Goal: Task Accomplishment & Management: Manage account settings

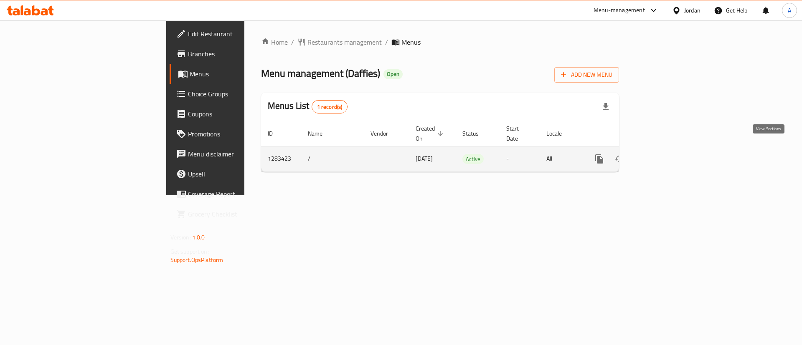
click at [670, 149] on link "enhanced table" at bounding box center [660, 159] width 20 height 20
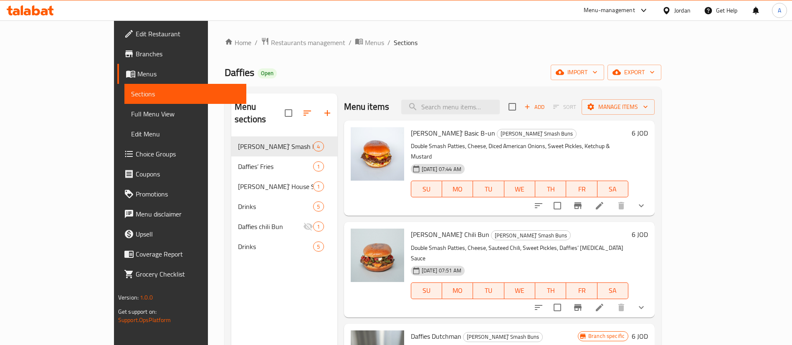
click at [338, 107] on div "Menu items Add Sort Manage items Daffies' Basic B-un Daffies’ Smash Buns Double…" at bounding box center [497, 266] width 318 height 345
click at [317, 112] on button "button" at bounding box center [327, 113] width 20 height 20
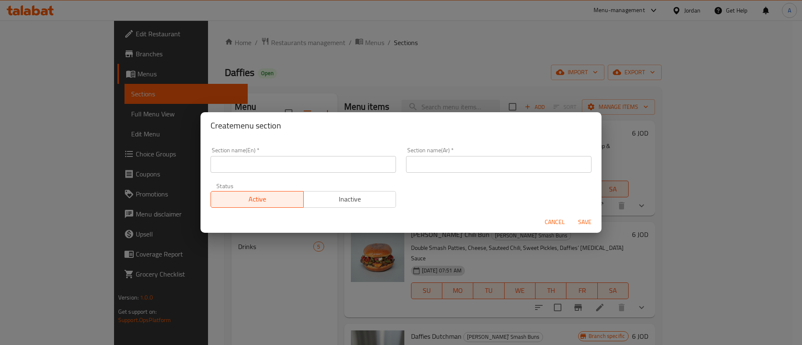
click at [328, 158] on input "text" at bounding box center [303, 164] width 185 height 17
type input "Cookies"
type input "كوكيز"
click at [571, 215] on button "Save" at bounding box center [584, 222] width 27 height 15
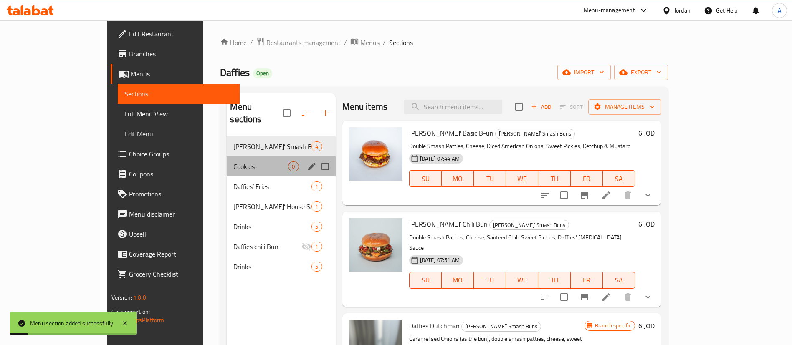
click at [251, 162] on div "Cookies 0" at bounding box center [281, 167] width 109 height 20
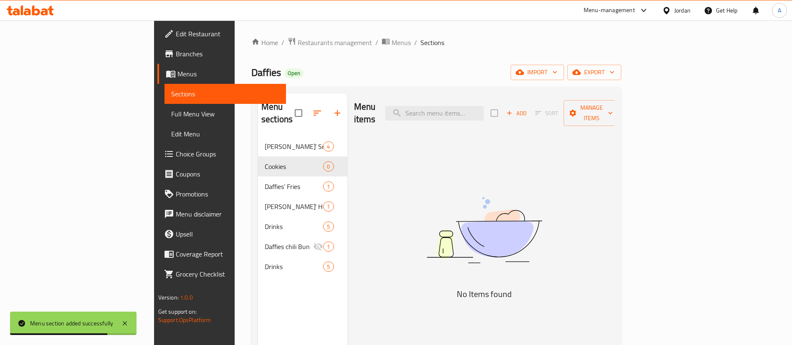
click at [615, 97] on div "Menu items Add Sort Manage items" at bounding box center [484, 114] width 261 height 40
click at [528, 109] on span "Add" at bounding box center [516, 114] width 23 height 10
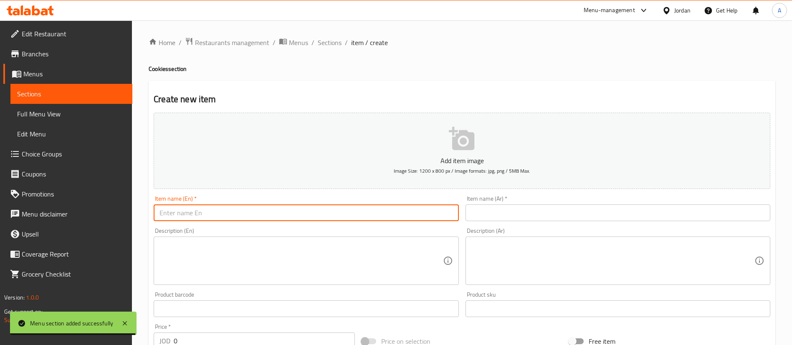
click at [330, 218] on input "text" at bounding box center [306, 213] width 305 height 17
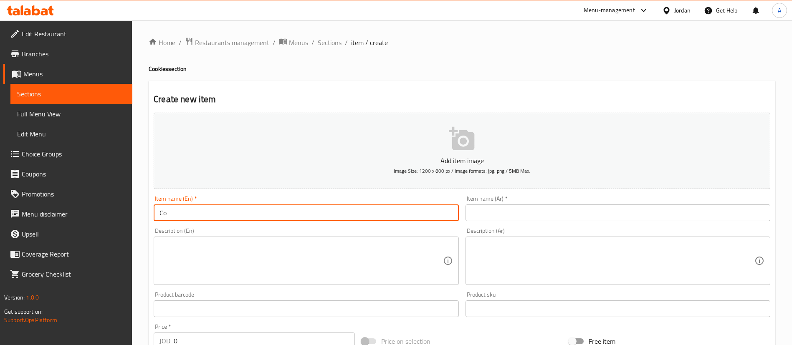
type input "C"
paste input "Cookie of the month"
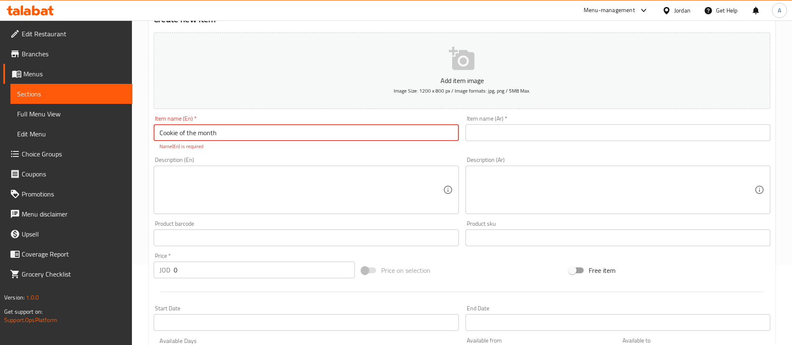
scroll to position [125, 0]
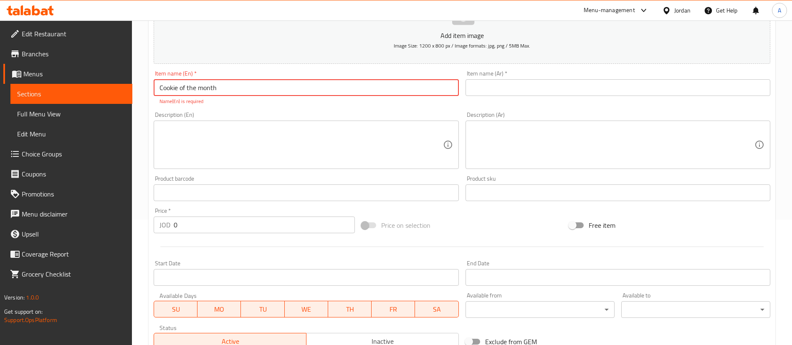
type input "Cookie of the month"
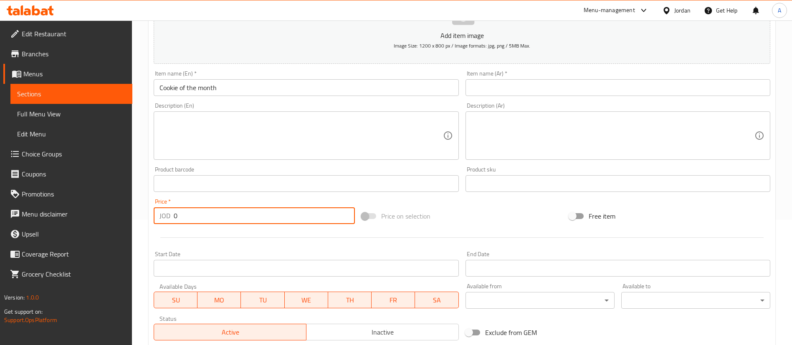
drag, startPoint x: 170, startPoint y: 226, endPoint x: 166, endPoint y: 221, distance: 5.9
click at [166, 224] on div "Price   * JOD 0 Price *" at bounding box center [254, 212] width 208 height 32
type input "2.5"
click at [550, 89] on input "text" at bounding box center [618, 87] width 305 height 17
paste input "كوكي الشهر"
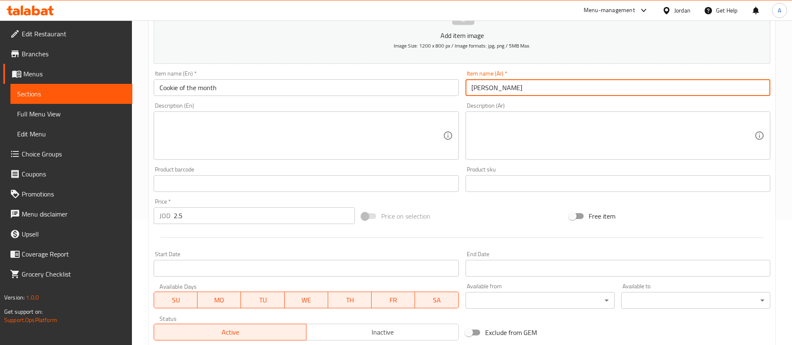
click at [492, 87] on input "كوكي الشهر" at bounding box center [618, 87] width 305 height 17
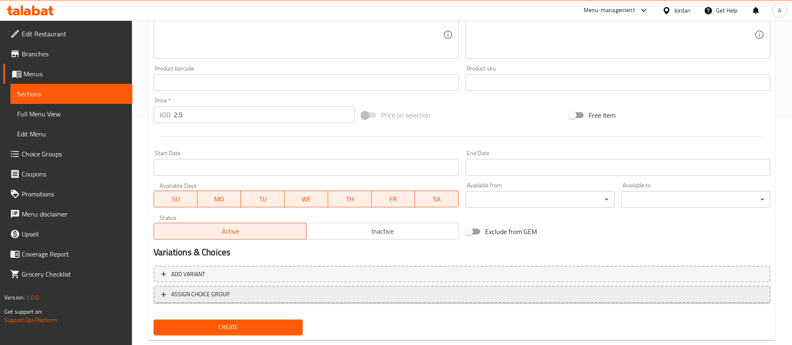
scroll to position [245, 0]
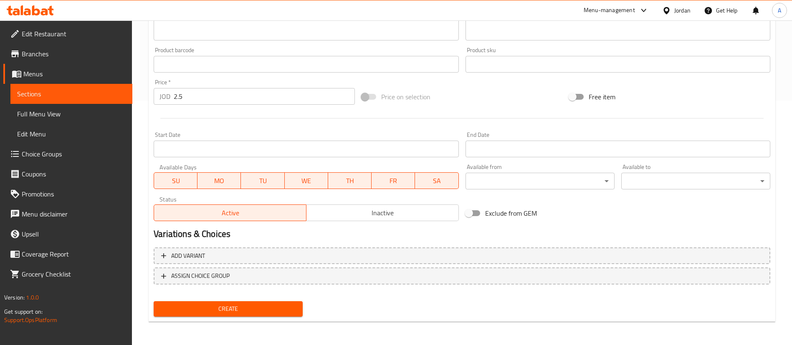
type input "كوكيز الشهر"
click at [201, 304] on button "Create" at bounding box center [228, 309] width 149 height 15
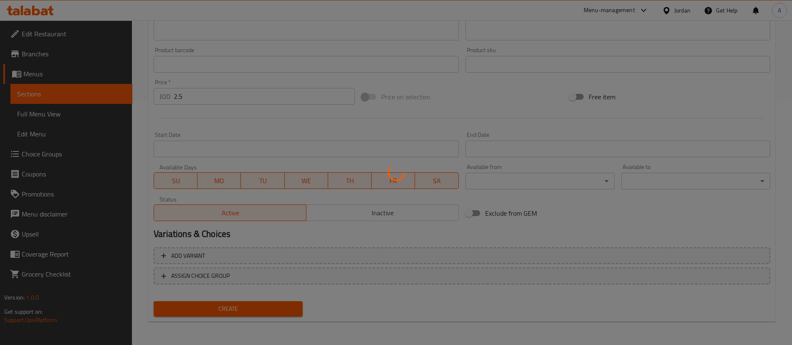
drag, startPoint x: 204, startPoint y: 305, endPoint x: 252, endPoint y: 208, distance: 108.2
click at [206, 302] on div at bounding box center [396, 172] width 792 height 345
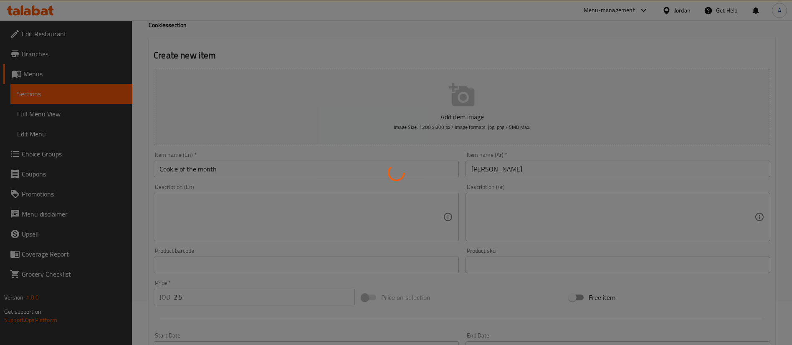
type input "0"
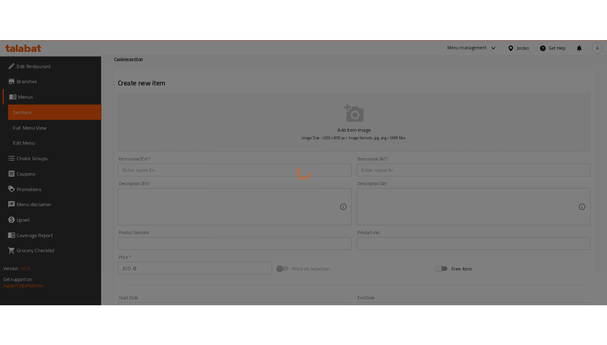
scroll to position [0, 0]
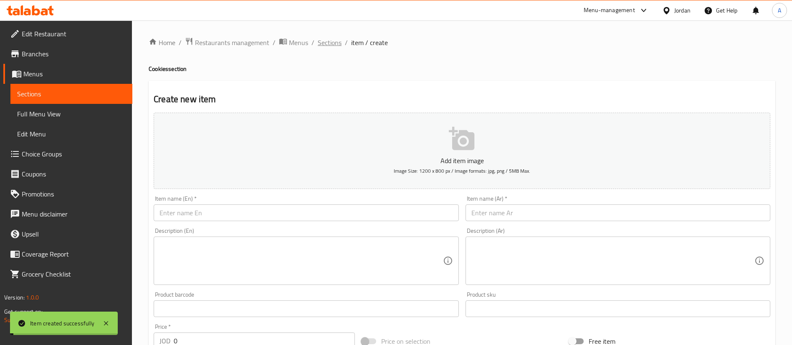
click at [330, 48] on span "Sections" at bounding box center [330, 43] width 24 height 10
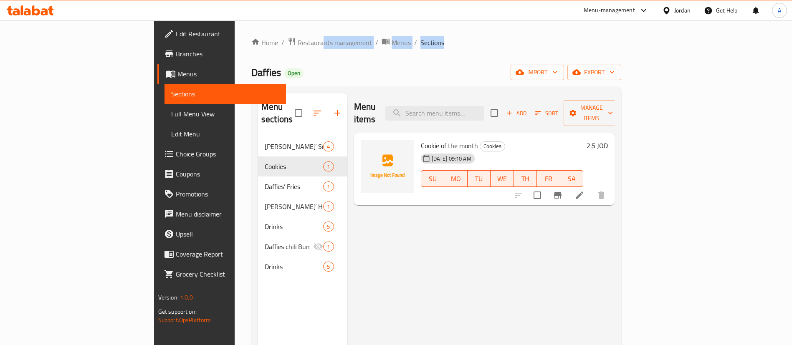
drag, startPoint x: 221, startPoint y: 36, endPoint x: 456, endPoint y: -36, distance: 245.8
click at [456, 0] on html "​ Menu-management Jordan Get Help A Edit Restaurant Branches Menus Sections Ful…" at bounding box center [396, 172] width 792 height 345
click at [622, 41] on ol "Home / Restaurants management / Menus / Sections" at bounding box center [436, 42] width 370 height 11
drag, startPoint x: 365, startPoint y: 87, endPoint x: 369, endPoint y: 83, distance: 6.2
click at [367, 86] on div "Home / Restaurants management / Menus / Sections Daffies Open import export Men…" at bounding box center [436, 241] width 370 height 409
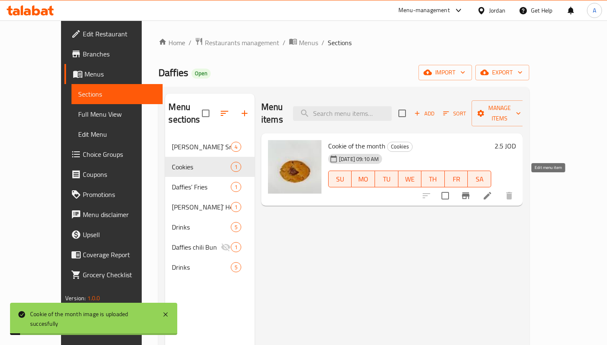
click at [491, 192] on icon at bounding box center [487, 196] width 8 height 8
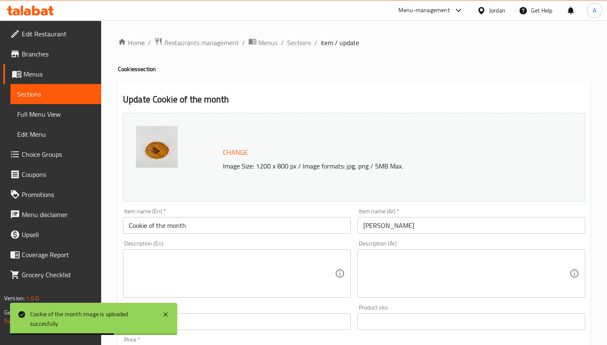
click at [239, 306] on div "Product barcode Product barcode" at bounding box center [237, 316] width 228 height 25
click at [253, 278] on textarea at bounding box center [232, 274] width 206 height 40
paste textarea "Milk & Dark Chocolate Chip Cookie with a Sprinkle of Sea Salt"
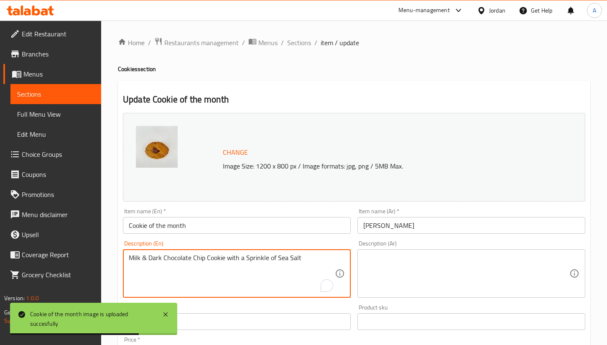
type textarea "Milk & Dark Chocolate Chip Cookie with a Sprinkle of Sea Salt"
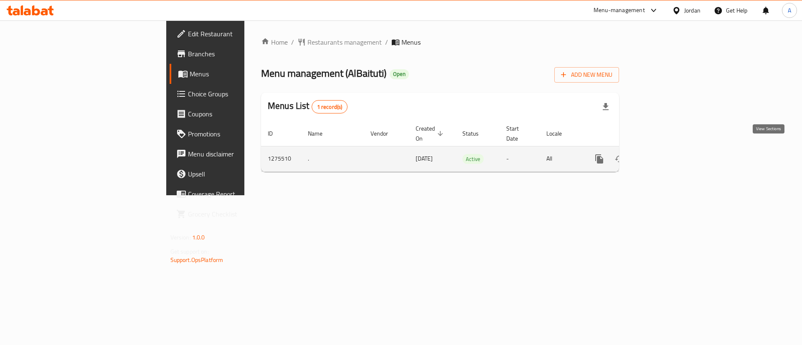
click at [670, 149] on link "enhanced table" at bounding box center [660, 159] width 20 height 20
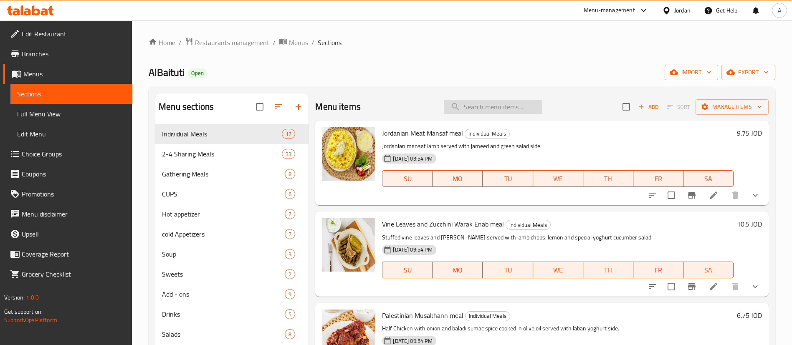
drag, startPoint x: 536, startPoint y: 100, endPoint x: 520, endPoint y: 107, distance: 18.0
click at [536, 100] on input "search" at bounding box center [493, 107] width 99 height 15
click at [519, 107] on input "f" at bounding box center [493, 107] width 99 height 15
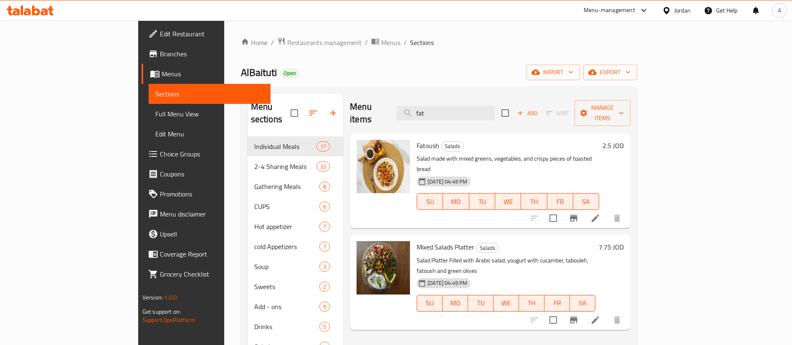
type input "fat"
click at [624, 140] on h6 "2.5 JOD" at bounding box center [613, 146] width 21 height 12
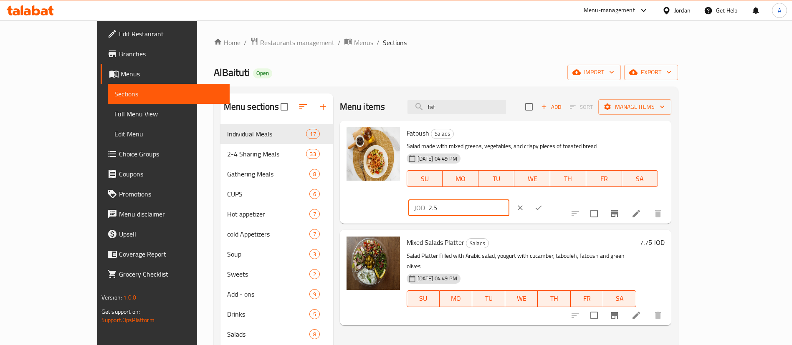
drag, startPoint x: 657, startPoint y: 137, endPoint x: 577, endPoint y: 137, distance: 80.6
click at [577, 137] on div "Fatoush Salads Salad made with mixed greens, vegetables, and crispy pieces of t…" at bounding box center [536, 172] width 265 height 97
paste input "7"
type input "2.75"
drag, startPoint x: 746, startPoint y: 135, endPoint x: 726, endPoint y: 99, distance: 41.7
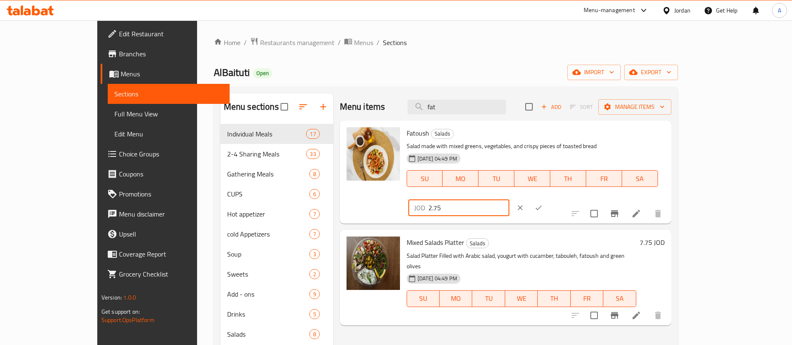
click at [543, 204] on icon "ok" at bounding box center [539, 208] width 8 height 8
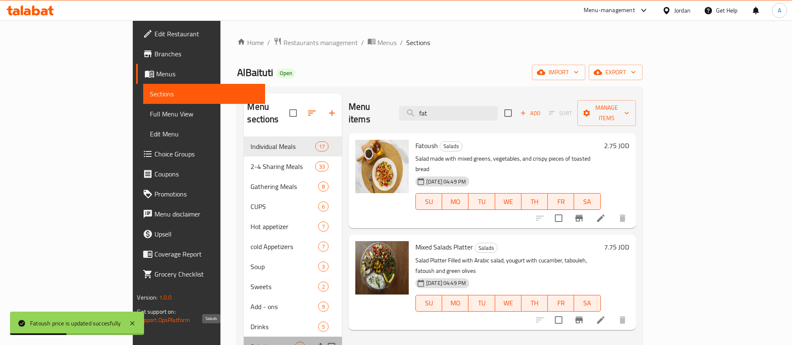
click at [251, 342] on span "Salads" at bounding box center [273, 347] width 44 height 10
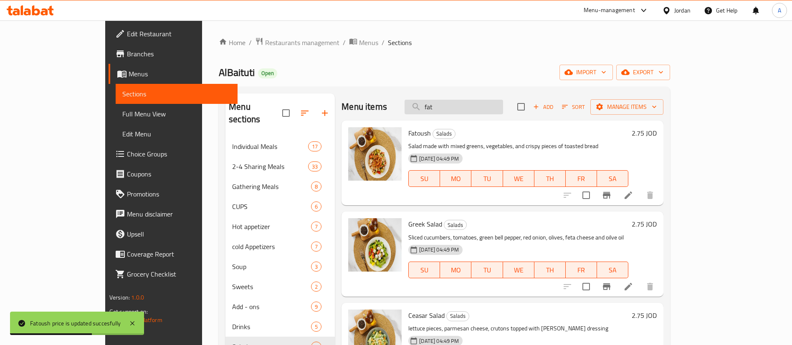
drag, startPoint x: 514, startPoint y: 115, endPoint x: 459, endPoint y: 114, distance: 55.6
click at [459, 114] on div "Menu items fat Add Sort Manage items" at bounding box center [503, 107] width 322 height 27
drag, startPoint x: 454, startPoint y: 107, endPoint x: 459, endPoint y: 107, distance: 4.6
click at [453, 107] on input "fat" at bounding box center [454, 107] width 99 height 15
click at [461, 107] on input "fat" at bounding box center [454, 107] width 99 height 15
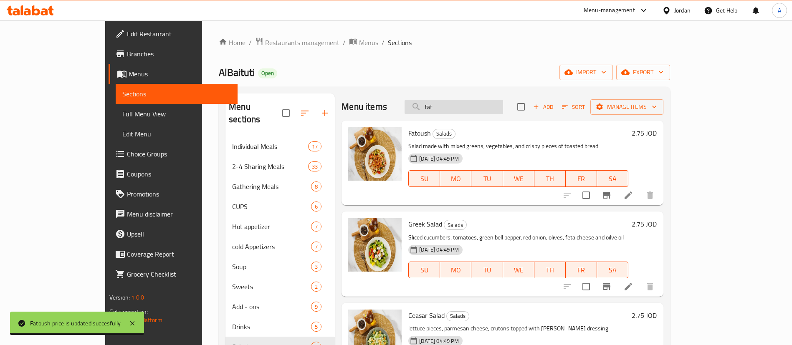
click at [461, 107] on input "fat" at bounding box center [454, 107] width 99 height 15
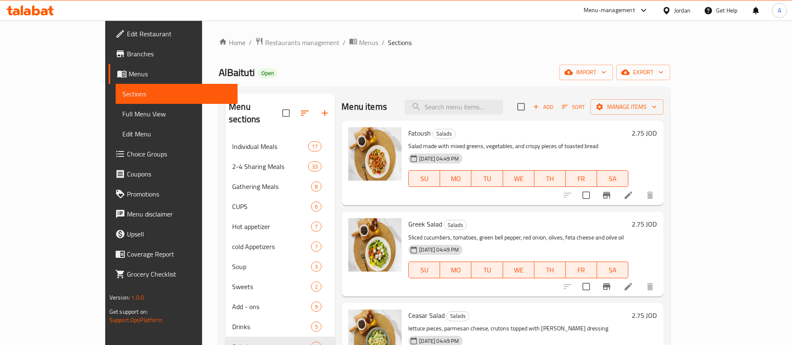
click at [657, 226] on h6 "2.75 JOD" at bounding box center [644, 224] width 25 height 12
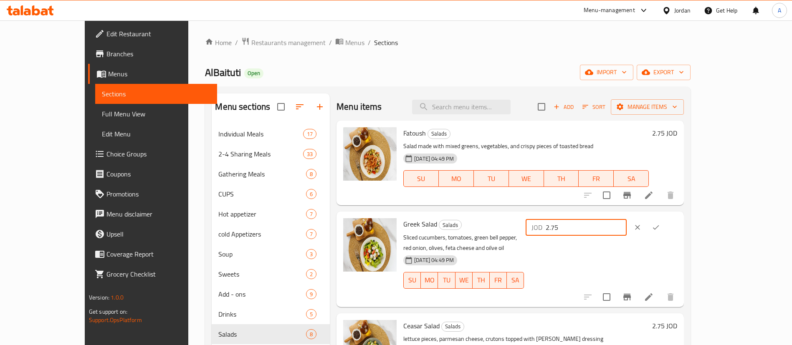
drag, startPoint x: 671, startPoint y: 226, endPoint x: 545, endPoint y: 228, distance: 125.8
click at [563, 228] on div "Greek Salad Salads Sliced cucumbers, tomatoes, green bell pepper, red onion, ol…" at bounding box center [540, 259] width 281 height 89
paste input "9"
type input "2.95"
click at [660, 228] on icon "ok" at bounding box center [656, 227] width 8 height 8
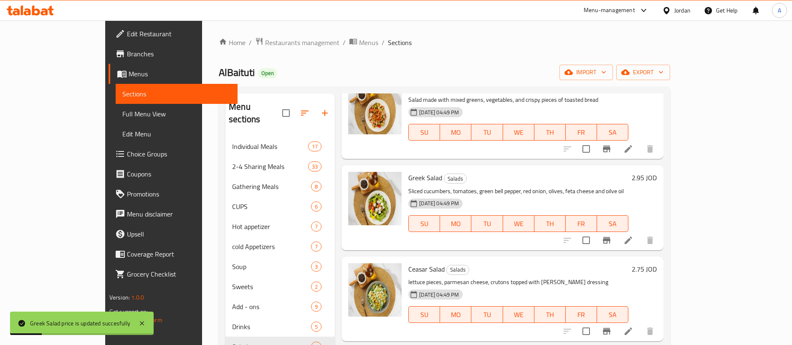
scroll to position [63, 0]
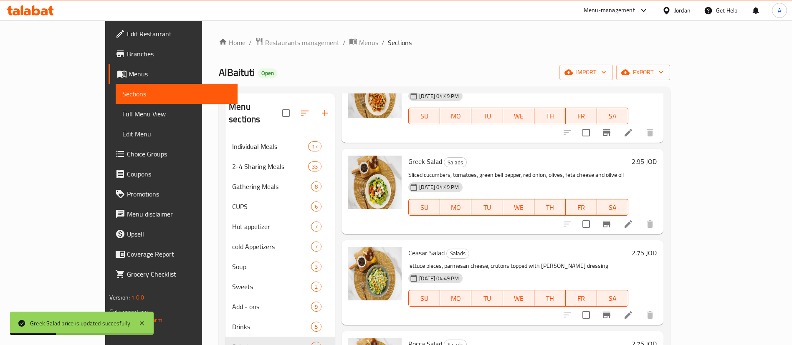
click at [657, 256] on h6 "2.75 JOD" at bounding box center [644, 253] width 25 height 12
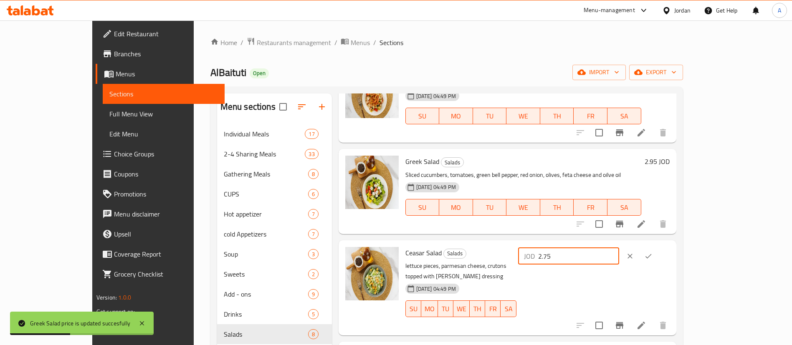
drag, startPoint x: 632, startPoint y: 257, endPoint x: 584, endPoint y: 255, distance: 48.1
click at [607, 256] on div "[PERSON_NAME] Salad Salads lettuce pieces, parmesan cheese, crutons topped with…" at bounding box center [537, 288] width 271 height 89
paste input "9"
type input "2.95"
click at [653, 257] on icon "ok" at bounding box center [649, 256] width 8 height 8
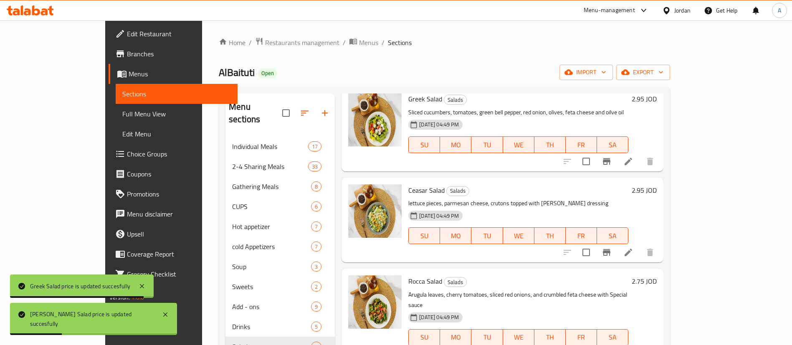
scroll to position [188, 0]
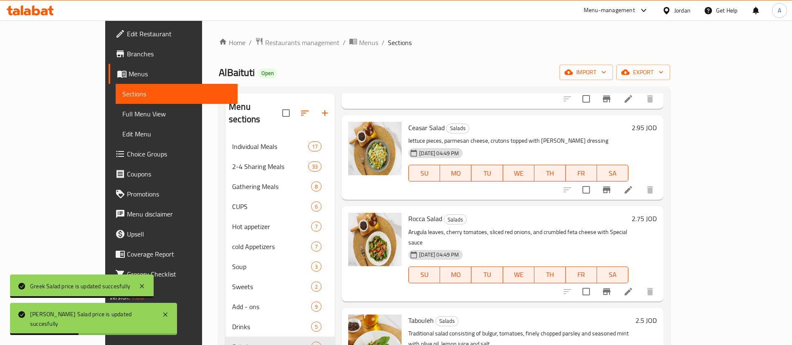
click at [660, 217] on div "Rocca Salad Salads Arugula leaves, cherry tomatoes, sliced red onions, and crum…" at bounding box center [532, 254] width 255 height 89
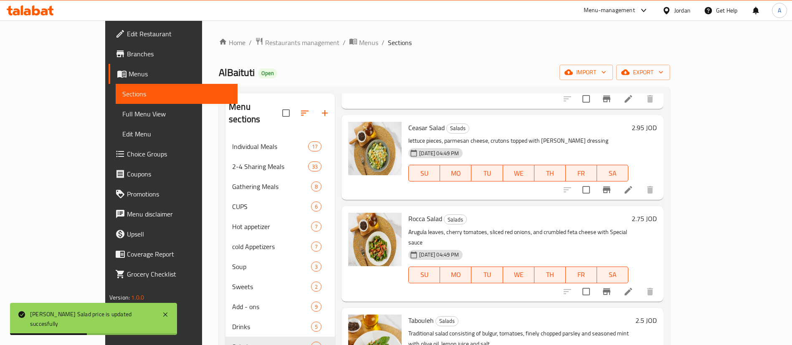
click at [657, 220] on h6 "2.75 JOD" at bounding box center [644, 219] width 25 height 12
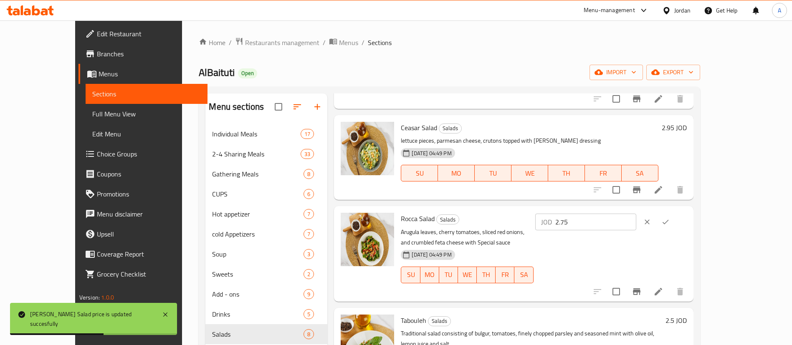
drag, startPoint x: 611, startPoint y: 226, endPoint x: 621, endPoint y: 225, distance: 10.1
click at [566, 226] on div "Rocca Salad Salads Arugula leaves, cherry tomatoes, sliced red onions, and crum…" at bounding box center [544, 254] width 292 height 89
paste input "9"
type input "2.95"
click at [670, 219] on icon "ok" at bounding box center [666, 222] width 8 height 8
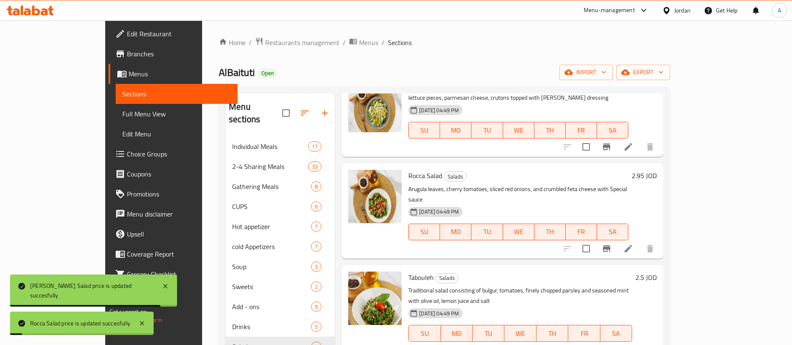
scroll to position [251, 0]
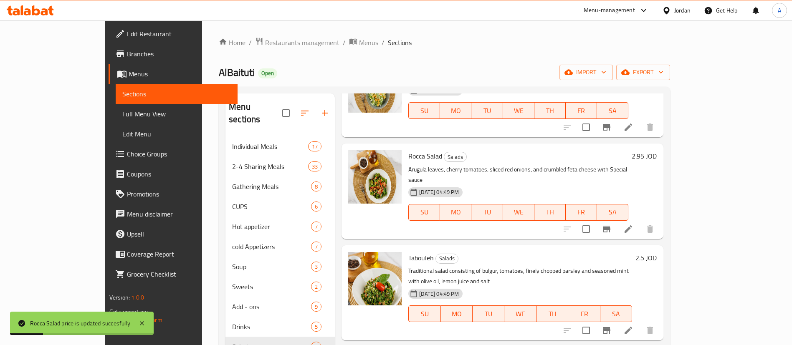
click at [657, 252] on h6 "2.5 JOD" at bounding box center [646, 258] width 21 height 12
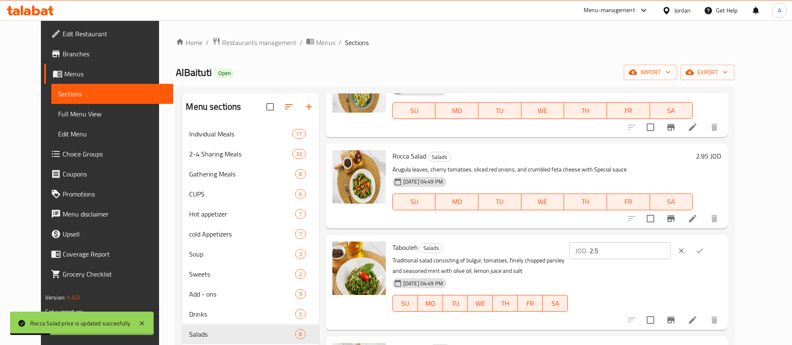
click at [625, 251] on div "JOD 2.5 ​" at bounding box center [620, 251] width 101 height 17
paste input "8"
type input "2.85"
click at [704, 251] on icon "ok" at bounding box center [700, 251] width 8 height 8
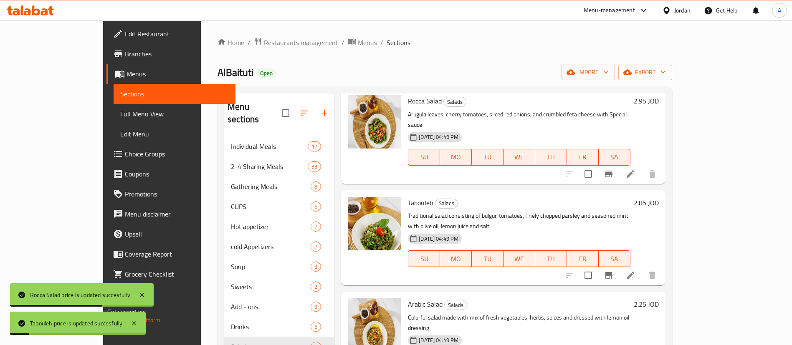
scroll to position [376, 0]
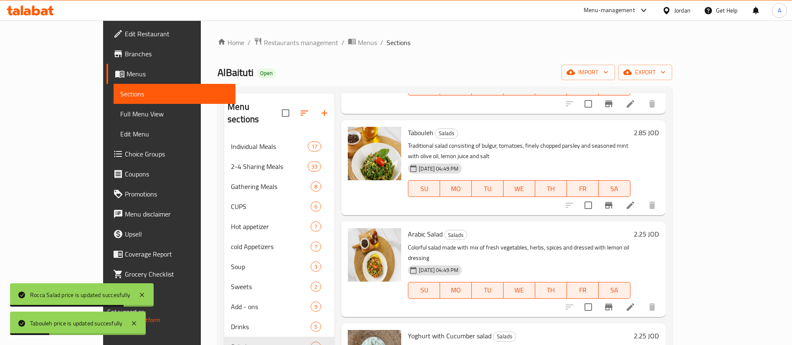
click at [659, 229] on h6 "2.25 JOD" at bounding box center [646, 235] width 25 height 12
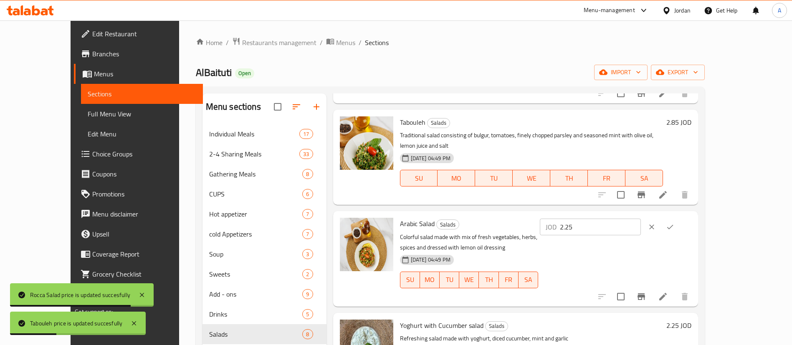
drag, startPoint x: 658, startPoint y: 218, endPoint x: 597, endPoint y: 220, distance: 61.4
click at [601, 220] on div "Arabic Salad Salads Colorful salad made with mix of fresh vegetables, herbs, sp…" at bounding box center [546, 259] width 299 height 89
paste input "number"
type input "2.5"
drag, startPoint x: 737, startPoint y: 214, endPoint x: 734, endPoint y: 218, distance: 4.7
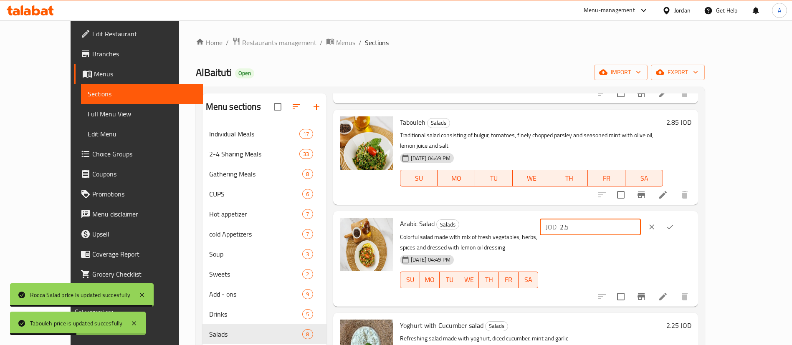
click at [675, 223] on icon "ok" at bounding box center [670, 227] width 8 height 8
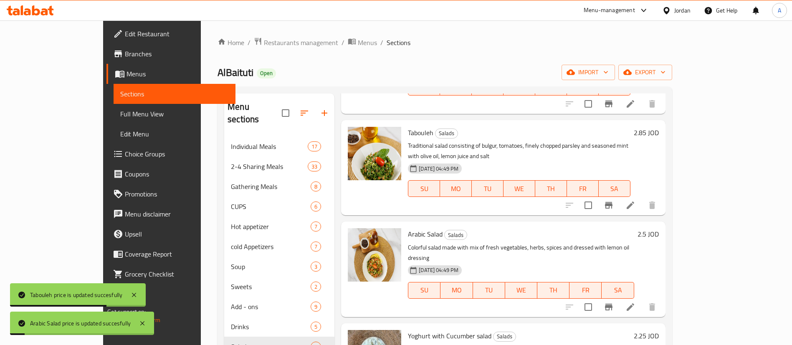
scroll to position [406, 0]
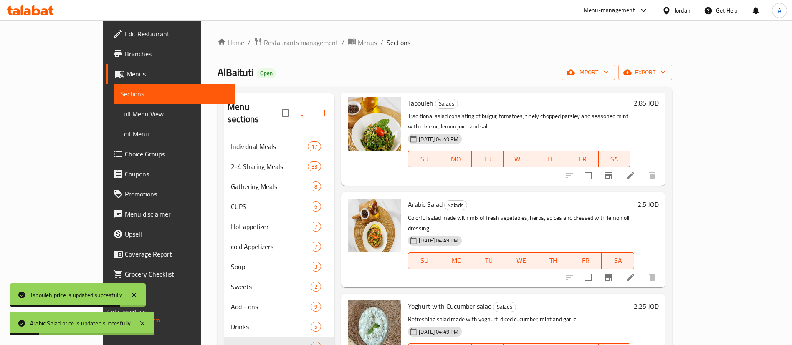
click at [659, 301] on h6 "2.25 JOD" at bounding box center [646, 307] width 25 height 12
click at [602, 297] on div "Yoghurt with Cucumber salad Salads Refreshing salad made with yoghurt, diced cu…" at bounding box center [533, 345] width 257 height 97
paste input "number"
type input "2.5"
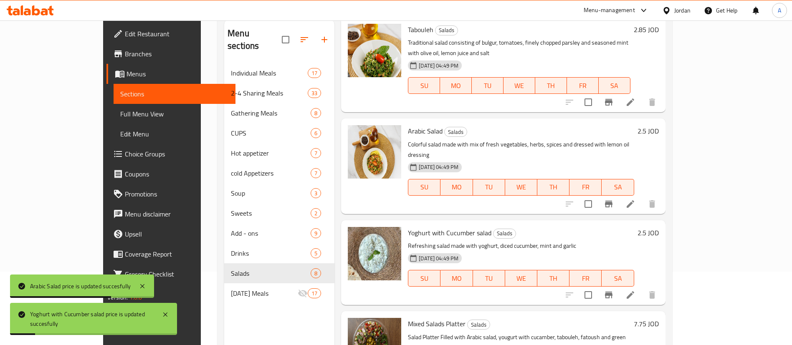
scroll to position [117, 0]
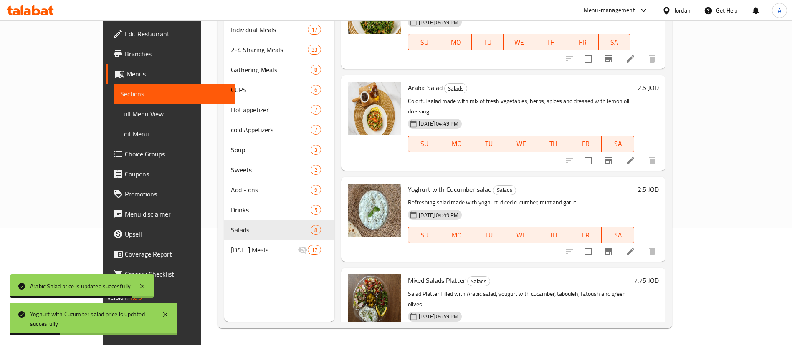
click at [659, 275] on h6 "7.75 JOD" at bounding box center [646, 281] width 25 height 12
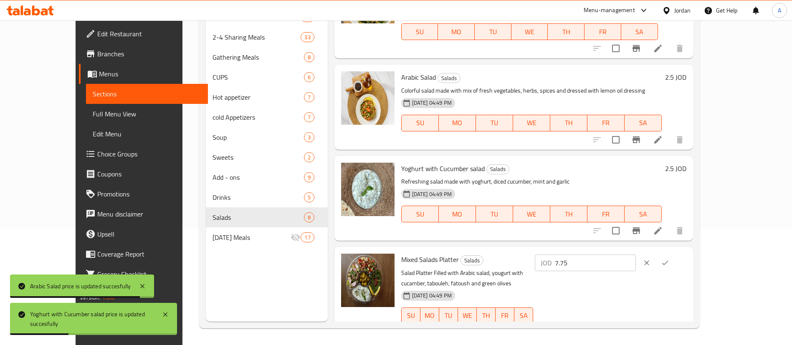
click at [565, 257] on div "Mixed Salads Platter Salads Salad Platter Filled with Arabic salad, yougurt wit…" at bounding box center [544, 295] width 292 height 89
paste input "8.2"
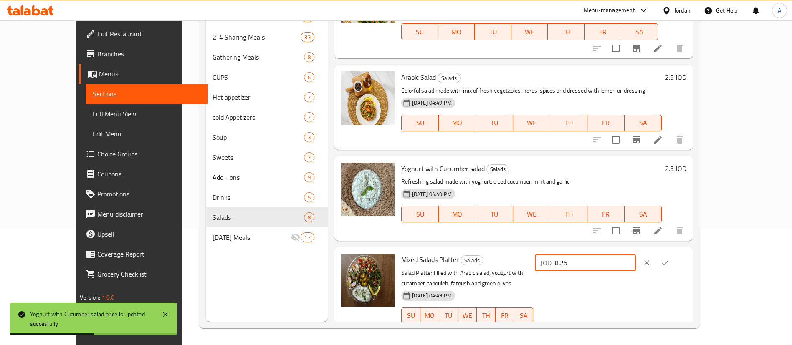
type input "8.25"
click at [670, 259] on icon "ok" at bounding box center [665, 263] width 8 height 8
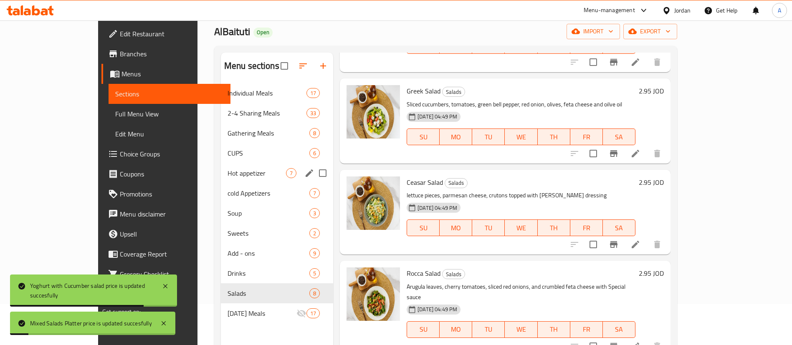
scroll to position [0, 0]
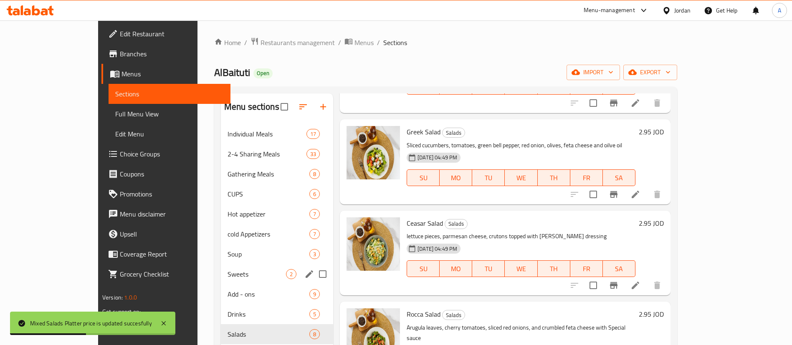
click at [228, 277] on span "Sweets" at bounding box center [257, 274] width 58 height 10
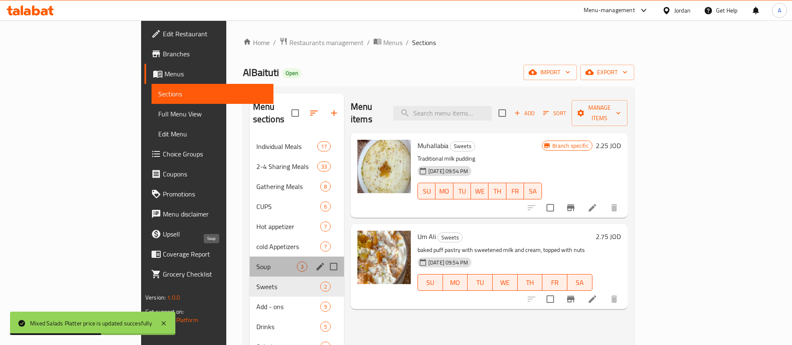
click at [257, 262] on span "Soup" at bounding box center [277, 267] width 41 height 10
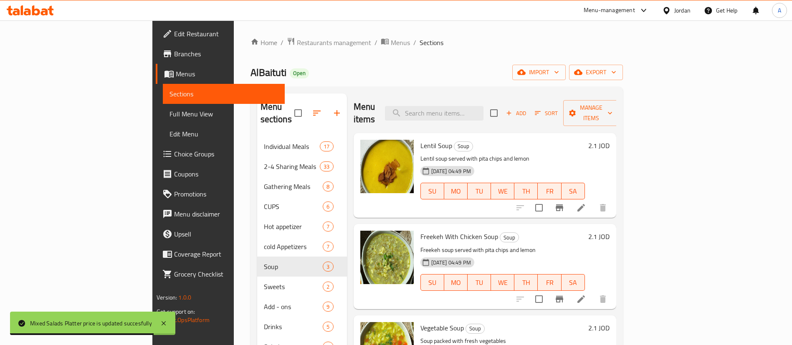
click at [589, 139] on div "Lentil Soup Soup Lentil soup served with pita chips and lemon [DATE] 04:49 PM S…" at bounding box center [502, 176] width 171 height 78
click at [610, 140] on h6 "2.1 JOD" at bounding box center [599, 146] width 21 height 12
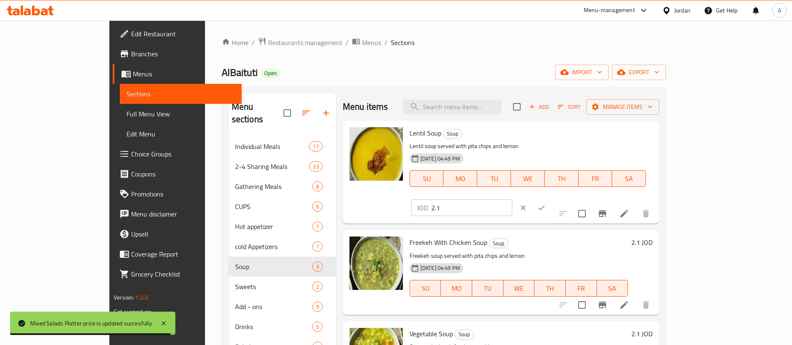
click at [513, 200] on div "JOD 2.1 ​" at bounding box center [461, 208] width 101 height 17
paste input "25"
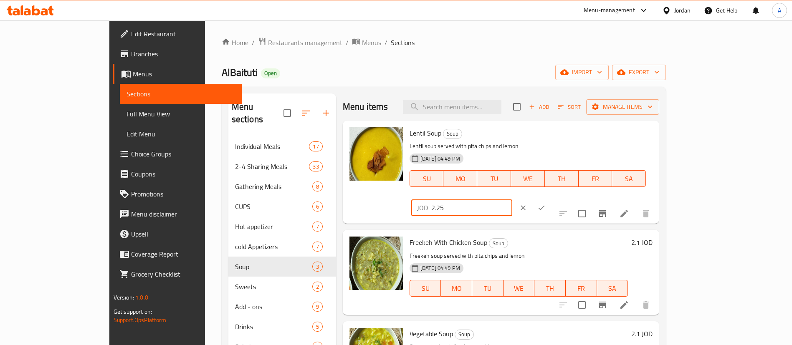
type input "2.25"
click at [546, 204] on icon "ok" at bounding box center [542, 208] width 8 height 8
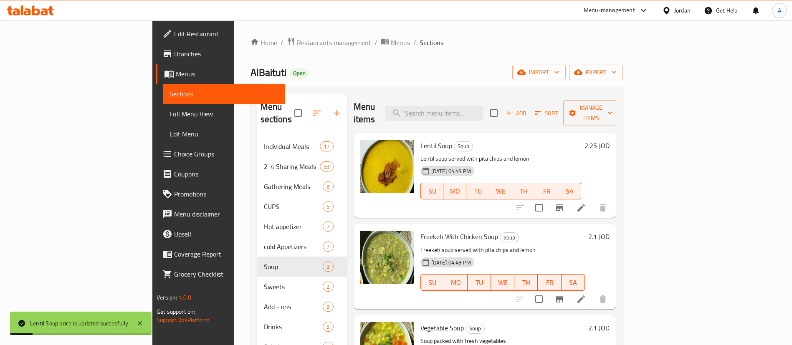
click at [610, 231] on h6 "2.1 JOD" at bounding box center [599, 237] width 21 height 12
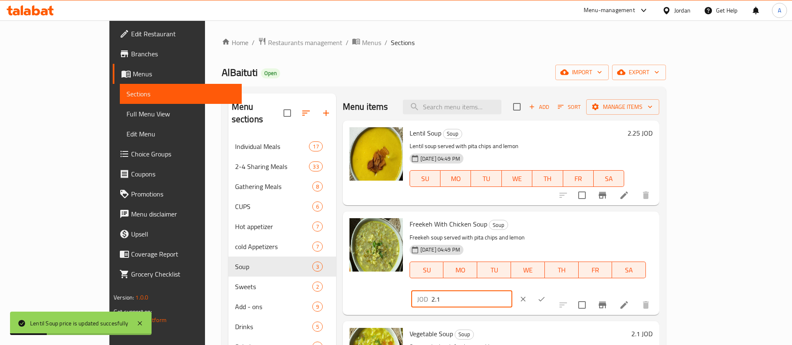
drag, startPoint x: 667, startPoint y: 226, endPoint x: 584, endPoint y: 219, distance: 83.4
click at [591, 219] on div "Freekeh With Chicken Soup Soup Freekeh soup served with pita chips and lemon [D…" at bounding box center [531, 263] width 250 height 97
paste input "25"
type input "2.25"
click at [551, 290] on button "ok" at bounding box center [542, 299] width 18 height 18
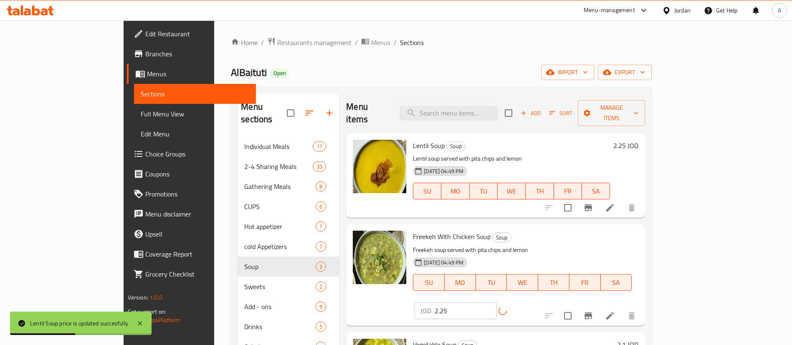
click at [639, 339] on h6 "2.1 JOD" at bounding box center [627, 345] width 21 height 12
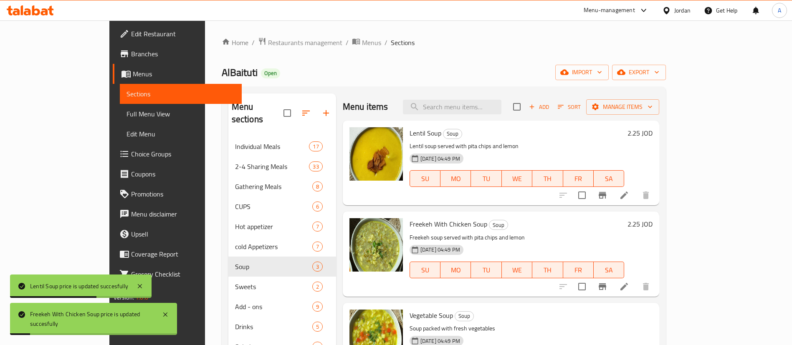
drag, startPoint x: 602, startPoint y: 313, endPoint x: 611, endPoint y: 314, distance: 8.8
paste input "25"
type input "2.25"
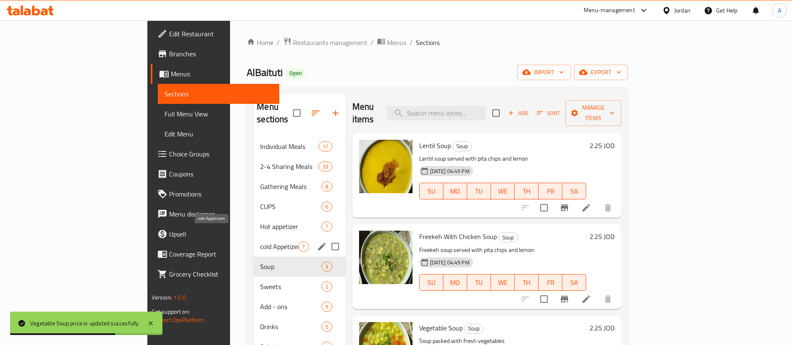
click at [260, 222] on span "Hot appetizer" at bounding box center [290, 227] width 61 height 10
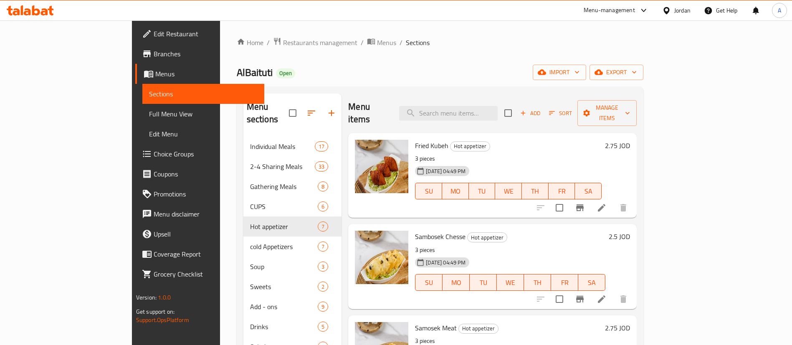
click at [630, 140] on h6 "2.75 JOD" at bounding box center [617, 146] width 25 height 12
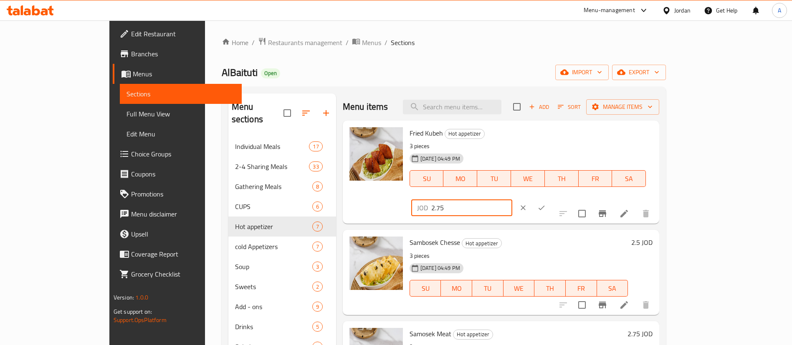
drag, startPoint x: 660, startPoint y: 135, endPoint x: 628, endPoint y: 135, distance: 32.6
click at [513, 200] on div "JOD 2.75 ​" at bounding box center [461, 208] width 101 height 17
paste input "9"
type input "2.95"
click at [551, 199] on button "ok" at bounding box center [542, 208] width 18 height 18
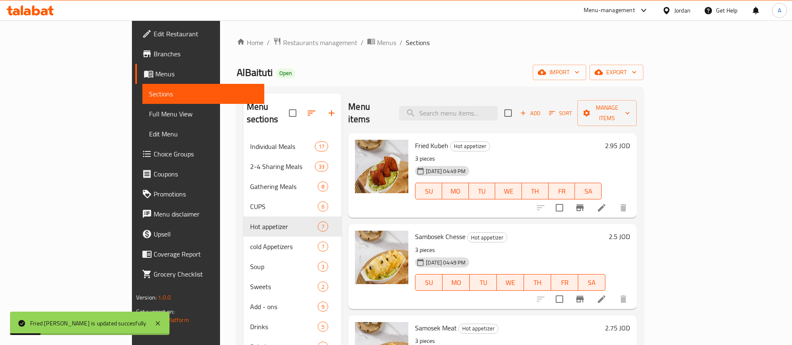
click at [630, 231] on div "2.5 JOD" at bounding box center [618, 266] width 25 height 71
drag, startPoint x: 725, startPoint y: 228, endPoint x: 734, endPoint y: 226, distance: 9.3
click at [606, 231] on h6 "Sambosek Chesse Hot appetizer" at bounding box center [510, 237] width 190 height 12
click at [630, 231] on h6 "2.5 JOD" at bounding box center [619, 237] width 21 height 12
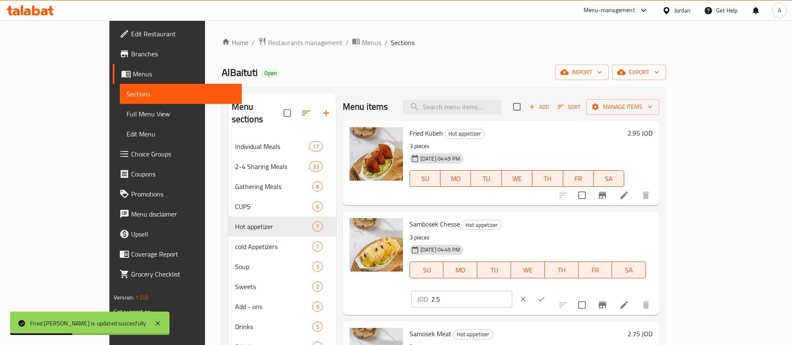
drag, startPoint x: 579, startPoint y: 218, endPoint x: 569, endPoint y: 217, distance: 10.1
click at [573, 217] on div "Sambosek Chesse Hot appetizer 3 pieces [DATE] 04:49 PM SU MO TU WE TH FR SA JOD…" at bounding box center [531, 263] width 250 height 97
paste input "7"
type input "2.75"
click at [533, 290] on button "clear" at bounding box center [523, 299] width 18 height 18
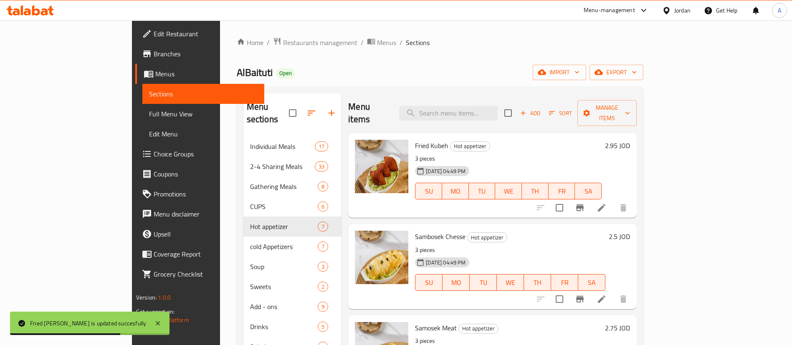
click at [630, 231] on h6 "2.5 JOD" at bounding box center [619, 237] width 21 height 12
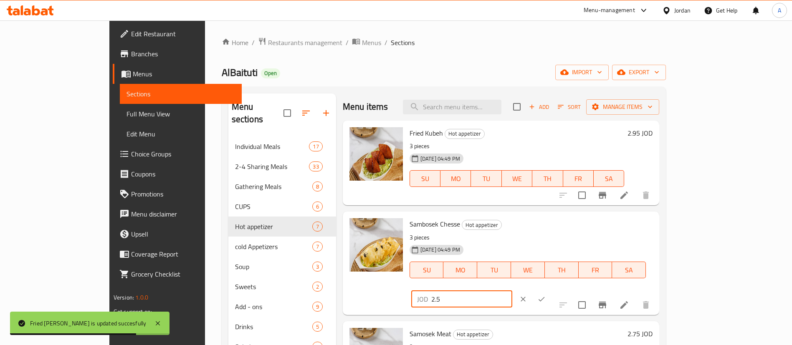
drag, startPoint x: 678, startPoint y: 226, endPoint x: 668, endPoint y: 226, distance: 10.4
click at [612, 226] on div "Sambosek Chesse Hot appetizer 3 pieces [DATE] 04:49 PM SU MO TU WE TH FR SA JOD…" at bounding box center [531, 263] width 250 height 97
paste input "7"
type input "2.75"
click at [546, 295] on icon "ok" at bounding box center [542, 299] width 8 height 8
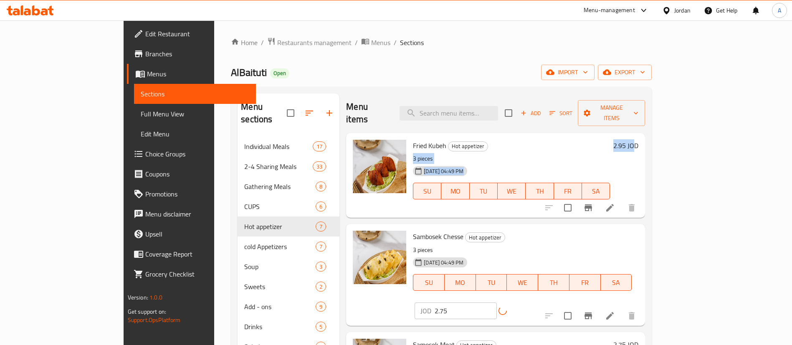
drag, startPoint x: 721, startPoint y: 131, endPoint x: 747, endPoint y: 132, distance: 26.3
click at [642, 137] on div "Fried Kubeh Hot appetizer 3 pieces [DATE] 04:49 PM SU MO TU WE TH FR SA 2.95 JOD" at bounding box center [526, 176] width 232 height 78
click at [639, 140] on h6 "2.95 JOD" at bounding box center [626, 146] width 25 height 12
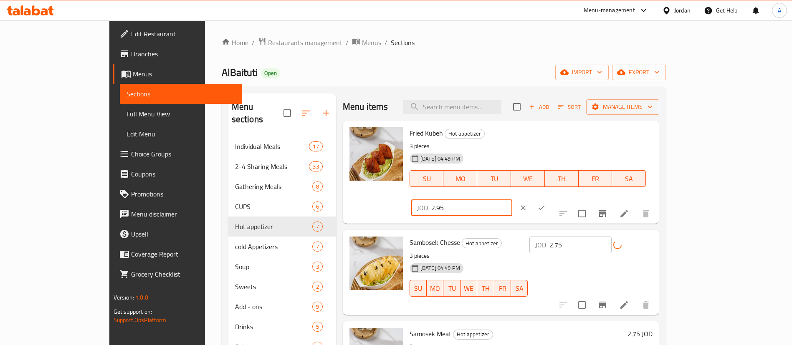
click at [513, 200] on input "2.95" at bounding box center [472, 208] width 81 height 17
click at [551, 199] on button "ok" at bounding box center [542, 208] width 18 height 18
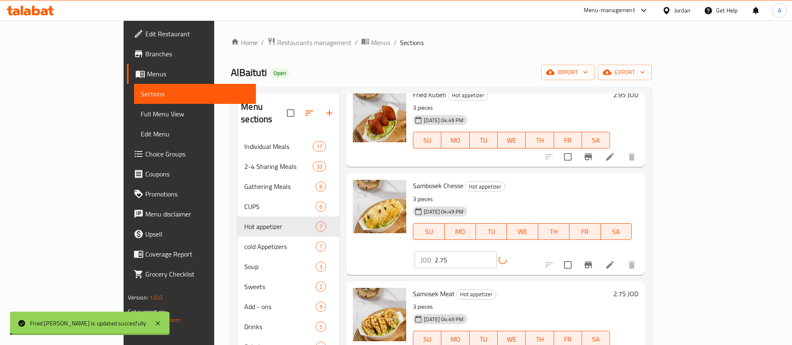
scroll to position [63, 0]
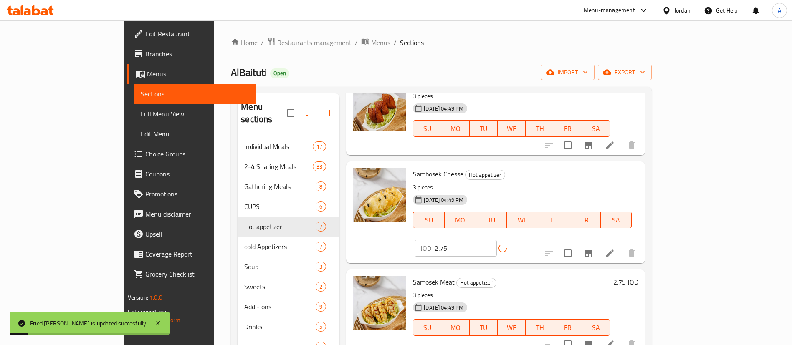
click at [639, 277] on h6 "2.75 JOD" at bounding box center [626, 283] width 25 height 12
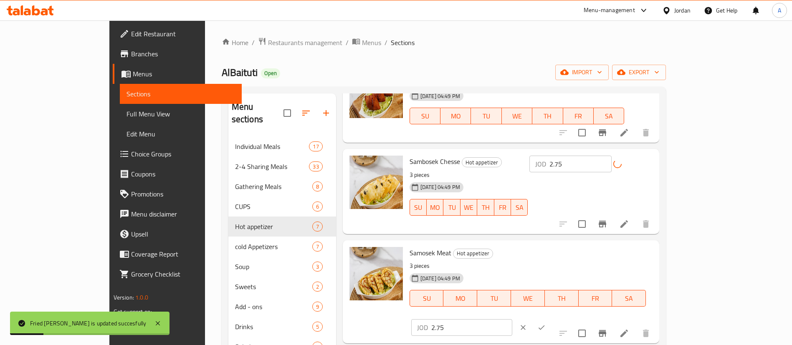
click at [597, 257] on div "Samosek Meat Hot appetizer 3 pieces [DATE] 04:49 PM SU MO TU WE TH FR SA JOD 2.…" at bounding box center [531, 292] width 250 height 97
paste input "9"
type input "2.95"
click at [546, 324] on icon "ok" at bounding box center [542, 328] width 8 height 8
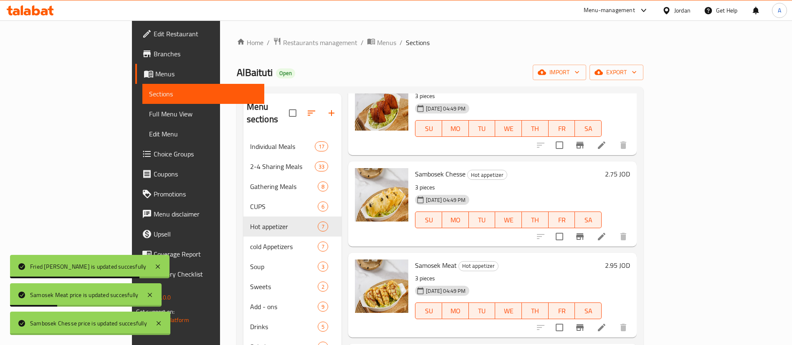
click at [602, 168] on h6 "Sambosek Chesse Hot appetizer" at bounding box center [508, 174] width 187 height 12
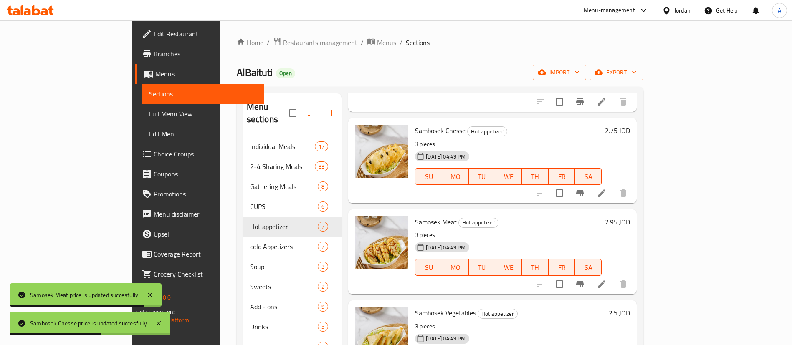
scroll to position [125, 0]
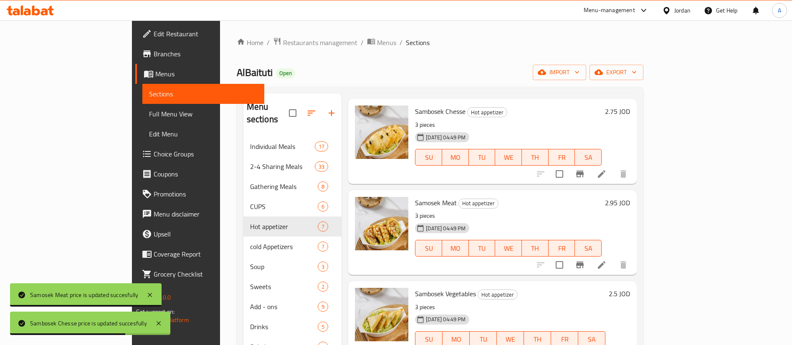
click at [630, 288] on h6 "2.5 JOD" at bounding box center [619, 294] width 21 height 12
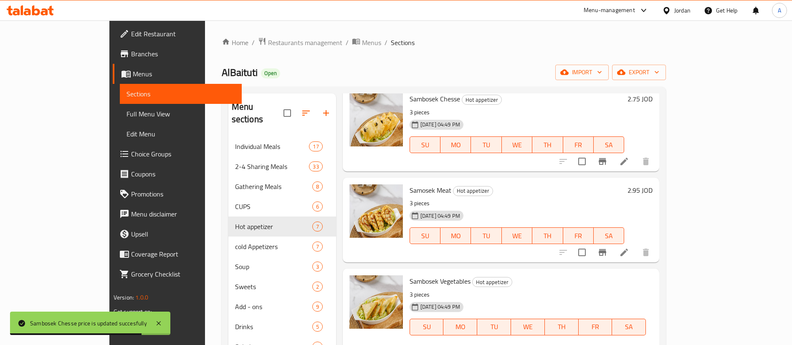
drag, startPoint x: 665, startPoint y: 284, endPoint x: 592, endPoint y: 282, distance: 72.3
click at [591, 283] on div "Sambosek Vegetables Hot appetizer 3 pieces [DATE] 04:49 PM SU MO TU WE TH FR SA…" at bounding box center [531, 320] width 250 height 97
paste input "7"
type input "2.75"
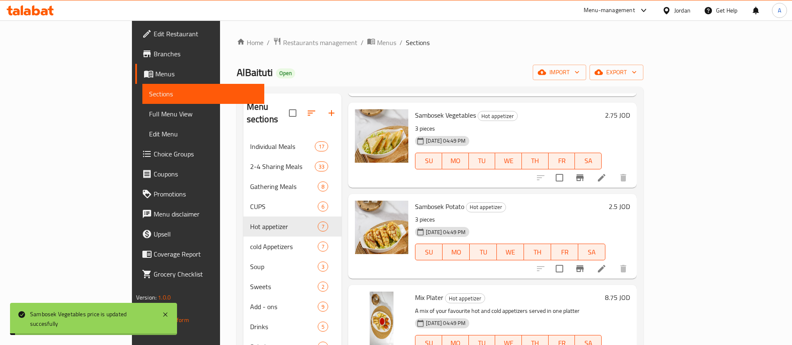
scroll to position [313, 0]
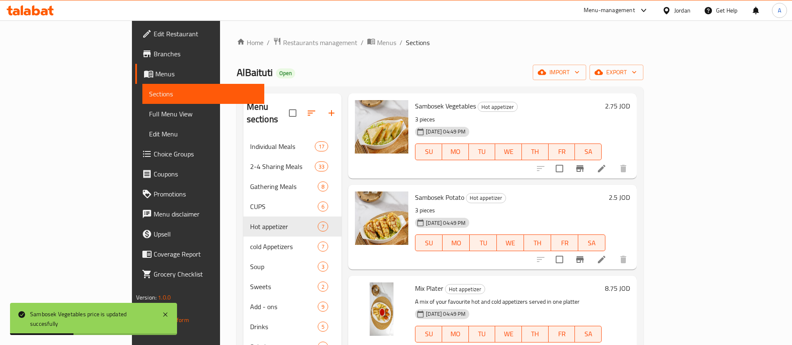
click at [630, 192] on h6 "2.5 JOD" at bounding box center [619, 198] width 21 height 12
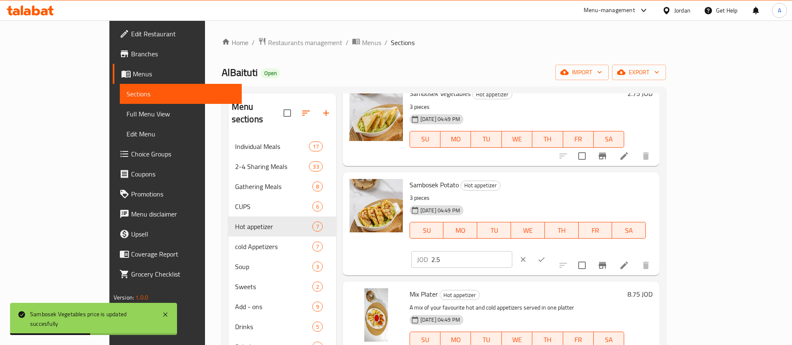
drag, startPoint x: 666, startPoint y: 189, endPoint x: 638, endPoint y: 190, distance: 27.6
click at [513, 251] on div "JOD 2.5 ​" at bounding box center [461, 259] width 101 height 17
paste input "7"
type input "2.75"
click at [546, 256] on icon "ok" at bounding box center [542, 260] width 8 height 8
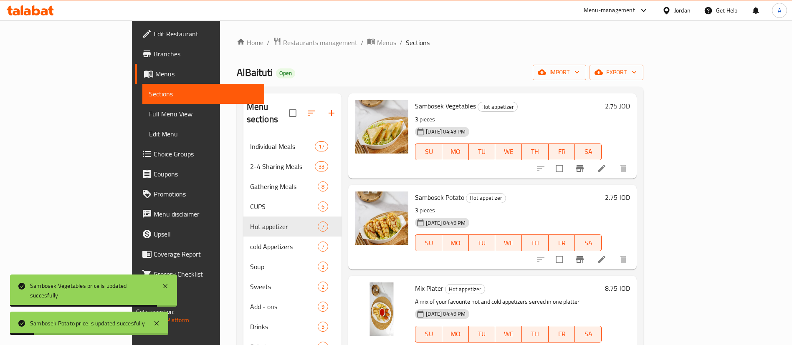
click at [630, 283] on h6 "8.75 JOD" at bounding box center [617, 289] width 25 height 12
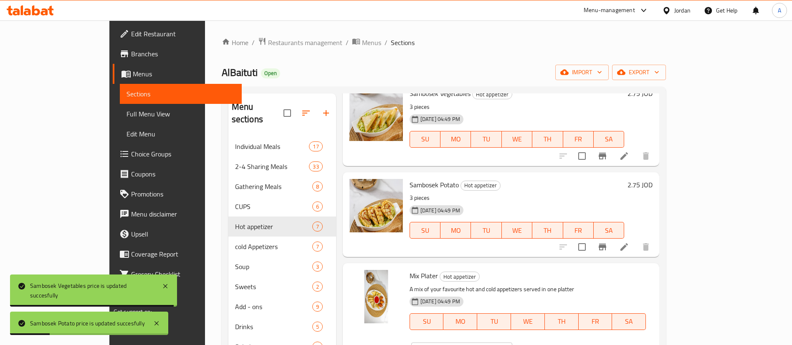
drag, startPoint x: 662, startPoint y: 279, endPoint x: 586, endPoint y: 277, distance: 76.0
click at [576, 276] on div "Mix Plater Hot appetizer A mix of your favourite hot and cold appetizers served…" at bounding box center [531, 315] width 250 height 97
paste input "9.2"
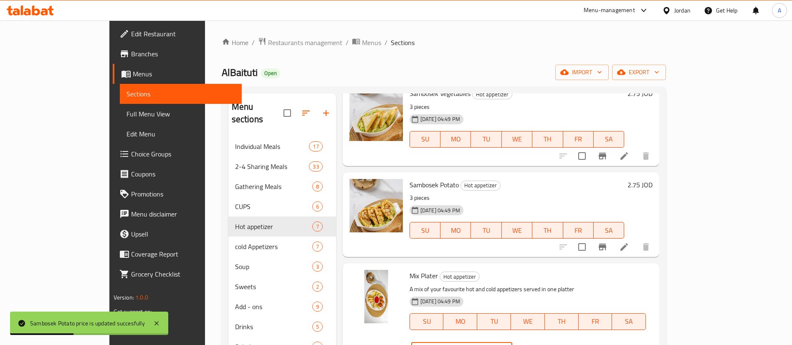
type input "9.25"
click at [551, 342] on button "ok" at bounding box center [542, 351] width 18 height 18
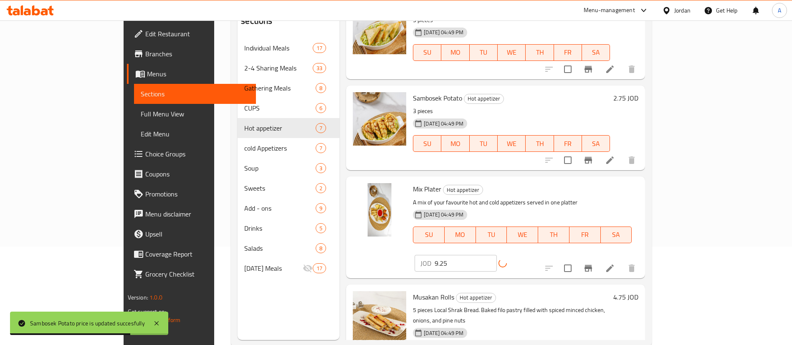
scroll to position [117, 0]
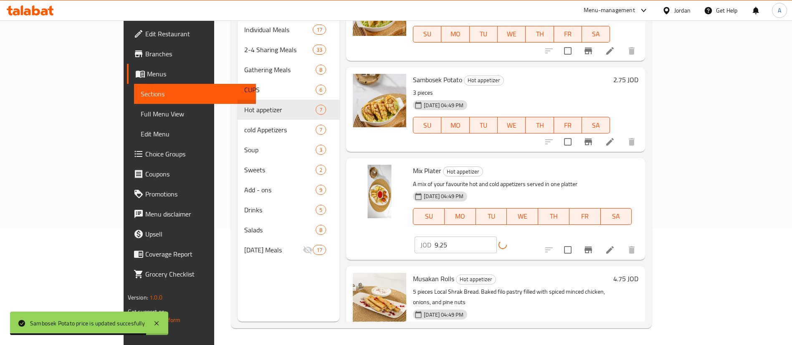
click at [639, 273] on h6 "4.75 JOD" at bounding box center [626, 279] width 25 height 12
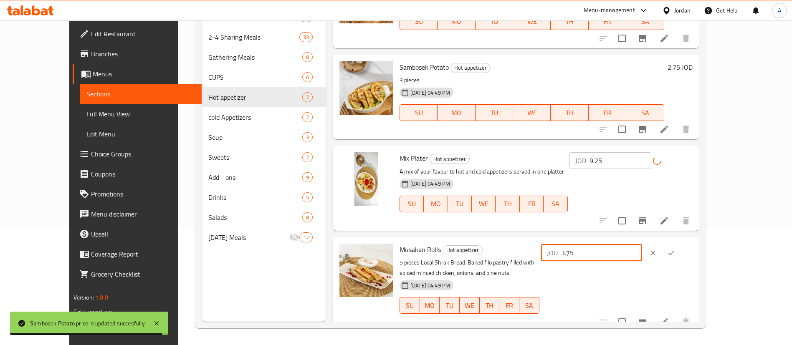
drag, startPoint x: 678, startPoint y: 253, endPoint x: 615, endPoint y: 251, distance: 64.0
click at [606, 251] on input "3.75" at bounding box center [601, 253] width 81 height 17
paste input "495"
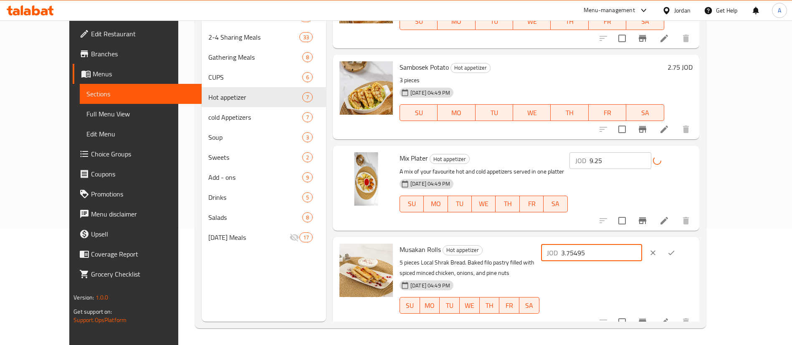
drag, startPoint x: 656, startPoint y: 253, endPoint x: 604, endPoint y: 251, distance: 51.8
click at [596, 253] on div "Musakan Rolls Hot appetizer 5 pieces Local Shrak Bread. Baked filo pastry fille…" at bounding box center [546, 285] width 300 height 89
click at [643, 253] on input "3.75495" at bounding box center [601, 253] width 81 height 17
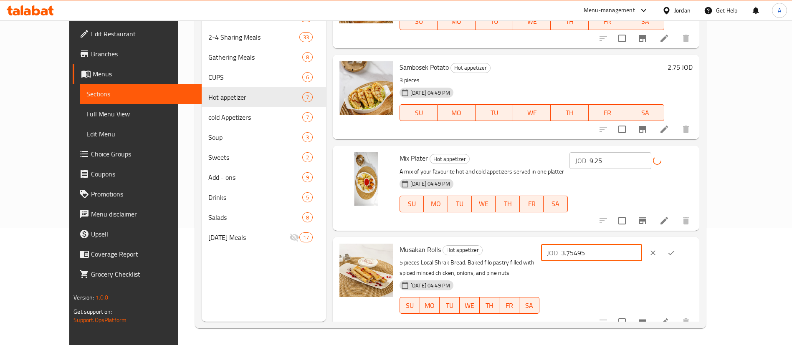
click at [643, 253] on input "3.75495" at bounding box center [601, 253] width 81 height 17
paste input "4."
type input "4.95"
click at [681, 250] on button "ok" at bounding box center [672, 253] width 18 height 18
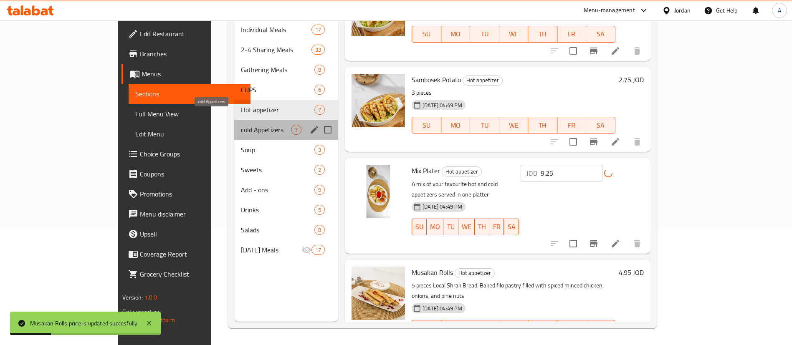
click at [241, 125] on span "cold Appetizers" at bounding box center [266, 130] width 50 height 10
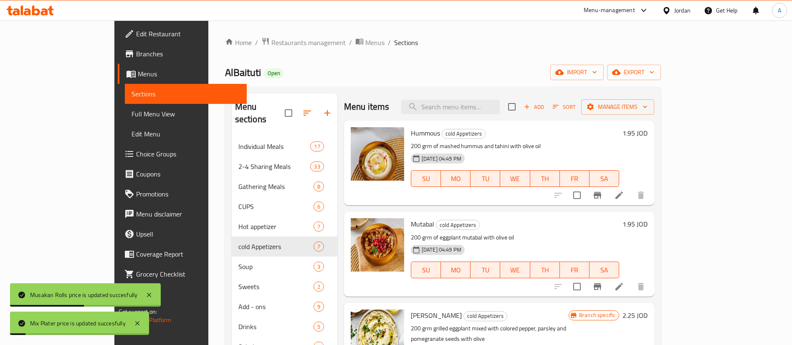
click at [648, 130] on h6 "1.95 JOD" at bounding box center [635, 133] width 25 height 12
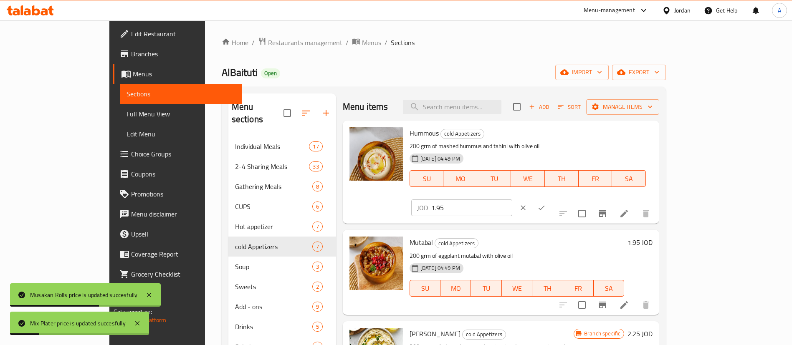
drag, startPoint x: 668, startPoint y: 140, endPoint x: 618, endPoint y: 140, distance: 49.3
click at [513, 200] on div "JOD 1.95 ​" at bounding box center [461, 208] width 101 height 17
paste input "2.1"
type input "2.1"
click at [551, 199] on button "ok" at bounding box center [542, 208] width 18 height 18
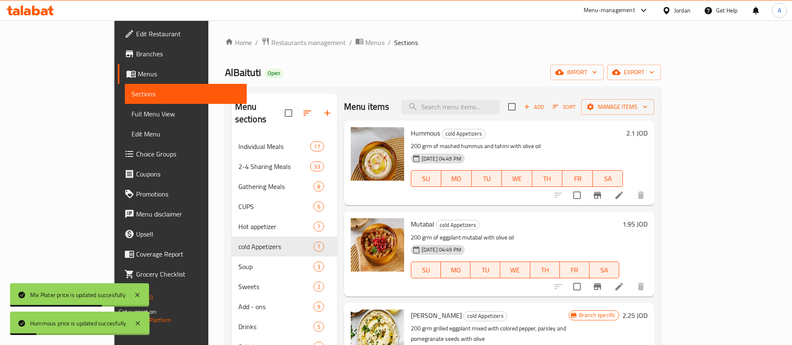
click at [648, 222] on h6 "1.95 JOD" at bounding box center [635, 224] width 25 height 12
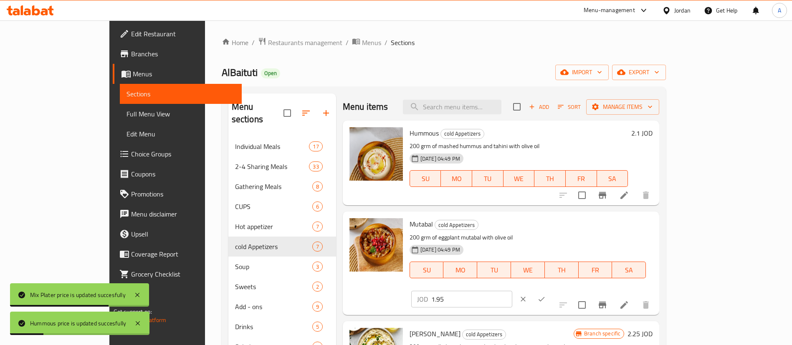
drag, startPoint x: 658, startPoint y: 229, endPoint x: 553, endPoint y: 223, distance: 104.6
click at [553, 223] on div "Mutabal cold Appetizers 200 grm of eggplant mutabal with olive oil [DATE] 04:49…" at bounding box center [531, 263] width 250 height 97
paste input "2.1"
type input "2.1"
click at [551, 290] on button "ok" at bounding box center [542, 299] width 18 height 18
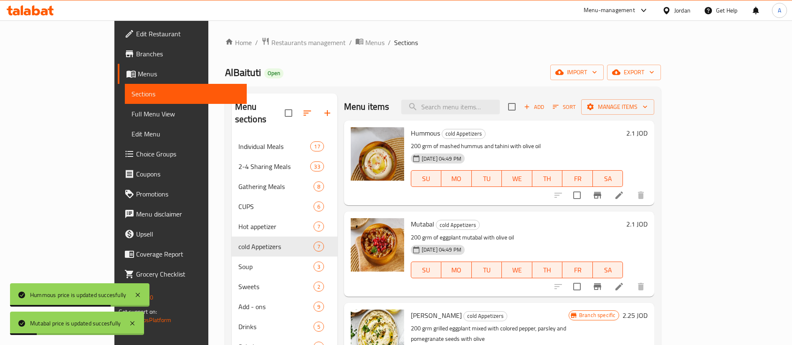
click at [648, 329] on div "Branch specific 2.25 JOD" at bounding box center [608, 351] width 79 height 82
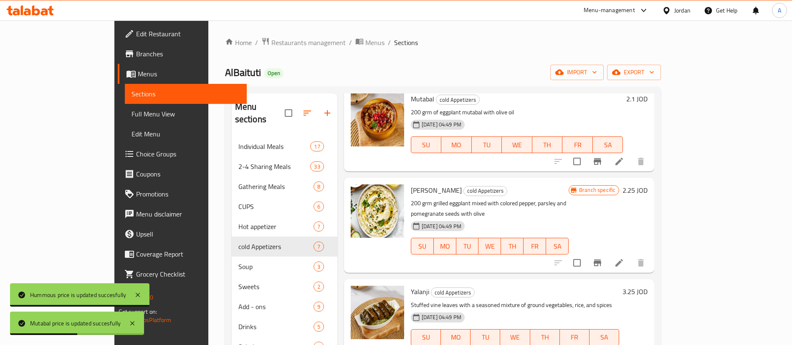
click at [648, 189] on h6 "2.25 JOD" at bounding box center [635, 191] width 25 height 12
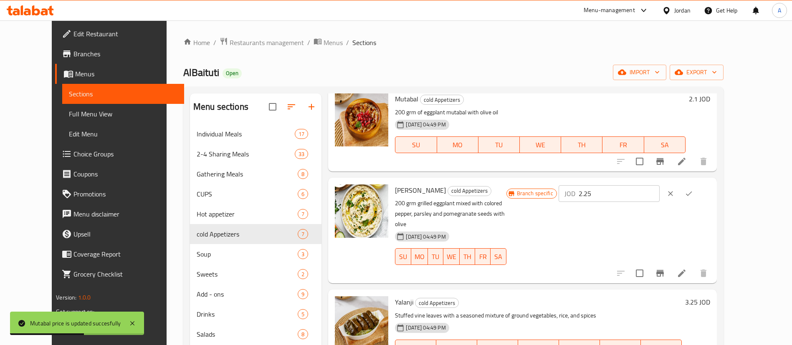
drag, startPoint x: 650, startPoint y: 195, endPoint x: 577, endPoint y: 192, distance: 73.1
click at [596, 194] on div "Branch specific JOD 2.25 ​" at bounding box center [609, 194] width 204 height 18
paste input "number"
type input "2.5"
drag, startPoint x: 745, startPoint y: 197, endPoint x: 740, endPoint y: 195, distance: 5.6
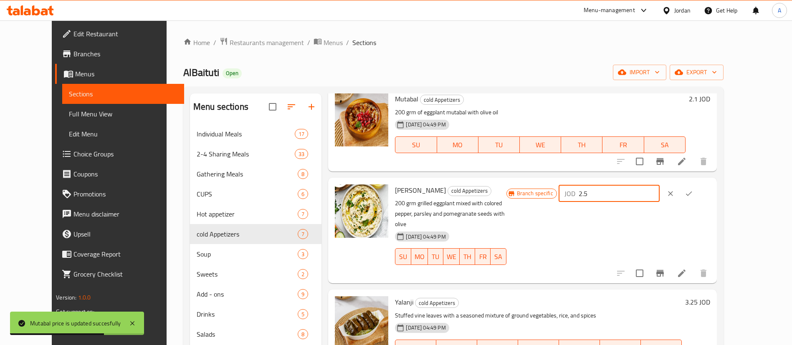
click at [698, 197] on button "ok" at bounding box center [689, 194] width 18 height 18
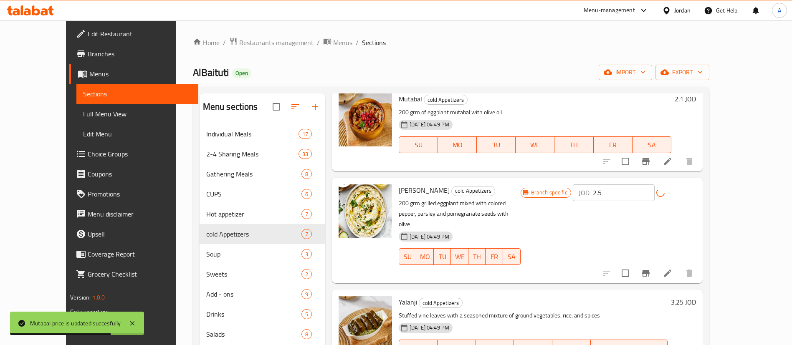
click at [696, 193] on div "JOD 2.5 ​" at bounding box center [634, 193] width 123 height 17
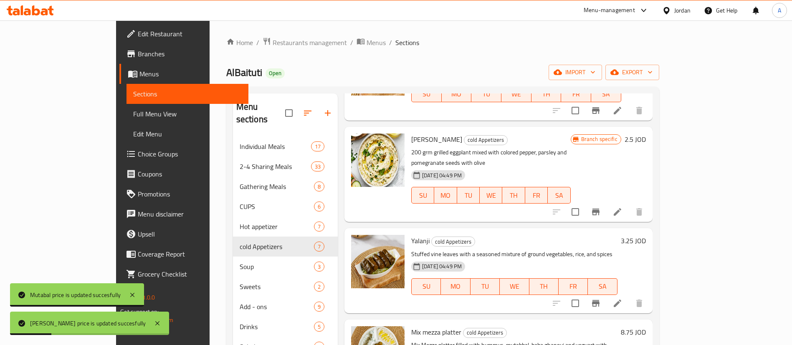
scroll to position [188, 0]
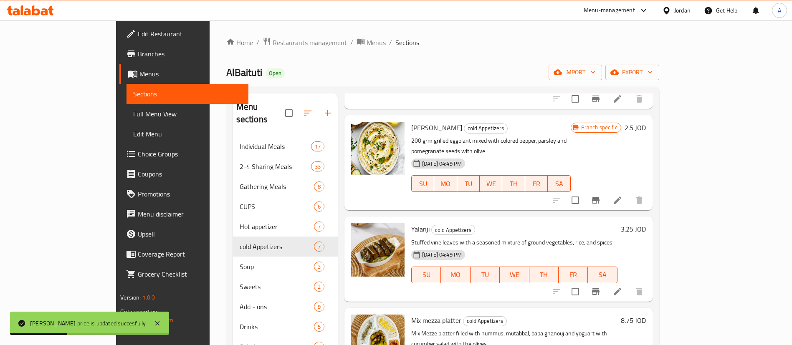
click at [646, 223] on h6 "3.25 JOD" at bounding box center [633, 229] width 25 height 12
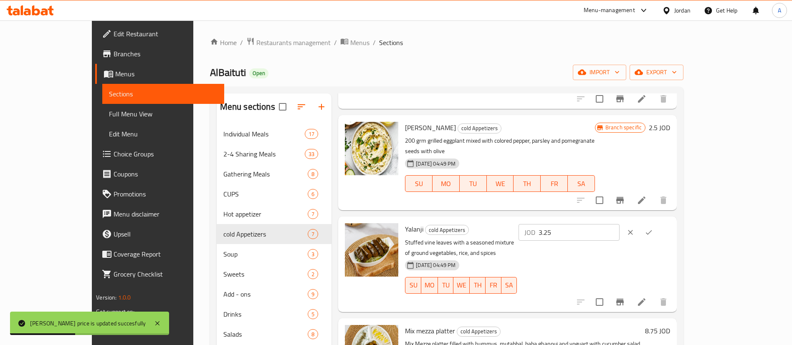
drag, startPoint x: 668, startPoint y: 224, endPoint x: 564, endPoint y: 218, distance: 103.7
click at [573, 220] on div "Yalanji cold Appetizers Stuffed vine leaves with a seasoned mixture of ground v…" at bounding box center [538, 264] width 272 height 89
paste input "number"
type input "3.5"
click at [653, 229] on icon "ok" at bounding box center [649, 233] width 8 height 8
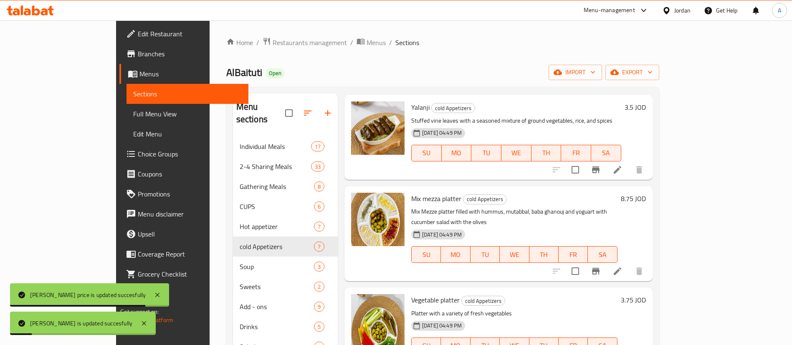
scroll to position [313, 0]
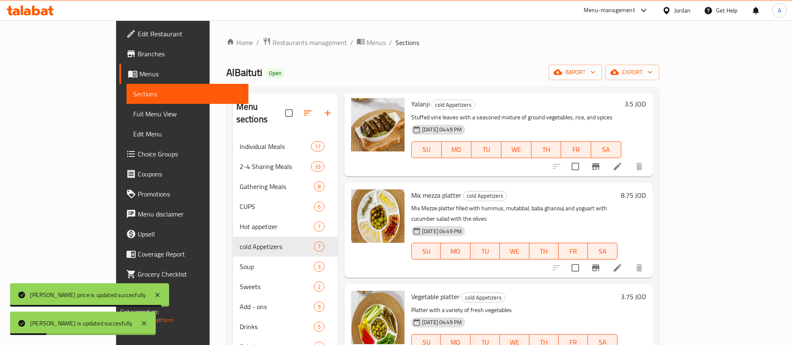
click at [646, 190] on h6 "8.75 JOD" at bounding box center [633, 196] width 25 height 12
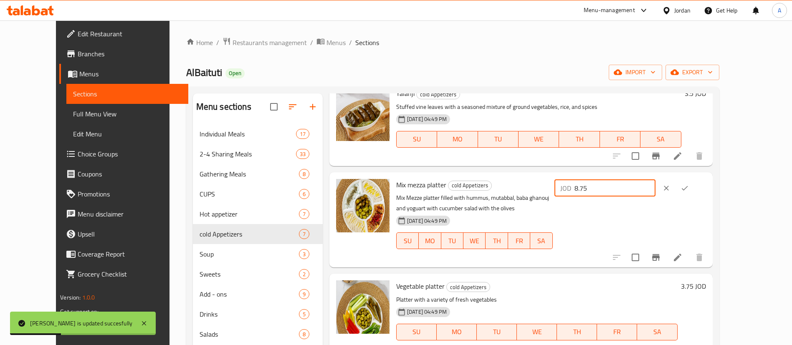
click at [558, 197] on div "Mix mezza platter cold Appetizers Mix Mezze platter filled with hummus, mutabba…" at bounding box center [551, 220] width 317 height 89
paste input "9.2"
type input "9.25"
click at [689, 188] on icon "ok" at bounding box center [685, 188] width 8 height 8
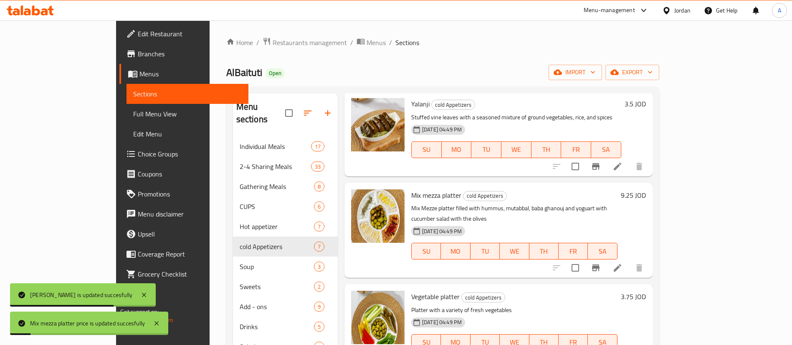
scroll to position [314, 0]
click at [646, 290] on div "3.75 JOD" at bounding box center [632, 325] width 28 height 71
click at [646, 290] on h6 "3.75 JOD" at bounding box center [633, 296] width 25 height 12
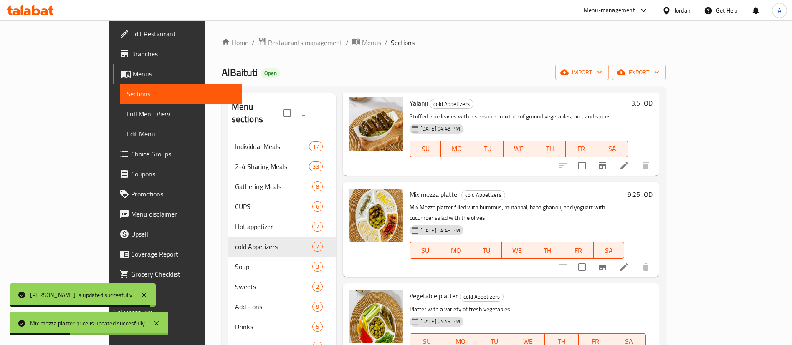
click at [565, 287] on div "Vegetable platter cold Appetizers Platter with a variety of fresh vegetables [D…" at bounding box center [531, 335] width 250 height 97
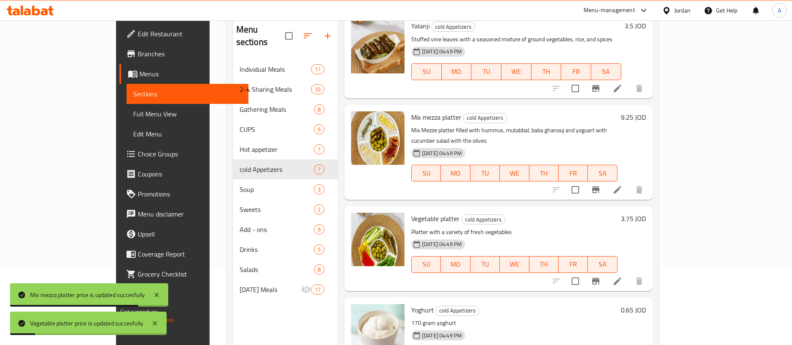
scroll to position [117, 0]
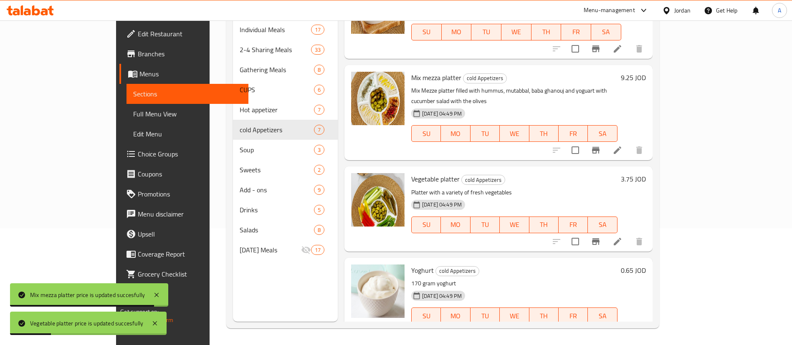
click at [646, 265] on div "0.65 JOD" at bounding box center [632, 271] width 28 height 12
click at [646, 265] on h6 "0.65 JOD" at bounding box center [633, 271] width 25 height 12
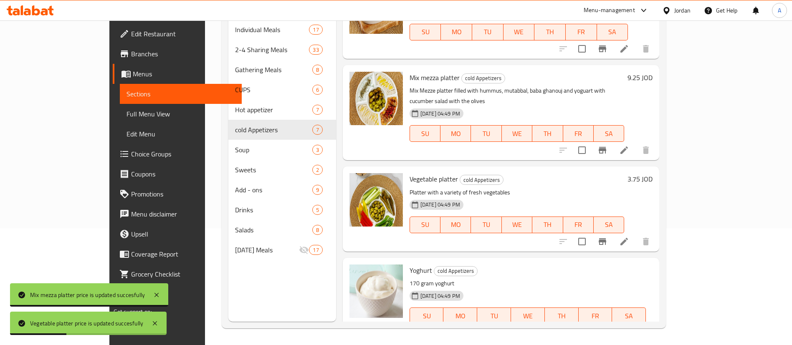
drag, startPoint x: 661, startPoint y: 257, endPoint x: 569, endPoint y: 256, distance: 91.9
click at [574, 262] on div "Yoghurt cold Appetizers 170 gram yoghurt [DATE] 04:49 PM SU MO TU WE TH FR SA J…" at bounding box center [531, 310] width 250 height 97
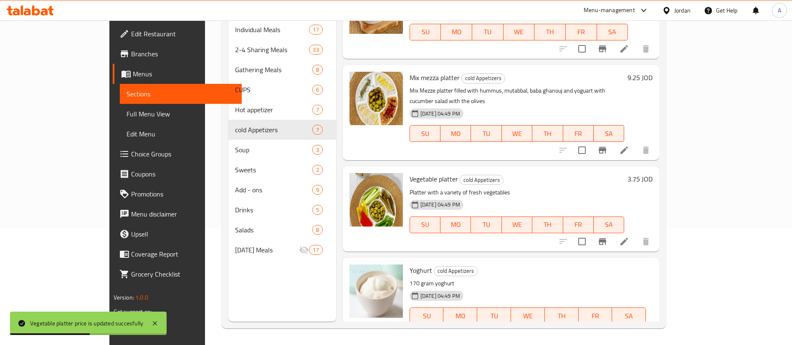
click at [546, 341] on icon "ok" at bounding box center [542, 345] width 8 height 8
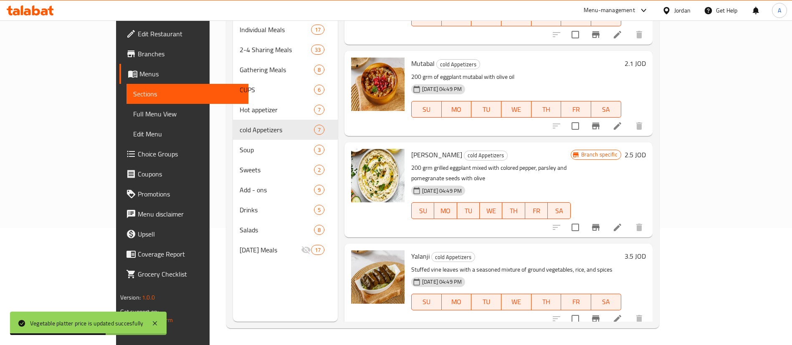
scroll to position [1, 0]
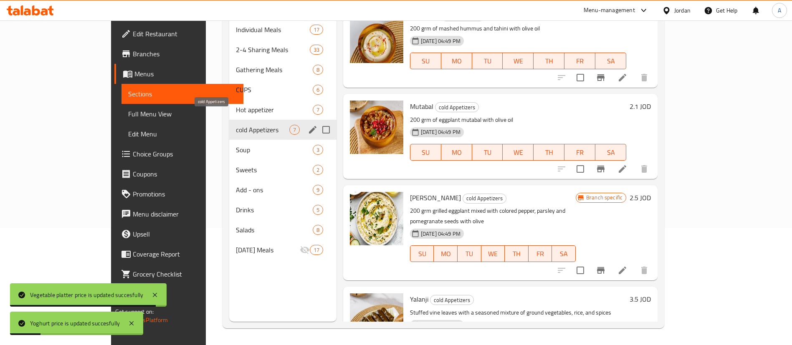
click at [229, 140] on div "Soup 3" at bounding box center [282, 150] width 107 height 20
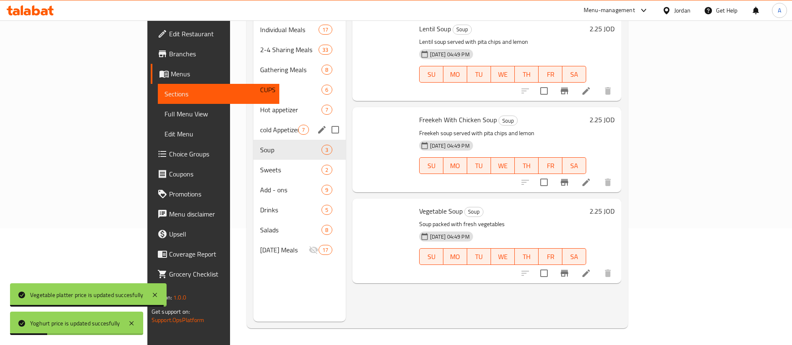
click at [260, 105] on span "Hot appetizer" at bounding box center [290, 110] width 61 height 10
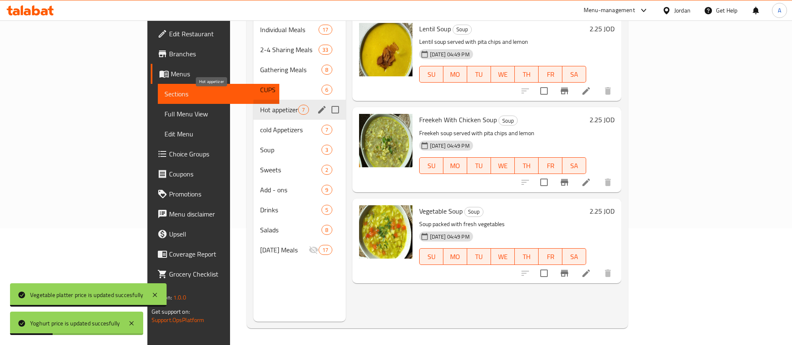
click at [260, 85] on span "CUPS" at bounding box center [290, 90] width 61 height 10
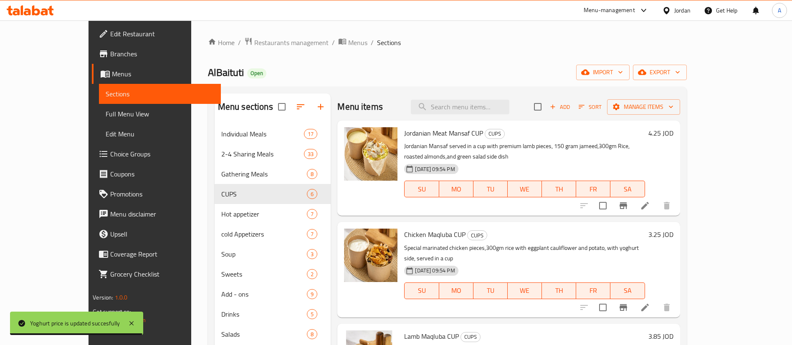
click at [674, 136] on h6 "4.25 JOD" at bounding box center [661, 133] width 25 height 12
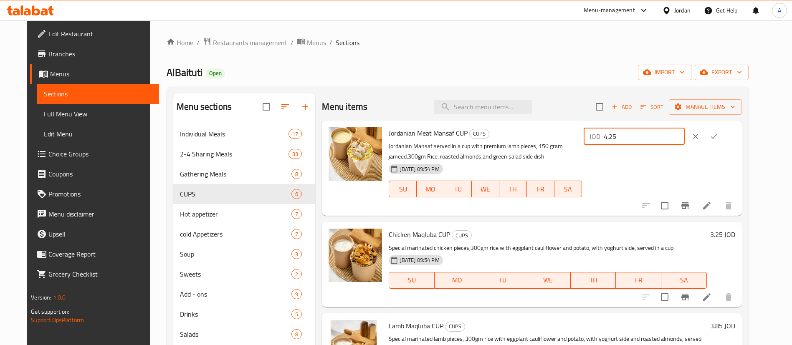
drag, startPoint x: 668, startPoint y: 138, endPoint x: 642, endPoint y: 141, distance: 26.5
click at [584, 142] on div "Jordanian Meat Mansaf CUP CUPS Jordanian Mansaf served in a cup with premium la…" at bounding box center [562, 168] width 353 height 89
paste input "4.5"
type input "4.5"
drag, startPoint x: 741, startPoint y: 135, endPoint x: 735, endPoint y: 142, distance: 8.6
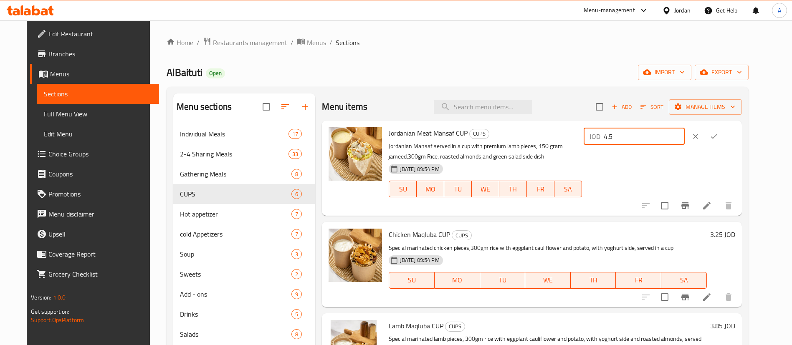
click at [719, 135] on icon "ok" at bounding box center [714, 136] width 8 height 8
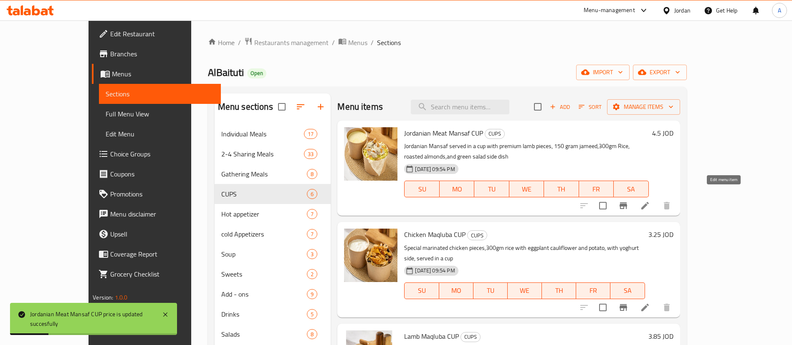
click at [674, 236] on div "3.25 JOD" at bounding box center [659, 270] width 28 height 82
click at [674, 229] on h6 "3.25 JOD" at bounding box center [661, 235] width 25 height 12
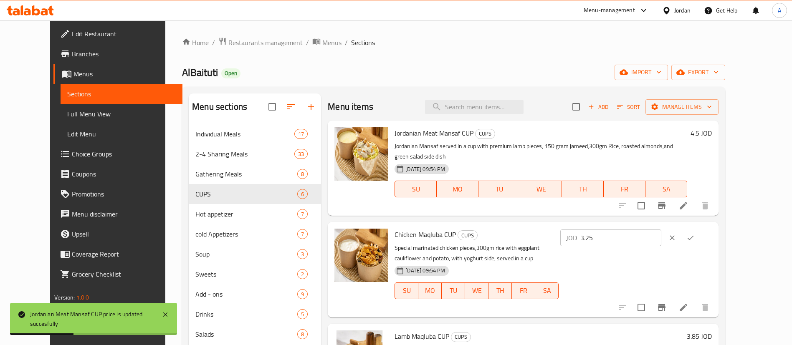
click at [575, 226] on div "Chicken Maqluba CUP CUPS Special marinated chicken pieces,300gm rice with eggpl…" at bounding box center [553, 270] width 324 height 89
paste input "number"
type input "3.5"
click at [700, 229] on button "ok" at bounding box center [691, 238] width 18 height 18
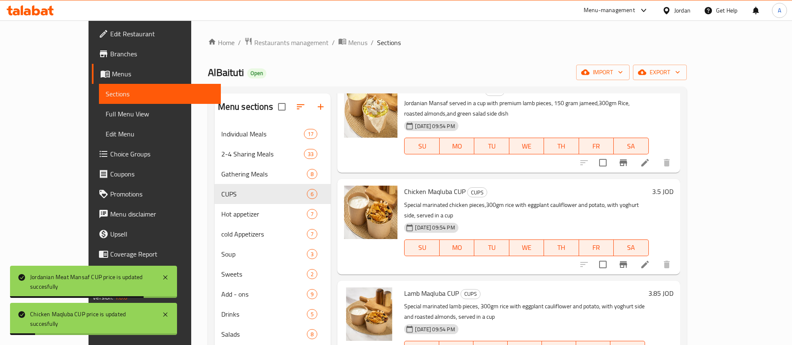
scroll to position [63, 0]
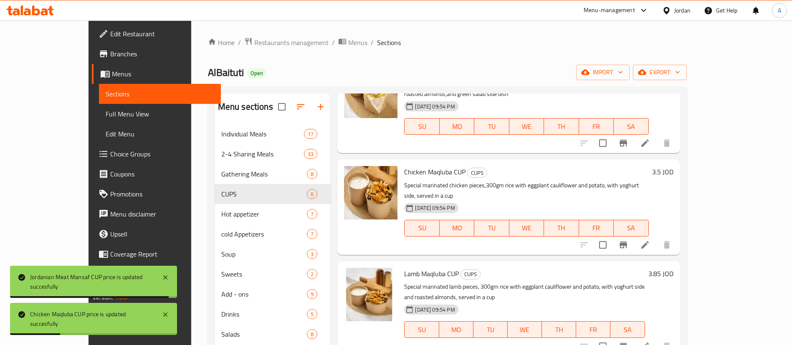
click at [674, 268] on h6 "3.85 JOD" at bounding box center [661, 274] width 25 height 12
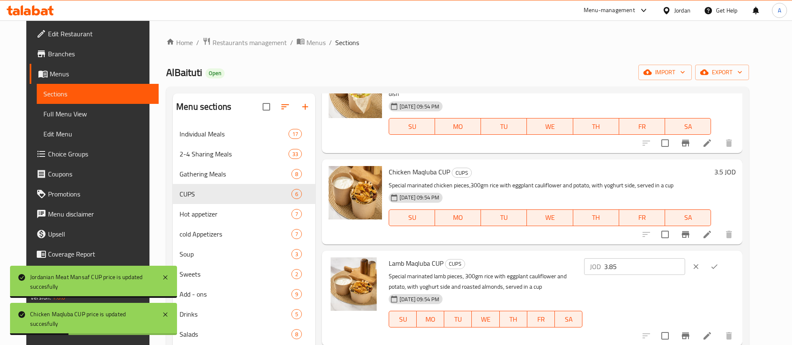
drag, startPoint x: 646, startPoint y: 257, endPoint x: 576, endPoint y: 257, distance: 70.2
click at [581, 257] on div "Lamb Maqluba CUP CUPS Special marinated lamb pieces, 300gm rice with eggplant c…" at bounding box center [563, 298] width 354 height 89
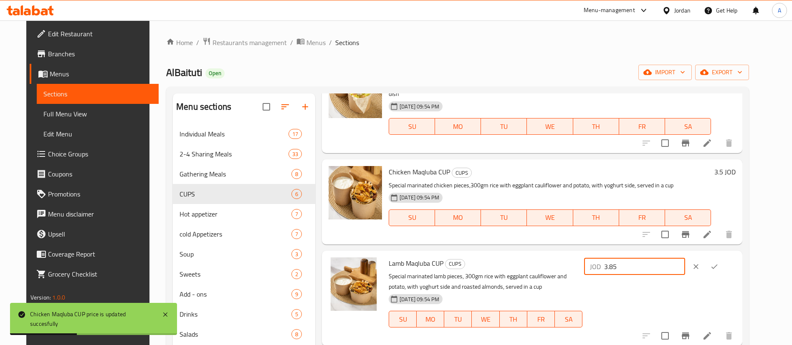
paste input "4.2"
type input "4.25"
click at [724, 258] on button "ok" at bounding box center [715, 267] width 18 height 18
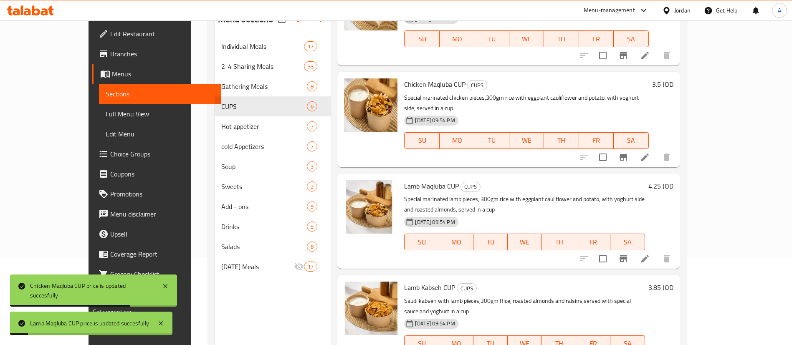
scroll to position [117, 0]
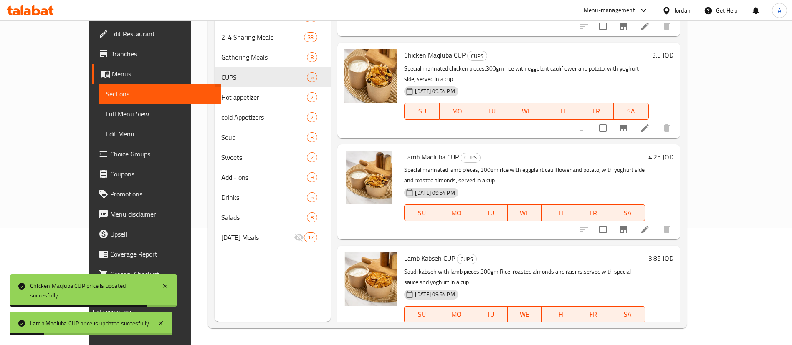
click at [674, 253] on div "3.85 JOD" at bounding box center [659, 259] width 28 height 12
click at [674, 253] on h6 "3.85 JOD" at bounding box center [661, 259] width 25 height 12
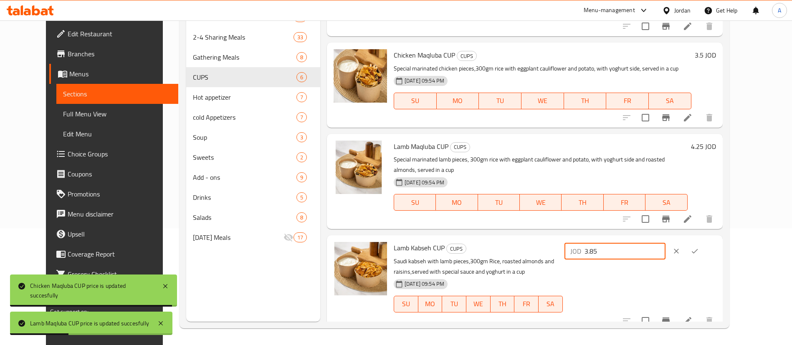
click at [588, 239] on div "Lamb Kabseh CUP CUPS Saudi kabseh with lamb pieces,300gm Rice, roasted almonds …" at bounding box center [555, 283] width 329 height 89
paste input "4.2"
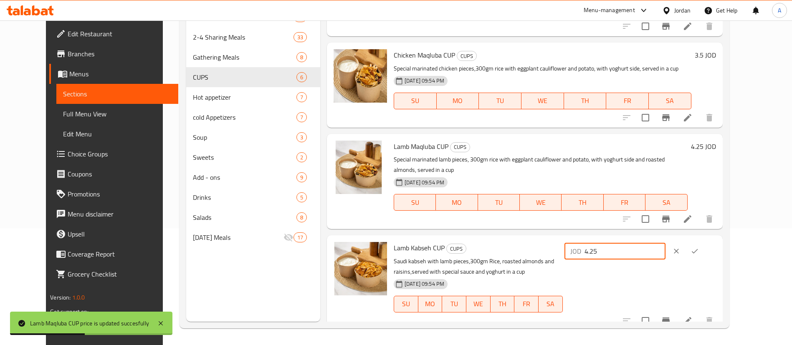
type input "4.25"
click at [699, 247] on icon "ok" at bounding box center [695, 251] width 8 height 8
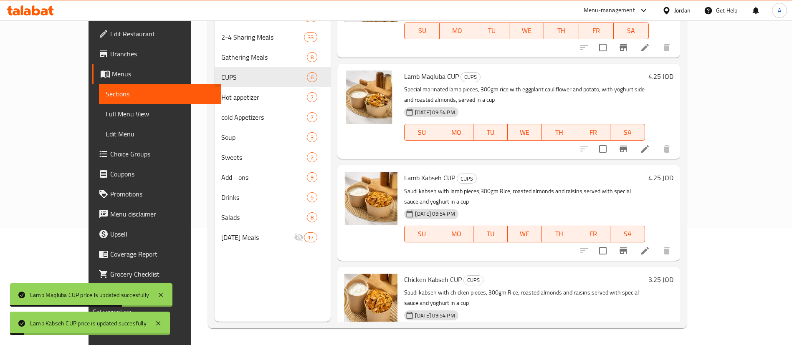
scroll to position [223, 0]
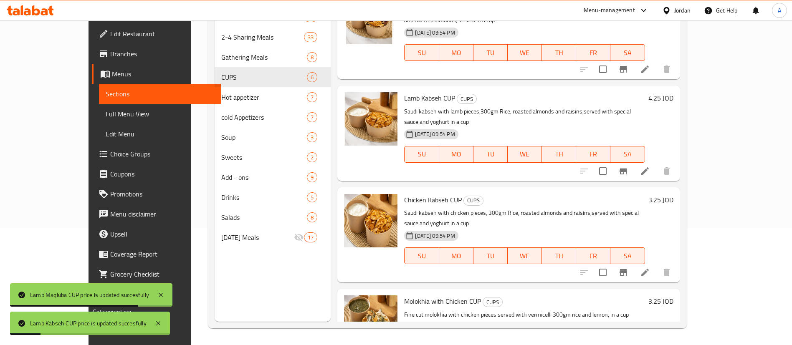
click at [674, 194] on h6 "3.25 JOD" at bounding box center [661, 200] width 25 height 12
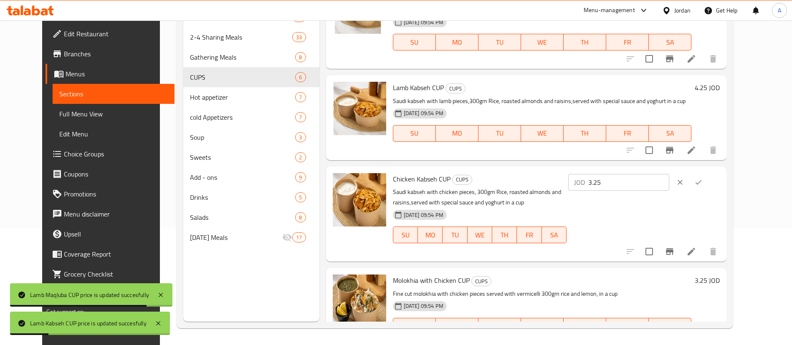
click at [596, 170] on div "Chicken Kabseh CUP CUPS Saudi kabseh with chicken pieces, 300gm Rice, roasted a…" at bounding box center [557, 214] width 334 height 89
paste input "number"
type input "3.5"
click at [708, 173] on button "ok" at bounding box center [699, 182] width 18 height 18
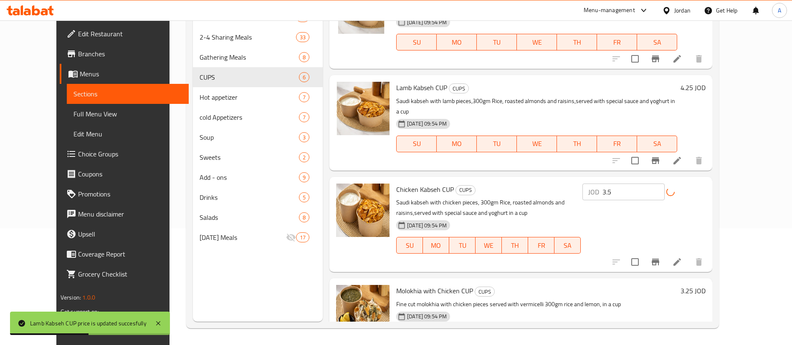
drag, startPoint x: 740, startPoint y: 267, endPoint x: 739, endPoint y: 262, distance: 5.4
click at [706, 285] on div "3.25 JOD" at bounding box center [692, 320] width 28 height 71
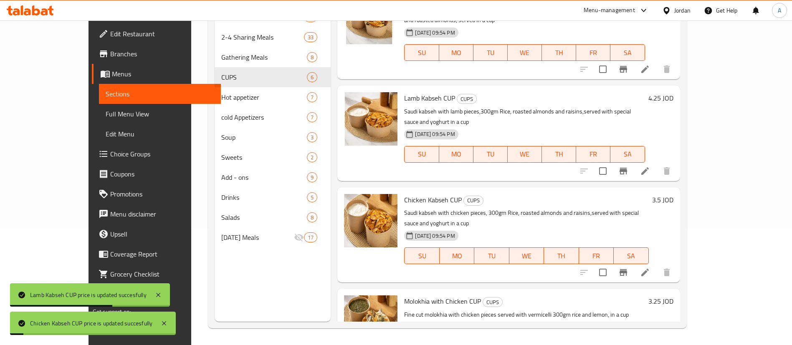
click at [674, 296] on h6 "3.25 JOD" at bounding box center [661, 302] width 25 height 12
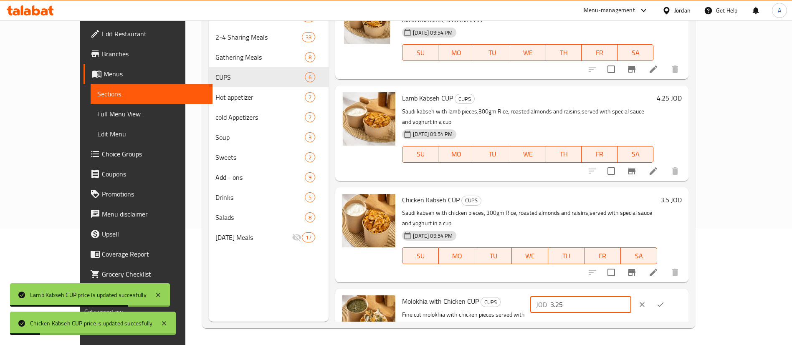
drag, startPoint x: 632, startPoint y: 252, endPoint x: 610, endPoint y: 252, distance: 23.0
click at [610, 292] on div "Molokhia with Chicken CUP CUPS Fine cut molokhia with chicken pieces served wit…" at bounding box center [542, 336] width 287 height 89
paste input "number"
type input "3.5"
click at [670, 296] on div at bounding box center [651, 305] width 37 height 18
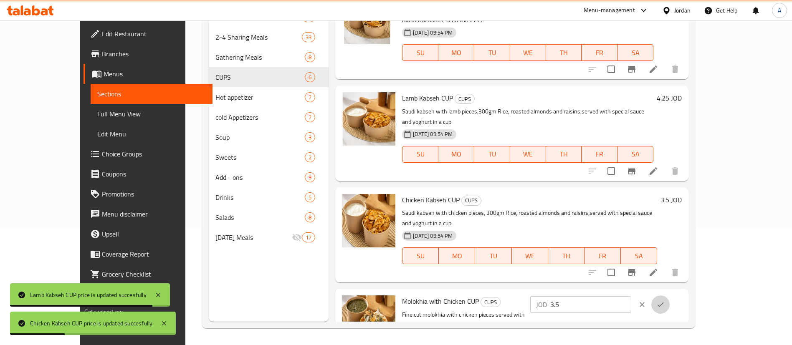
click at [665, 301] on icon "ok" at bounding box center [661, 305] width 8 height 8
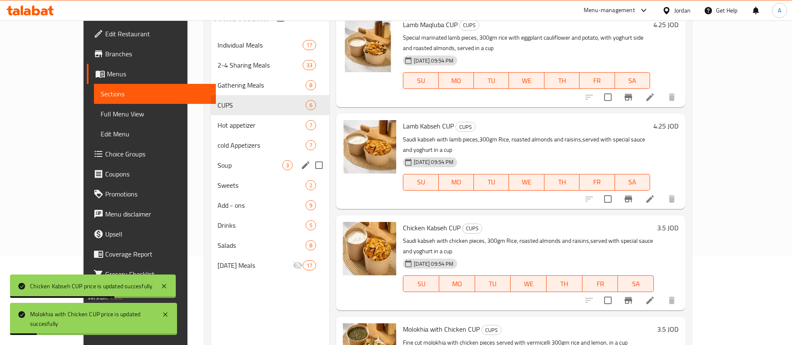
scroll to position [0, 0]
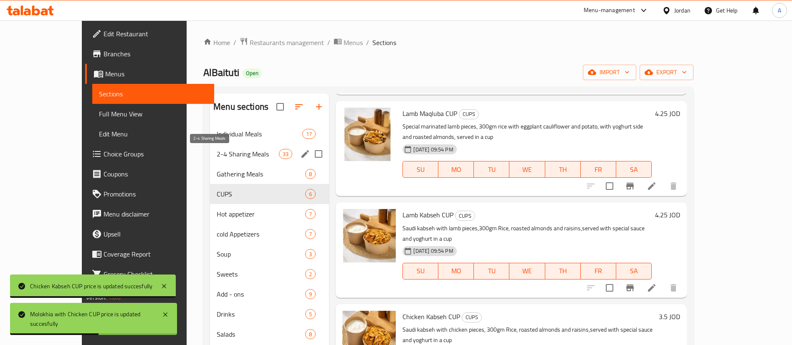
click at [227, 125] on div "Individual Meals 17" at bounding box center [269, 134] width 119 height 20
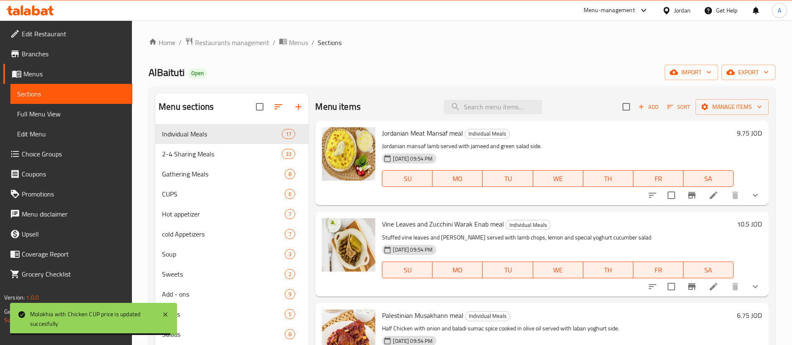
click at [737, 131] on h6 "9.75 JOD" at bounding box center [749, 133] width 25 height 12
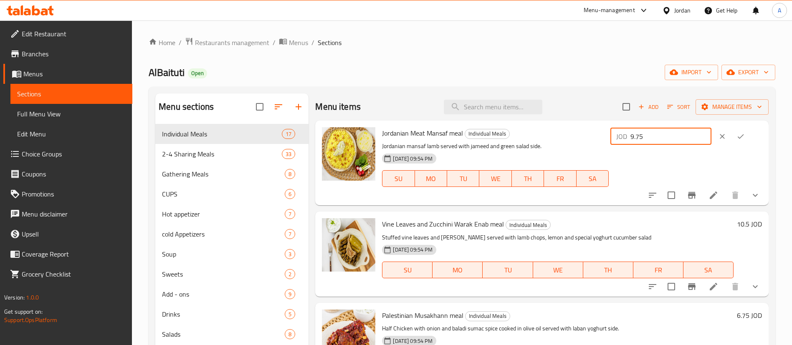
drag, startPoint x: 633, startPoint y: 138, endPoint x: 603, endPoint y: 136, distance: 30.1
click at [608, 137] on div "Jordanian Meat Mansaf meal Individual Meals Jordanian mansaf lamb served with j…" at bounding box center [572, 163] width 387 height 78
click at [738, 139] on icon "ok" at bounding box center [741, 136] width 8 height 8
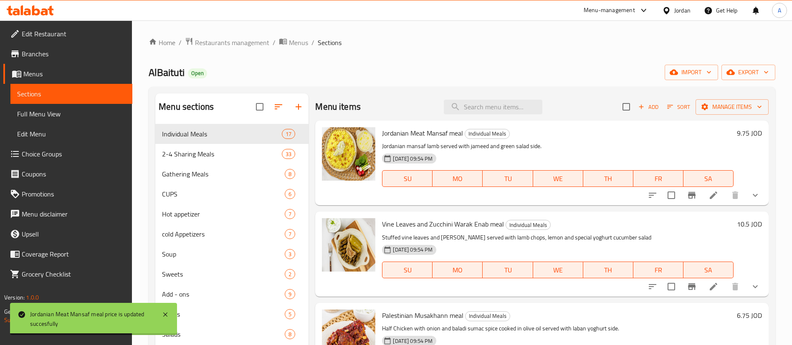
scroll to position [63, 0]
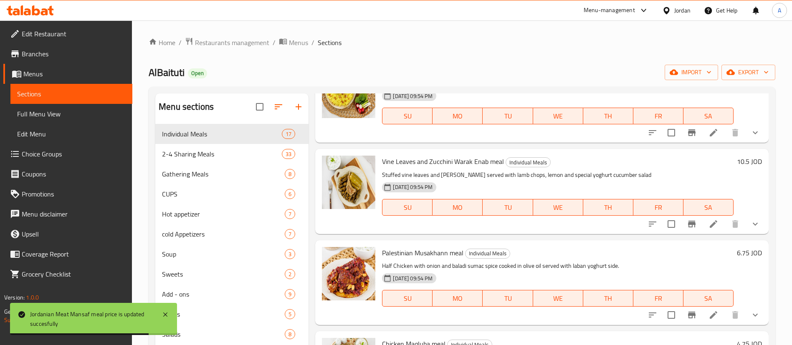
click at [740, 257] on h6 "6.75 JOD" at bounding box center [749, 253] width 25 height 12
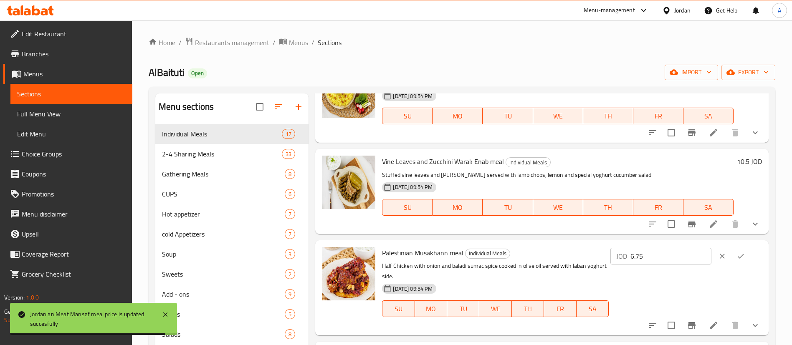
drag, startPoint x: 654, startPoint y: 254, endPoint x: 601, endPoint y: 254, distance: 52.6
click at [601, 254] on div "Palestinian Musakhann meal Individual Meals Half Chicken with onion and baladi …" at bounding box center [572, 288] width 387 height 89
paste input "7"
type input "7"
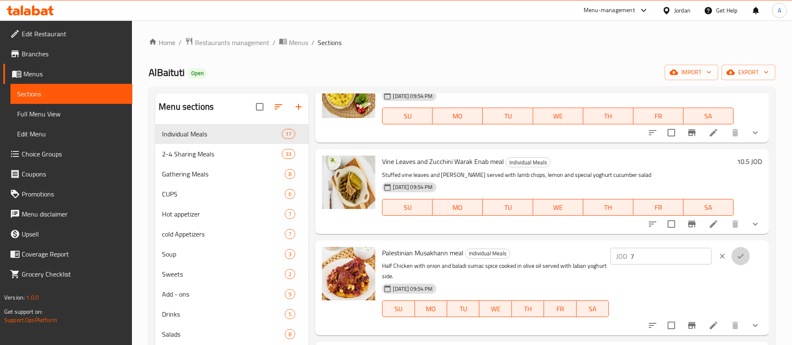
click at [743, 257] on button "ok" at bounding box center [741, 256] width 18 height 18
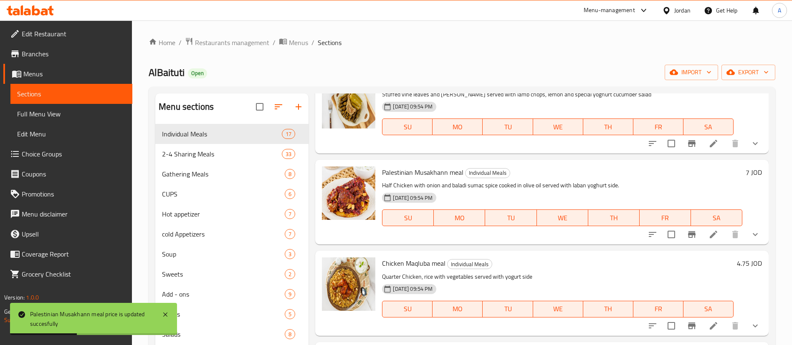
scroll to position [188, 0]
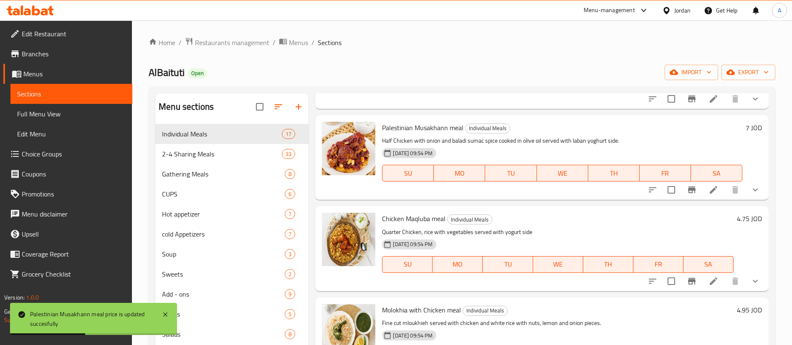
click at [739, 222] on h6 "4.75 JOD" at bounding box center [749, 219] width 25 height 12
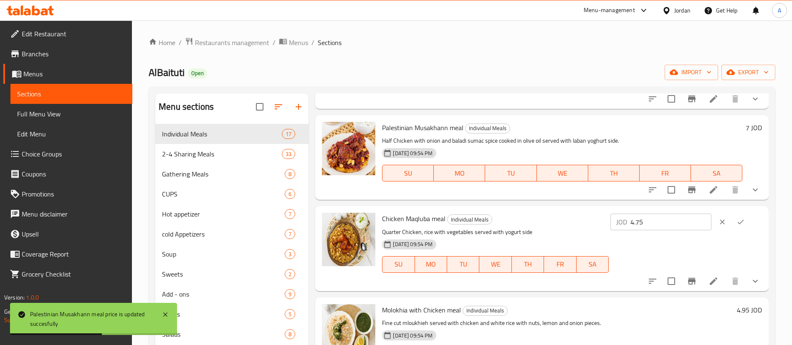
drag, startPoint x: 669, startPoint y: 223, endPoint x: 601, endPoint y: 224, distance: 68.1
click at [607, 224] on div "Chicken Maqluba meal Individual Meals Quarter Chicken, rice with vegetables ser…" at bounding box center [572, 249] width 387 height 78
paste input "9"
type input "4.95"
click at [732, 225] on button "ok" at bounding box center [741, 222] width 18 height 18
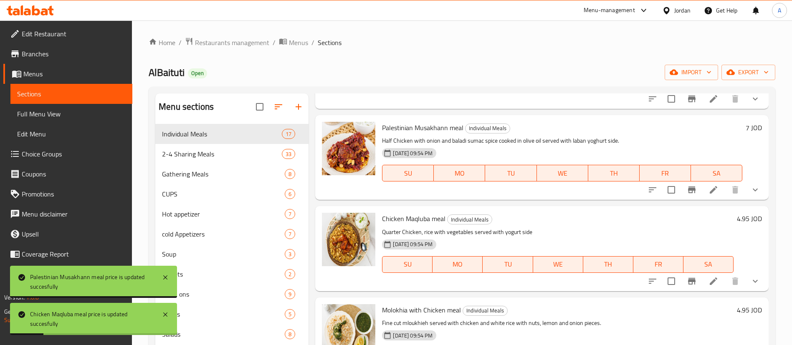
scroll to position [251, 0]
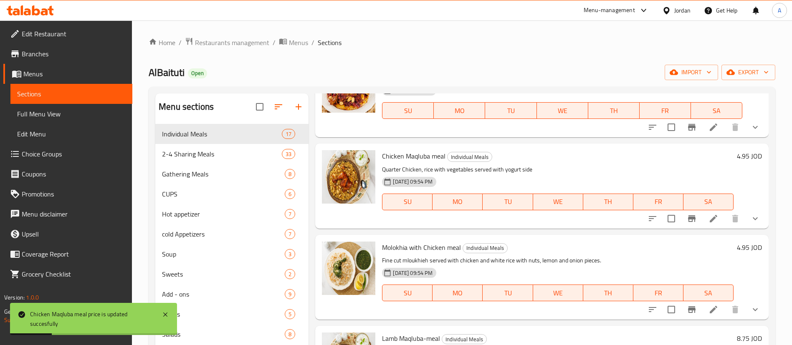
click at [739, 250] on h6 "4.95 JOD" at bounding box center [749, 248] width 25 height 12
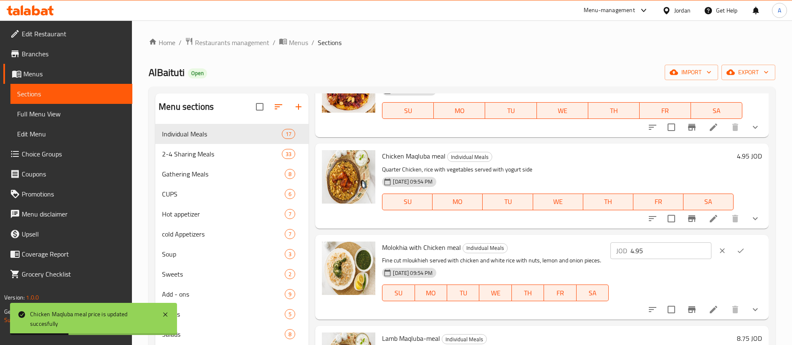
drag, startPoint x: 667, startPoint y: 251, endPoint x: 621, endPoint y: 253, distance: 46.0
click at [621, 253] on div "JOD 4.95 ​" at bounding box center [661, 251] width 101 height 17
paste input "5.2"
type input "5.25"
click at [740, 252] on icon "ok" at bounding box center [741, 251] width 8 height 8
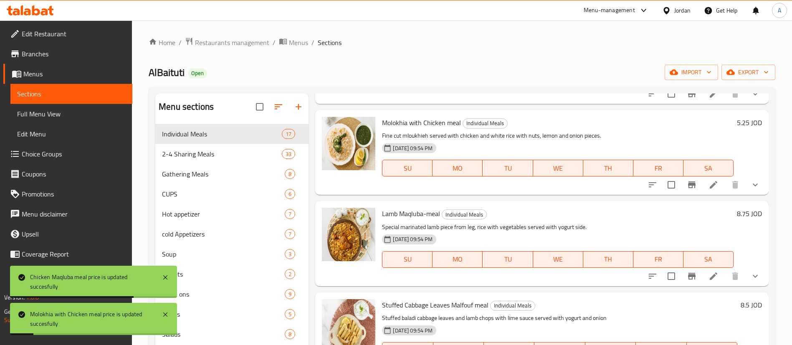
scroll to position [376, 0]
click at [739, 206] on div "Lamb Maqluba-meal Individual Meals Special marinated lamb piece from leg, rice …" at bounding box center [572, 243] width 387 height 78
click at [737, 215] on h6 "8.75 JOD" at bounding box center [749, 214] width 25 height 12
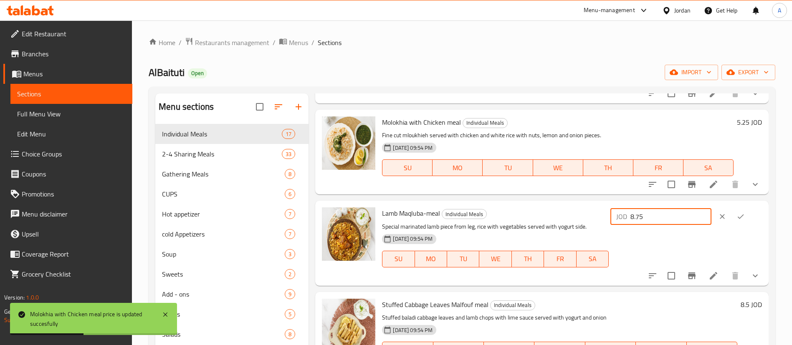
drag, startPoint x: 670, startPoint y: 215, endPoint x: 591, endPoint y: 218, distance: 78.6
click at [594, 217] on div "Lamb Maqluba-meal Individual Meals Special marinated lamb piece from leg, rice …" at bounding box center [572, 243] width 387 height 78
paste input "9.2"
type input "9.25"
click at [738, 216] on icon "ok" at bounding box center [741, 217] width 8 height 8
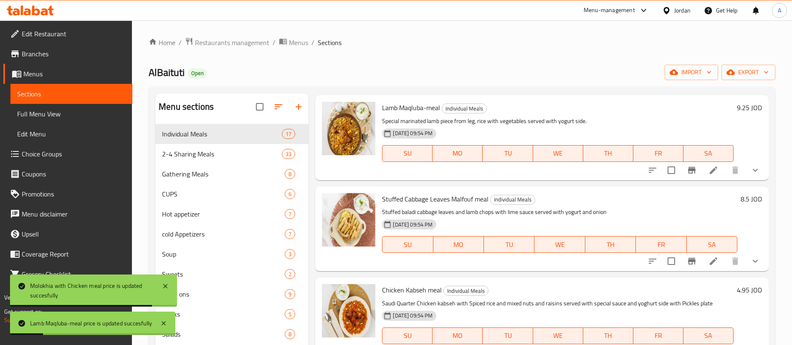
scroll to position [501, 0]
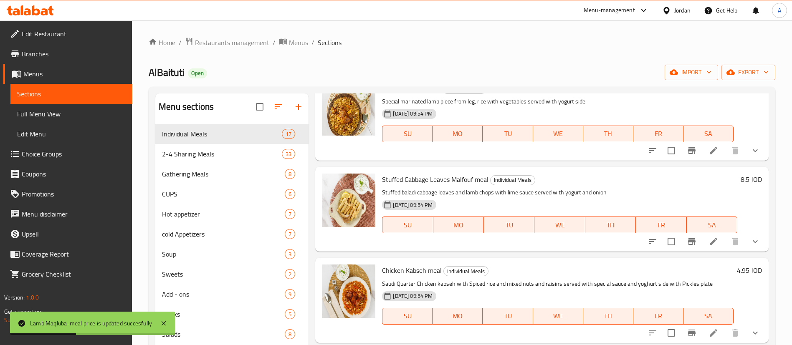
click at [744, 178] on h6 "8.5 JOD" at bounding box center [751, 180] width 21 height 12
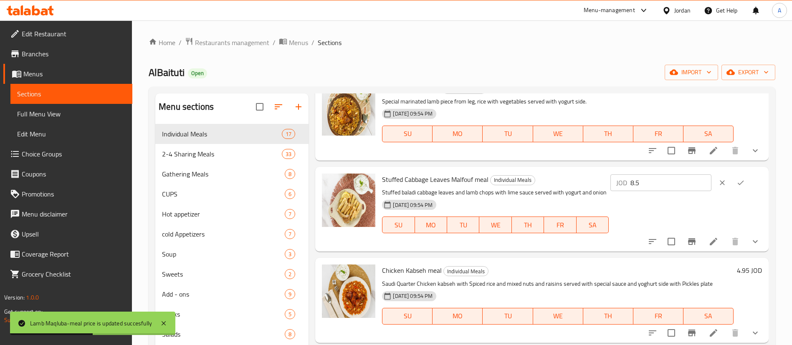
drag, startPoint x: 622, startPoint y: 183, endPoint x: 591, endPoint y: 182, distance: 31.0
click at [576, 182] on div "Stuffed Cabbage Leaves Malfouf meal Individual Meals Stuffed baladi cabbage lea…" at bounding box center [572, 209] width 387 height 78
paste input "9"
type input "9"
click at [738, 181] on icon "ok" at bounding box center [741, 183] width 8 height 8
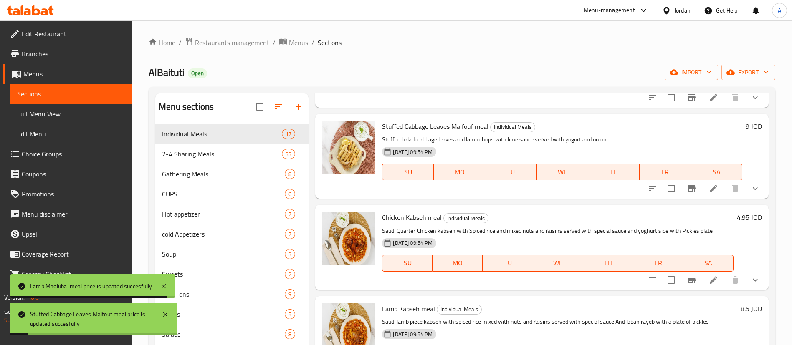
scroll to position [627, 0]
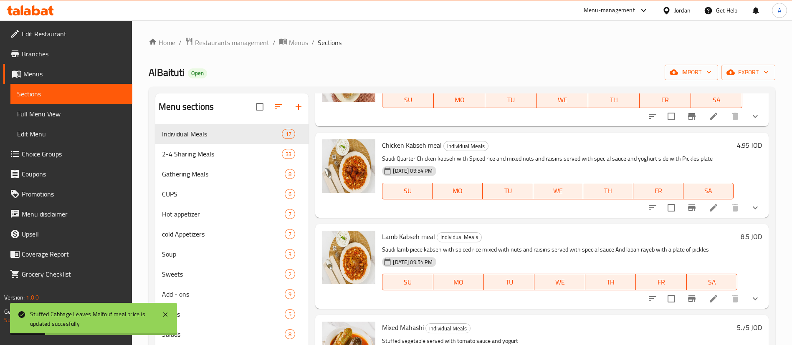
click at [737, 149] on h6 "4.95 JOD" at bounding box center [749, 146] width 25 height 12
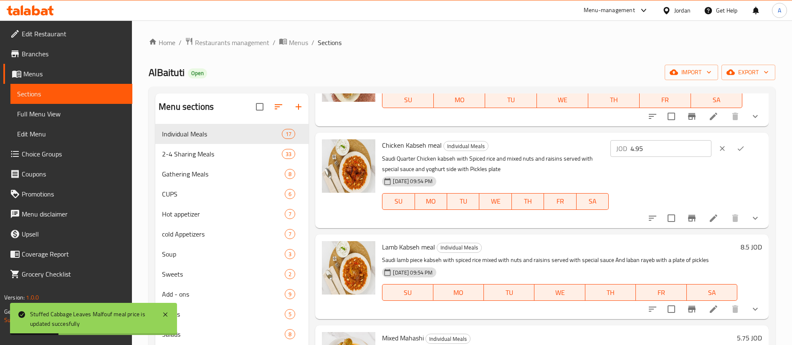
drag, startPoint x: 612, startPoint y: 154, endPoint x: 668, endPoint y: 152, distance: 56.4
click at [601, 154] on div "Chicken Kabseh meal Individual Meals Saudi Quarter Chicken kabseh with Spiced r…" at bounding box center [572, 180] width 387 height 89
paste input "5.2"
type input "5.25"
click at [738, 146] on icon "ok" at bounding box center [741, 149] width 8 height 8
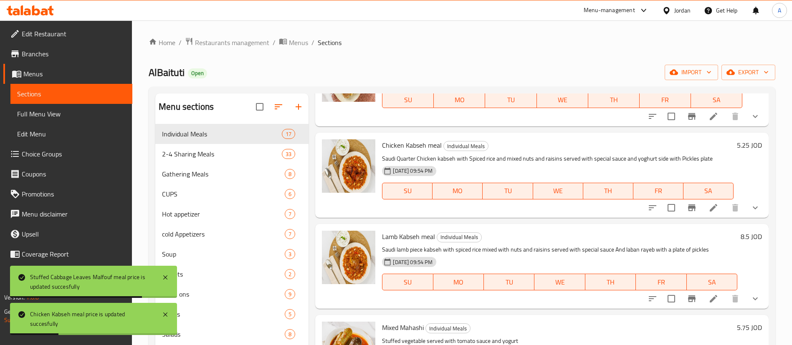
click at [741, 234] on h6 "8.5 JOD" at bounding box center [751, 237] width 21 height 12
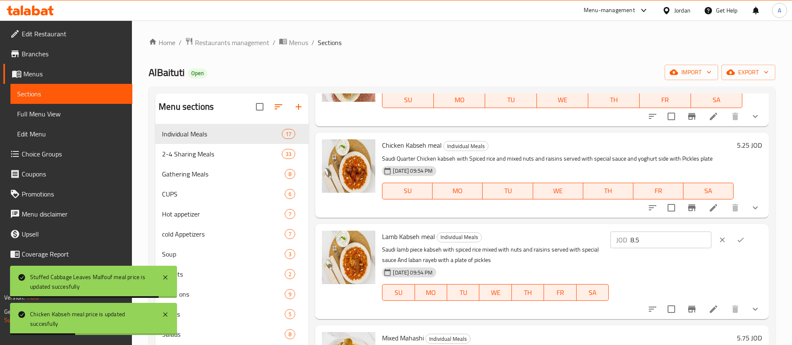
drag, startPoint x: 656, startPoint y: 241, endPoint x: 604, endPoint y: 242, distance: 52.6
click at [598, 241] on div "Lamb Kabseh meal Individual Meals Saudi lamb piece kabseh with spiced rice mixe…" at bounding box center [572, 272] width 387 height 89
paste input "9.2"
type input "9.25"
click at [740, 244] on icon "ok" at bounding box center [741, 240] width 8 height 8
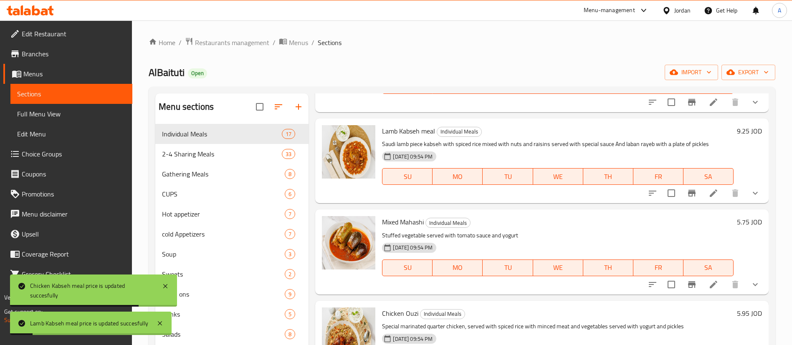
scroll to position [752, 0]
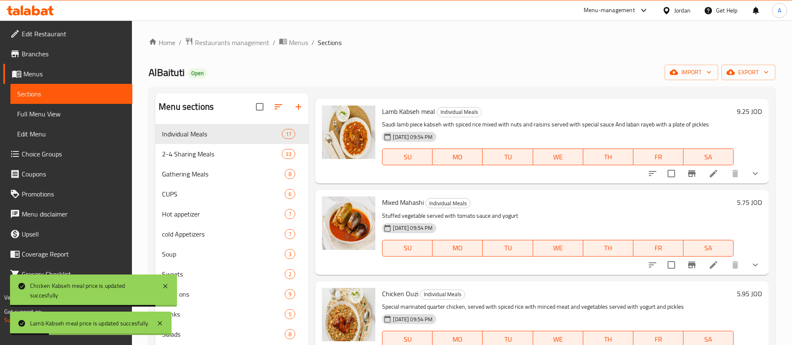
drag, startPoint x: 727, startPoint y: 209, endPoint x: 720, endPoint y: 209, distance: 6.7
click at [734, 209] on div "5.75 JOD" at bounding box center [748, 232] width 28 height 71
click at [737, 203] on h6 "5.75 JOD" at bounding box center [749, 203] width 25 height 12
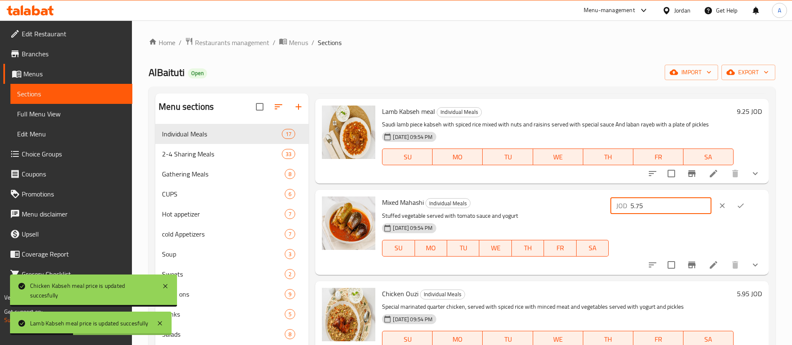
click at [580, 206] on div "Mixed Mahashi Individual Meals Stuffed vegetable served with tomato sauce and y…" at bounding box center [572, 232] width 387 height 78
paste input "9"
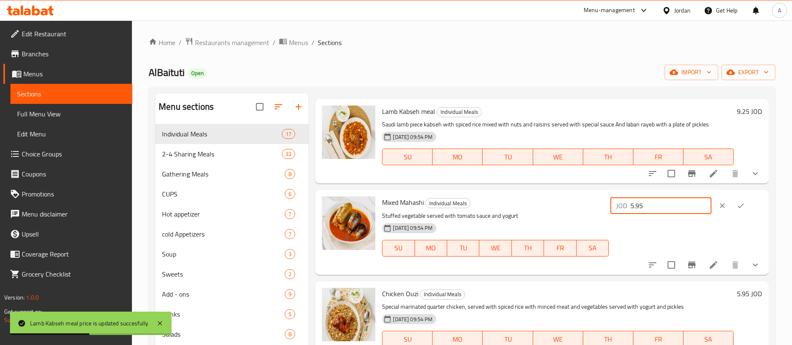
type input "5.95"
click at [739, 205] on icon "ok" at bounding box center [741, 206] width 6 height 5
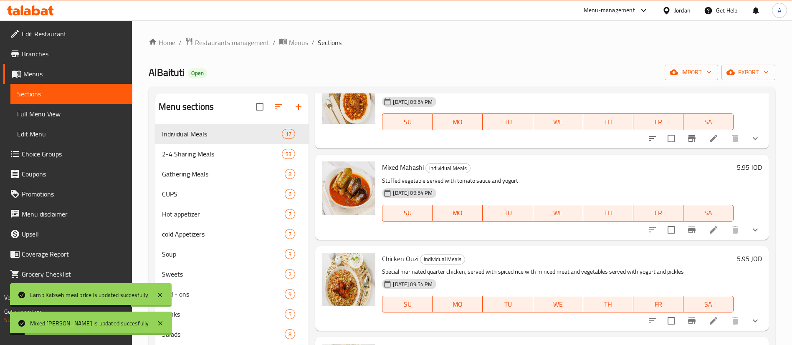
scroll to position [815, 0]
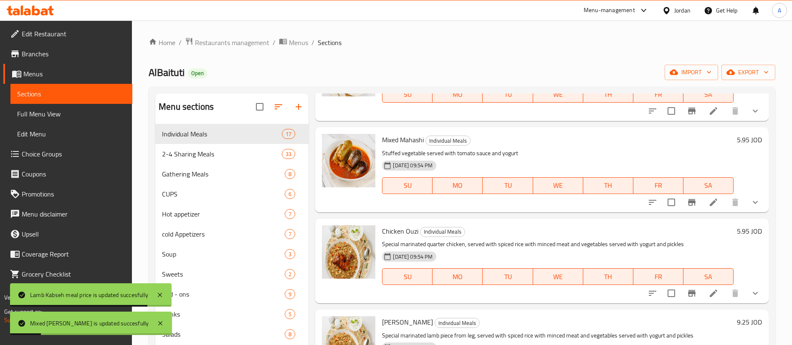
click at [737, 234] on h6 "5.95 JOD" at bounding box center [749, 232] width 25 height 12
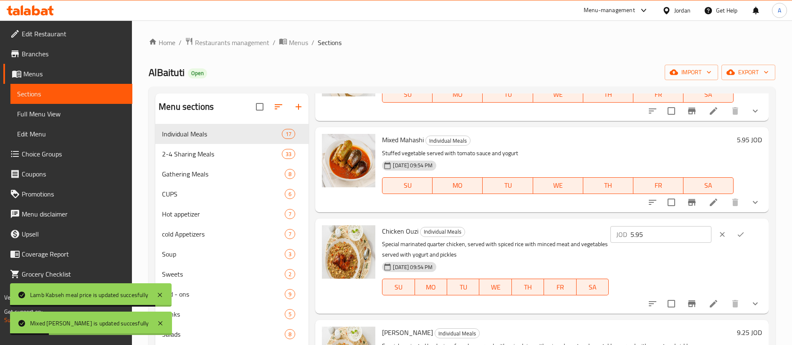
drag, startPoint x: 615, startPoint y: 237, endPoint x: 625, endPoint y: 236, distance: 10.2
click at [611, 237] on div "Chicken Ouzi Individual Meals Special marinated quarter chicken, served with sp…" at bounding box center [572, 266] width 387 height 89
paste input "6.2"
type input "6.25"
click at [751, 235] on div "JOD 6.25 ​" at bounding box center [687, 235] width 152 height 18
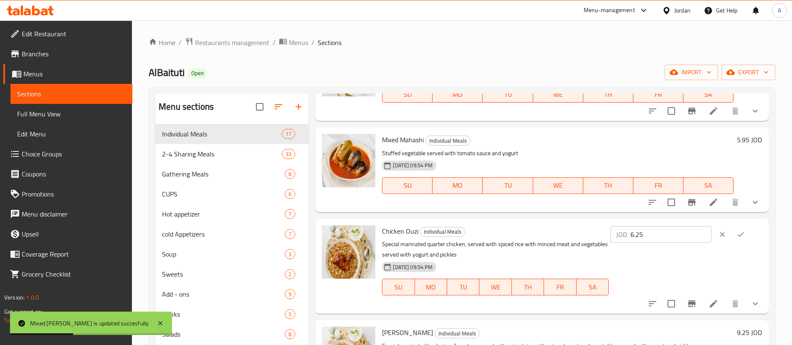
click at [738, 235] on icon "ok" at bounding box center [741, 234] width 6 height 5
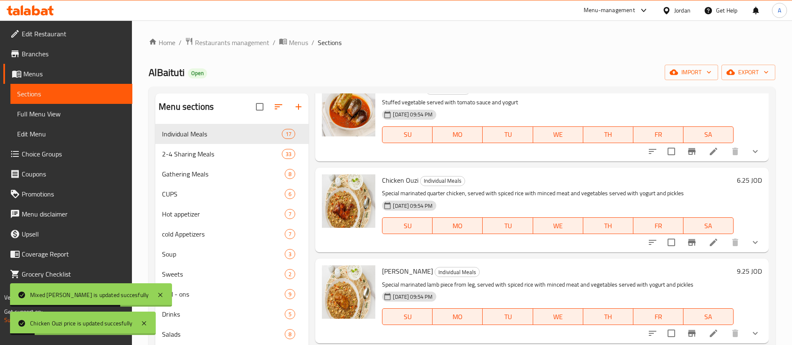
scroll to position [877, 0]
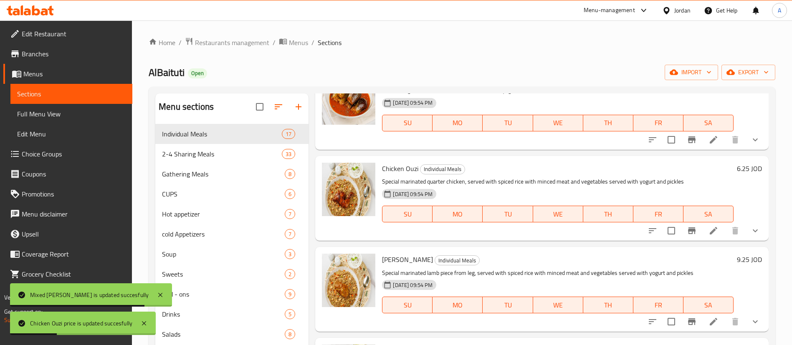
click at [740, 262] on h6 "9.25 JOD" at bounding box center [749, 260] width 25 height 12
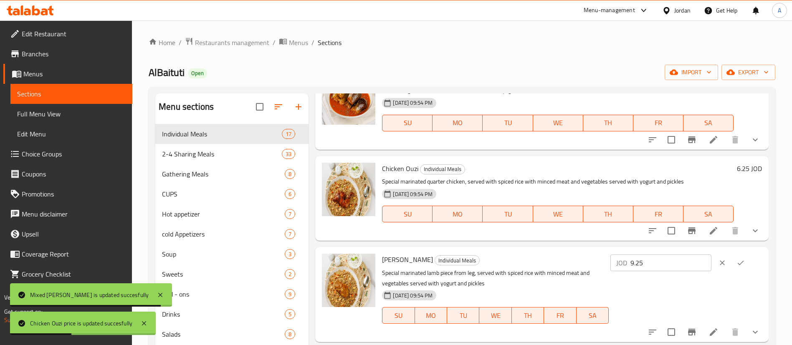
drag, startPoint x: 656, startPoint y: 263, endPoint x: 574, endPoint y: 259, distance: 82.4
click at [548, 257] on div "[PERSON_NAME] Individual Meals Special marinated lamb piece from leg, served wi…" at bounding box center [572, 295] width 387 height 89
paste input "7"
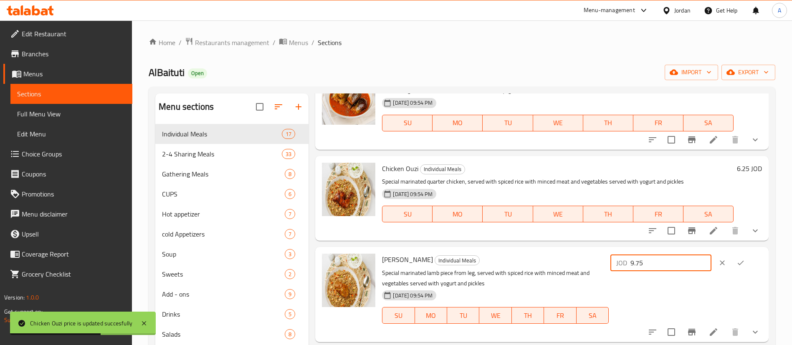
type input "9.75"
click at [739, 265] on icon "ok" at bounding box center [741, 263] width 8 height 8
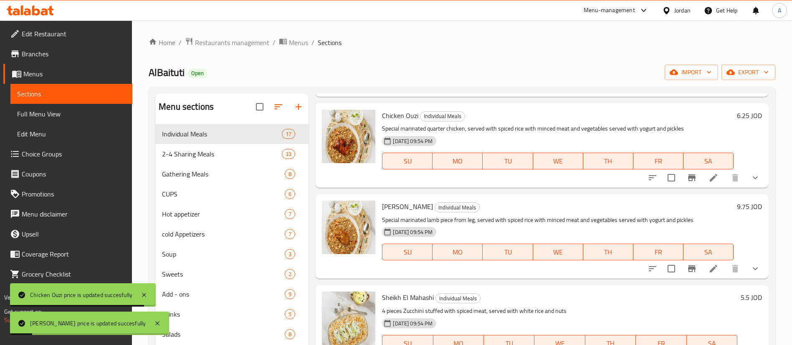
scroll to position [1003, 0]
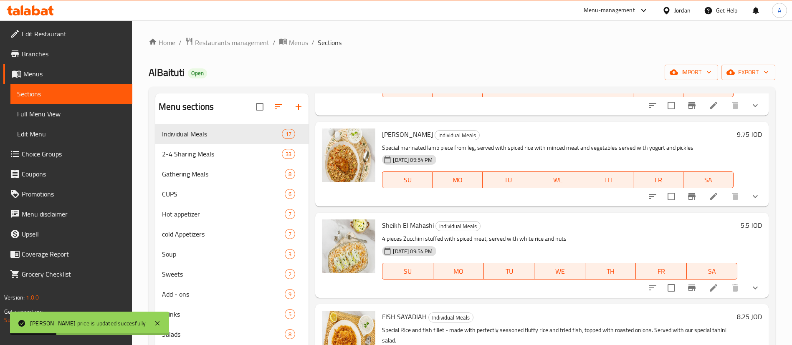
click at [750, 222] on h6 "5.5 JOD" at bounding box center [751, 226] width 21 height 12
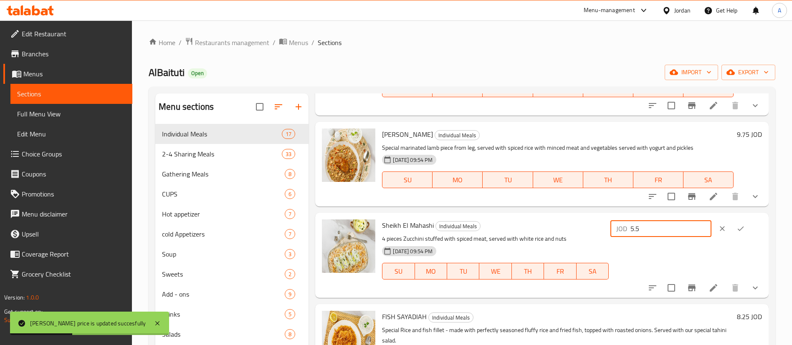
drag, startPoint x: 685, startPoint y: 226, endPoint x: 613, endPoint y: 228, distance: 72.3
click at [597, 230] on div "Sheikh El Mahashi Individual Meals 4 pieces Zucchini stuffed with spiced meat, …" at bounding box center [572, 255] width 387 height 78
paste input "9"
type input "5.95"
click at [740, 223] on button "ok" at bounding box center [741, 229] width 18 height 18
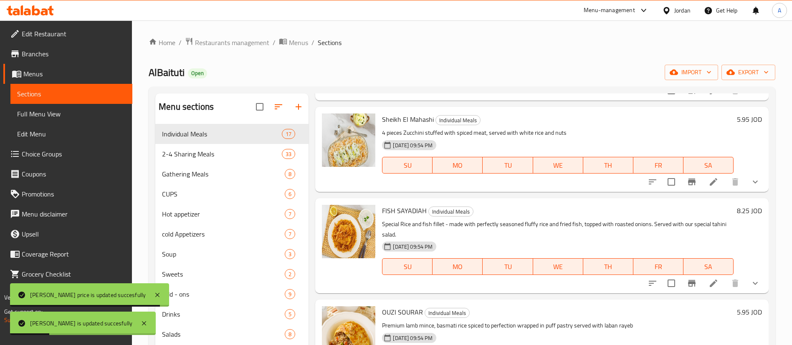
scroll to position [1128, 0]
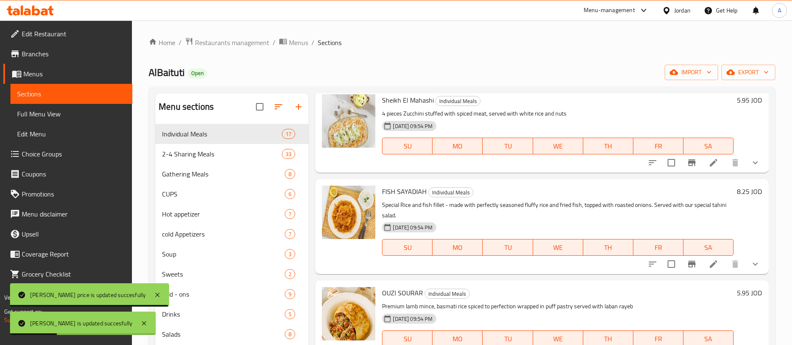
click at [737, 196] on h6 "8.25 JOD" at bounding box center [749, 192] width 25 height 12
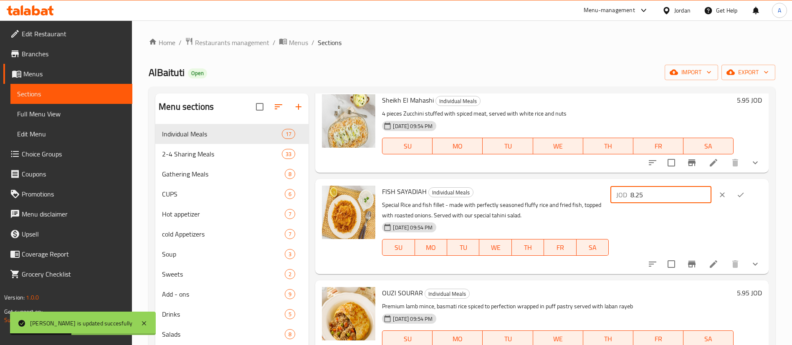
drag, startPoint x: 668, startPoint y: 196, endPoint x: 601, endPoint y: 196, distance: 66.8
click at [604, 196] on div "FISH SAYADIAH Individual Meals Special Rice and fish fillet - made with perfect…" at bounding box center [572, 227] width 387 height 89
paste input "7"
type input "8.75"
click at [732, 195] on button "ok" at bounding box center [741, 195] width 18 height 18
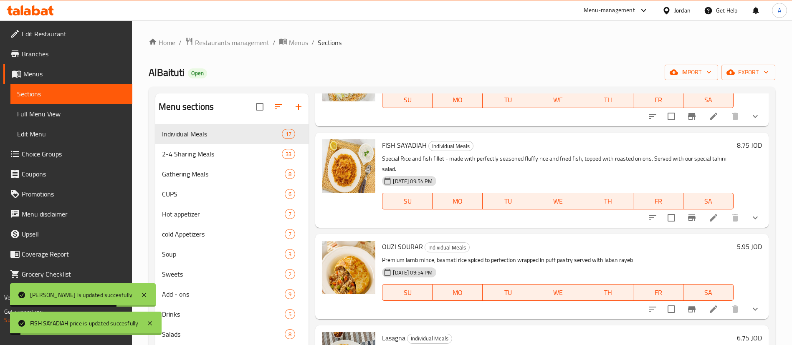
scroll to position [1248, 0]
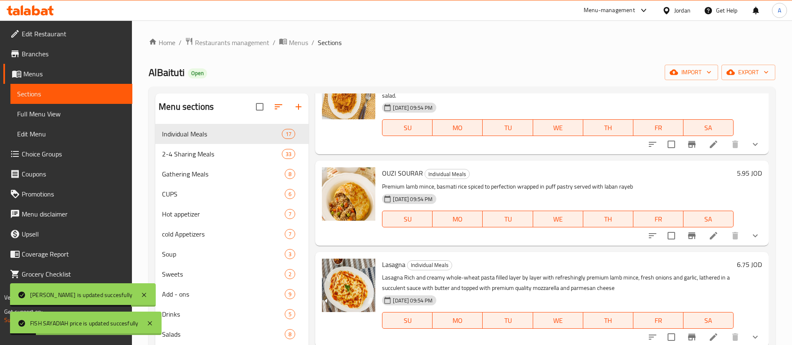
click at [736, 181] on div "5.95 JOD" at bounding box center [748, 203] width 28 height 71
click at [737, 173] on h6 "5.95 JOD" at bounding box center [749, 174] width 25 height 12
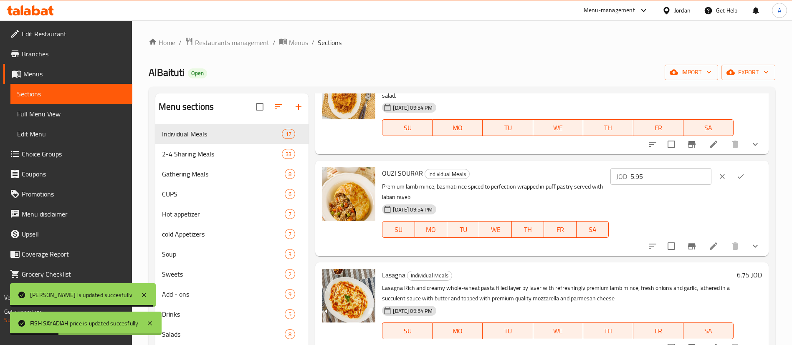
drag, startPoint x: 627, startPoint y: 181, endPoint x: 608, endPoint y: 188, distance: 20.0
click at [584, 182] on div "OUZI SOURAR Individual Meals Premium lamb mince, basmati rice spiced to perfect…" at bounding box center [572, 208] width 387 height 89
paste input "6.2"
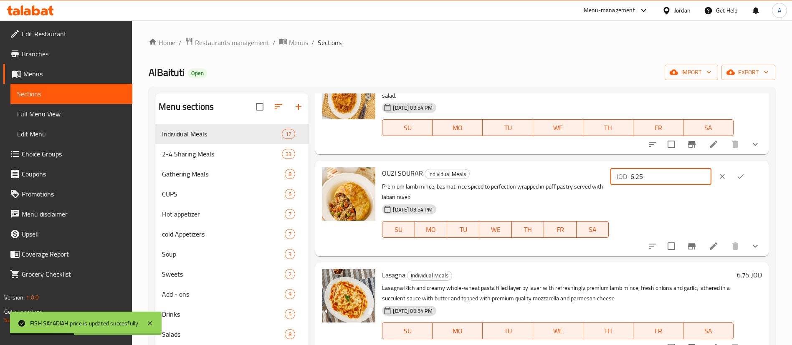
type input "6.25"
click at [727, 167] on div "OUZI SOURAR Individual Meals Premium lamb mince, basmati rice spiced to perfect…" at bounding box center [572, 208] width 387 height 89
click at [737, 174] on icon "ok" at bounding box center [741, 177] width 8 height 8
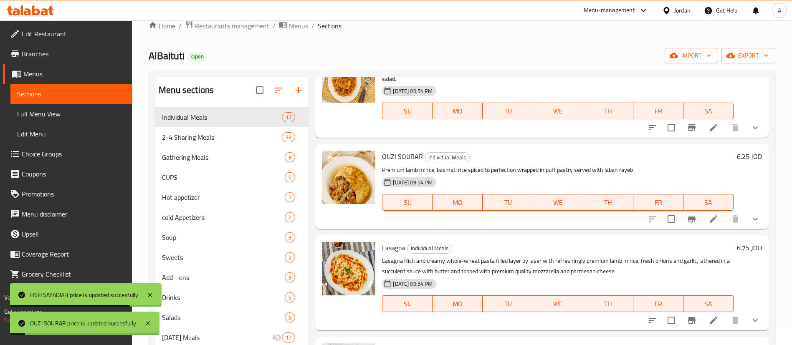
scroll to position [117, 0]
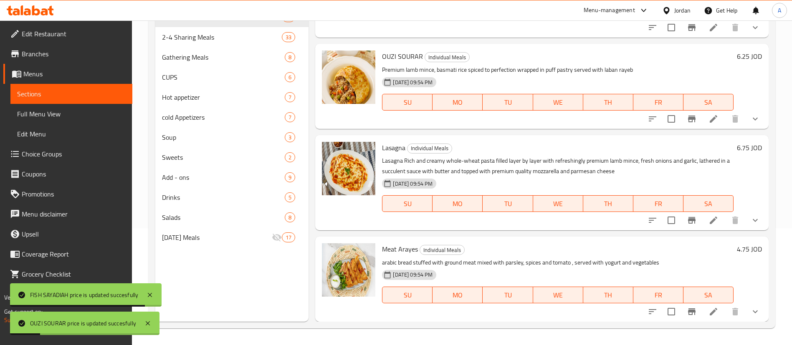
click at [743, 136] on div "Lasagna Individual Meals Lasagna Rich and creamy whole-wheat pasta filled layer…" at bounding box center [542, 182] width 454 height 95
click at [738, 144] on h6 "6.75 JOD" at bounding box center [749, 148] width 25 height 12
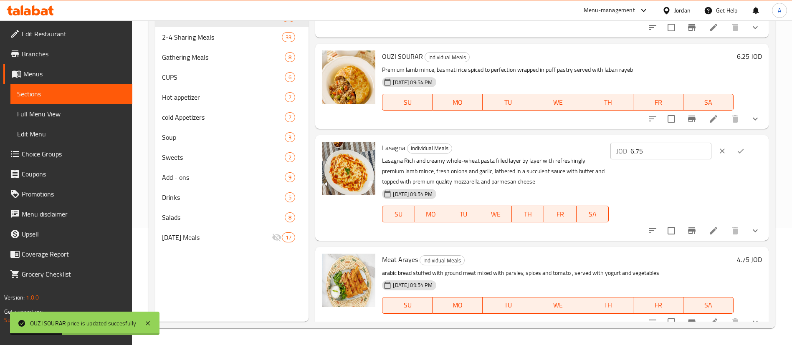
drag, startPoint x: 627, startPoint y: 148, endPoint x: 581, endPoint y: 146, distance: 45.6
click at [582, 146] on div "Lasagna Individual Meals Lasagna Rich and creamy whole-wheat pasta filled layer…" at bounding box center [572, 188] width 387 height 99
paste input "7.2"
type input "7.25"
click at [734, 155] on button "ok" at bounding box center [741, 151] width 18 height 18
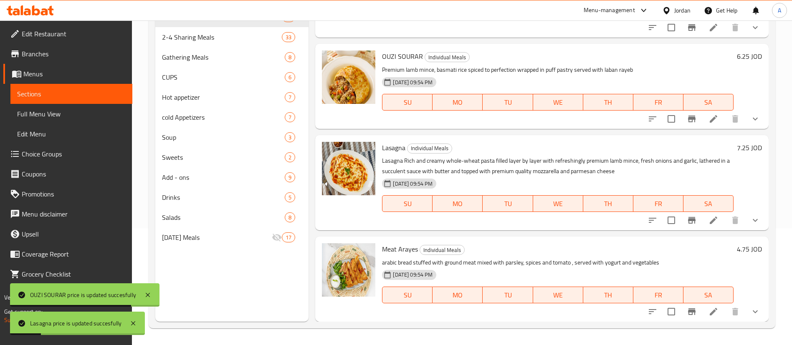
click at [739, 247] on h6 "4.75 JOD" at bounding box center [749, 250] width 25 height 12
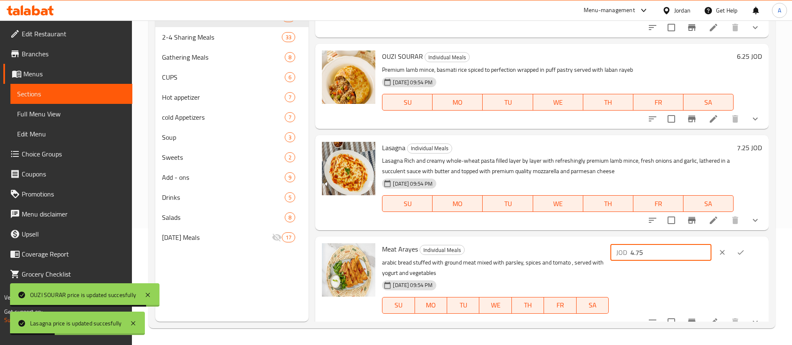
drag, startPoint x: 653, startPoint y: 251, endPoint x: 602, endPoint y: 250, distance: 51.0
click at [579, 249] on div "Meat Arayes Individual Meals arabic bread stuffed with ground meat mixed with p…" at bounding box center [572, 284] width 387 height 89
paste input "9"
type input "4.95"
click at [738, 254] on icon "ok" at bounding box center [741, 253] width 8 height 8
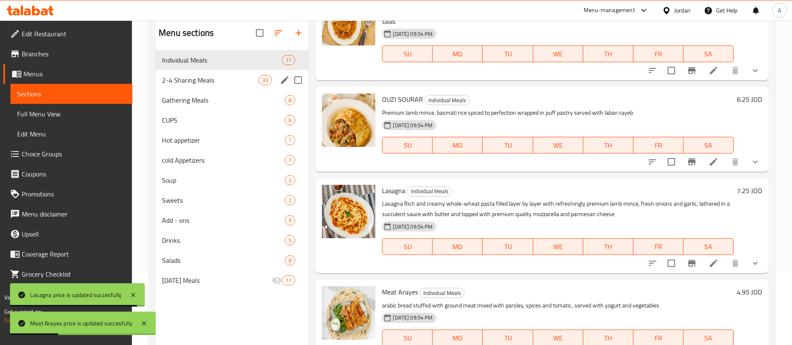
scroll to position [54, 0]
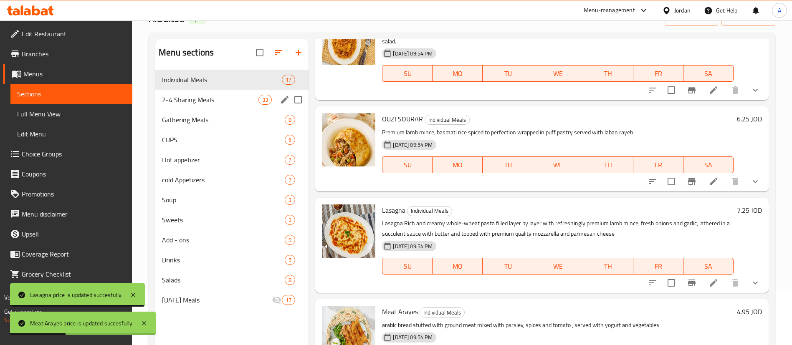
click at [210, 106] on div "2-4 Sharing Meals 33" at bounding box center [231, 100] width 153 height 20
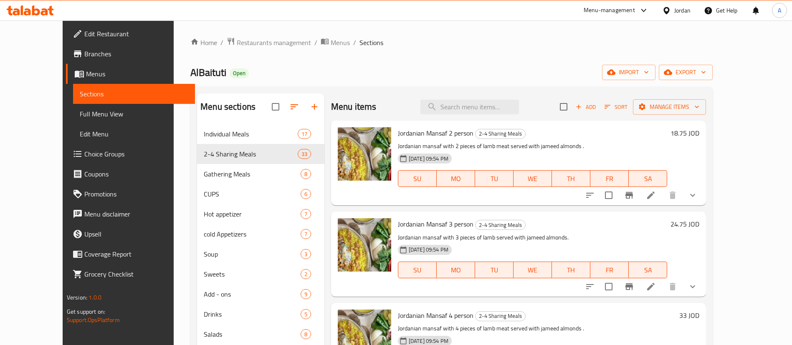
click at [700, 130] on h6 "18.75 JOD" at bounding box center [685, 133] width 29 height 12
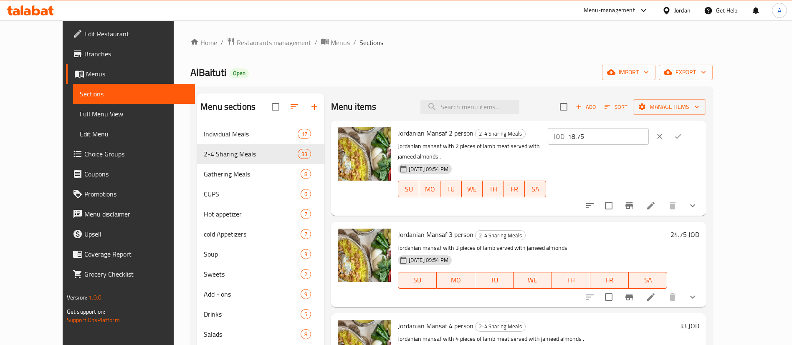
click at [592, 138] on div "Jordanian Mansaf 2 person 2-4 Sharing Meals Jordanian mansaf with 2 pieces of l…" at bounding box center [549, 168] width 308 height 89
paste input "9."
type input "19.5"
click at [688, 134] on button "ok" at bounding box center [678, 136] width 18 height 18
click at [700, 229] on h6 "24.75 JOD" at bounding box center [685, 235] width 29 height 12
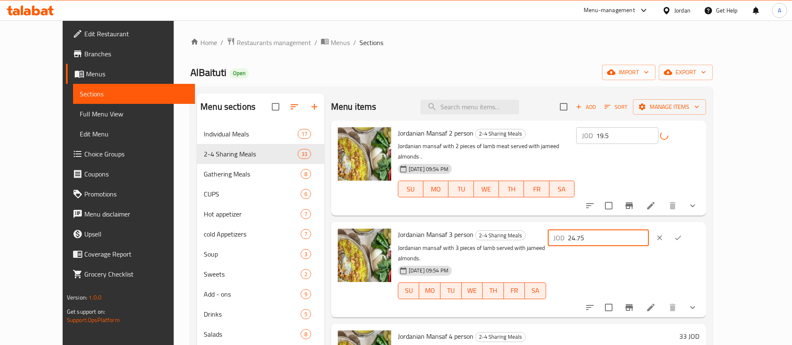
drag, startPoint x: 627, startPoint y: 227, endPoint x: 586, endPoint y: 225, distance: 40.6
click at [592, 226] on div "Jordanian Mansaf 3 person 2-4 Sharing Meals Jordanian mansaf with 3 pieces of l…" at bounding box center [549, 270] width 308 height 89
paste input "5"
type input "25.75"
click at [688, 229] on button "ok" at bounding box center [678, 238] width 18 height 18
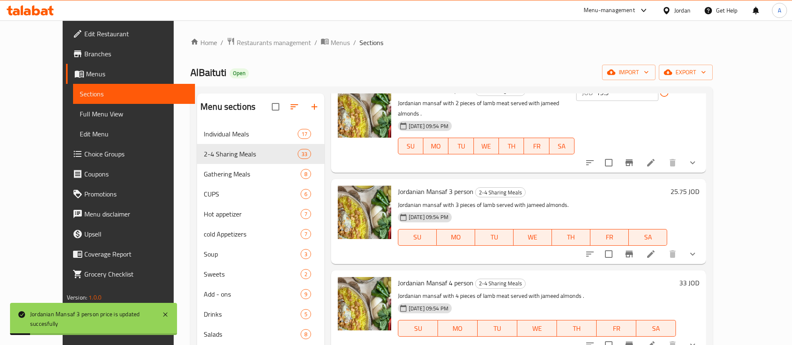
scroll to position [63, 0]
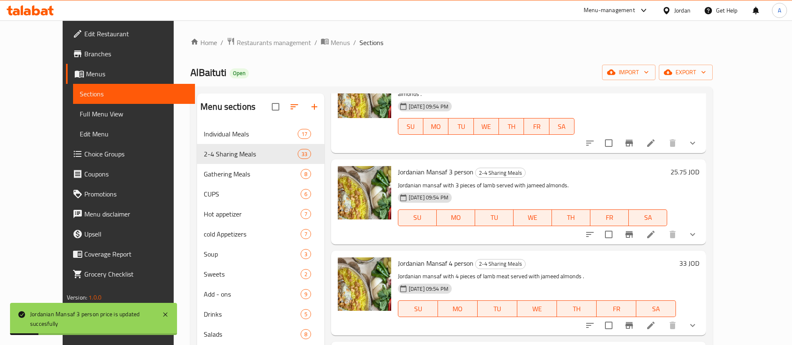
click at [700, 258] on h6 "33 JOD" at bounding box center [690, 264] width 20 height 12
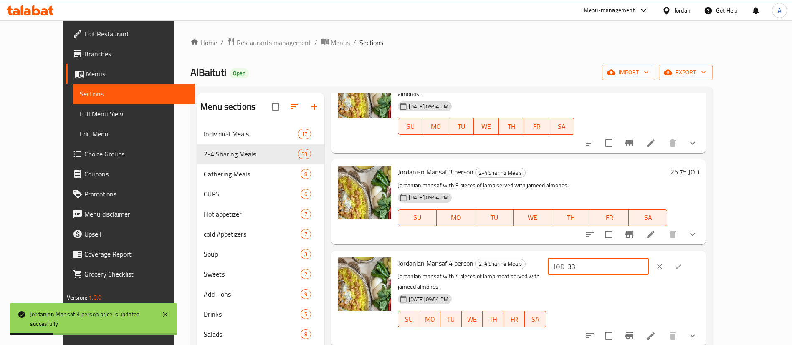
drag, startPoint x: 675, startPoint y: 254, endPoint x: 610, endPoint y: 254, distance: 65.2
click at [609, 254] on div "Jordanian Mansaf 4 person 2-4 Sharing Meals Jordanian mansaf with 4 pieces of l…" at bounding box center [549, 298] width 308 height 89
paste input "5"
type input "35"
click at [688, 258] on button "ok" at bounding box center [678, 267] width 18 height 18
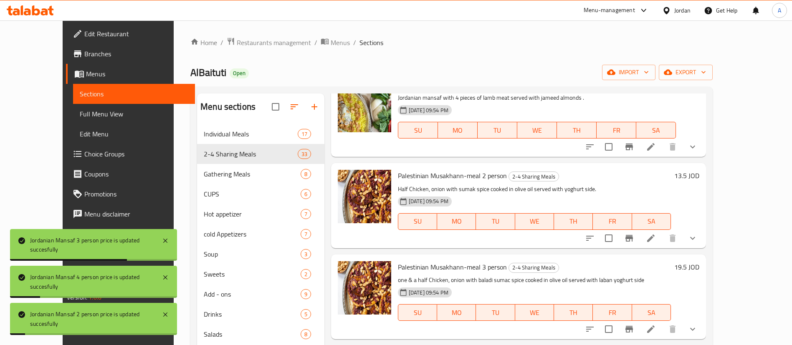
scroll to position [251, 0]
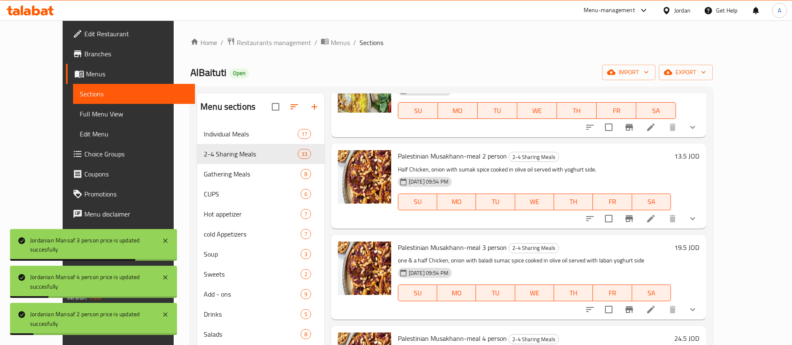
click at [700, 159] on h6 "13.5 JOD" at bounding box center [687, 156] width 25 height 12
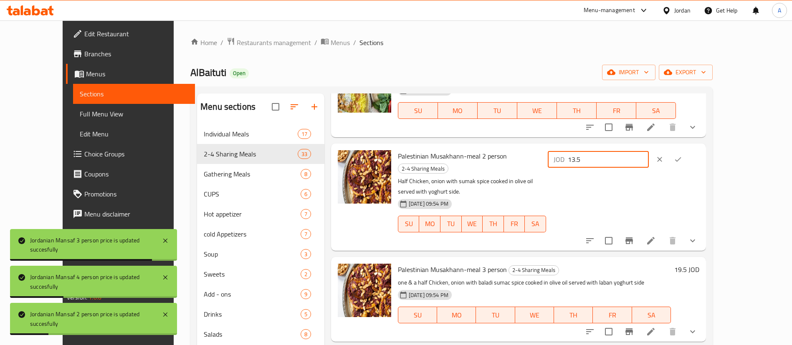
drag, startPoint x: 661, startPoint y: 165, endPoint x: 582, endPoint y: 166, distance: 78.5
click at [589, 166] on div "Palestinian Musakhann-meal 2 person 2-4 Sharing Meals Half Chicken, onion with …" at bounding box center [549, 197] width 308 height 100
paste input "4"
type input "14.5"
click at [688, 155] on button "ok" at bounding box center [678, 159] width 18 height 18
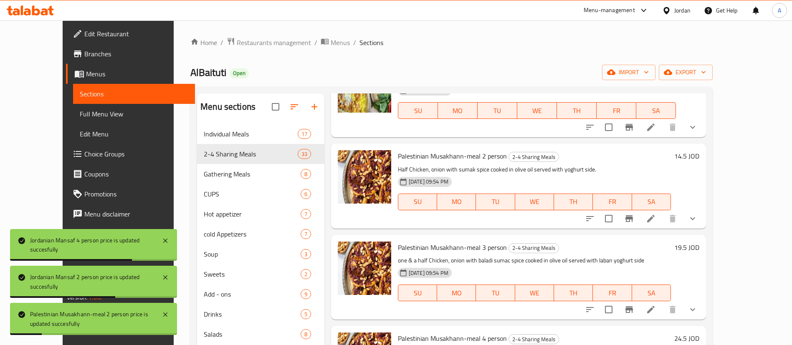
click at [700, 242] on h6 "19.5 JOD" at bounding box center [687, 248] width 25 height 12
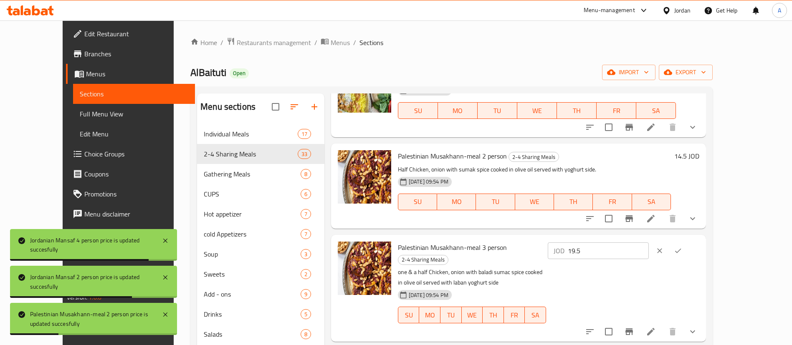
click at [683, 248] on icon "ok" at bounding box center [678, 251] width 8 height 8
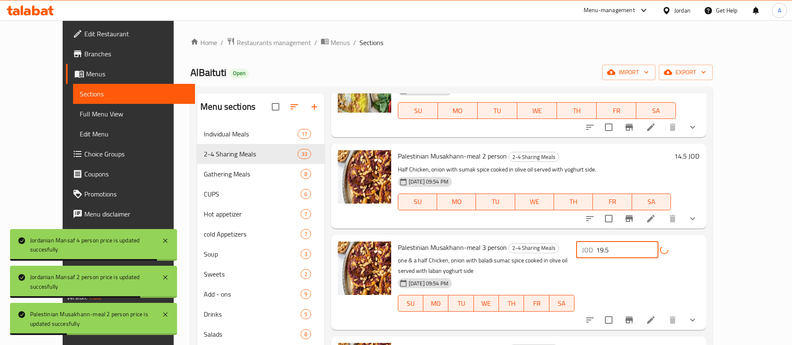
click at [659, 246] on input "19.5" at bounding box center [628, 250] width 62 height 17
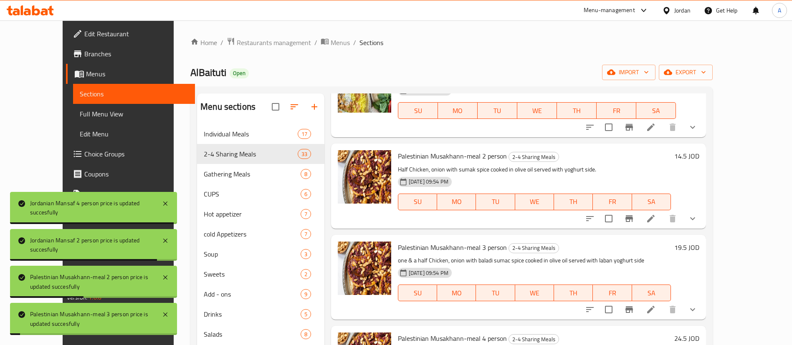
click at [700, 249] on h6 "19.5 JOD" at bounding box center [687, 248] width 25 height 12
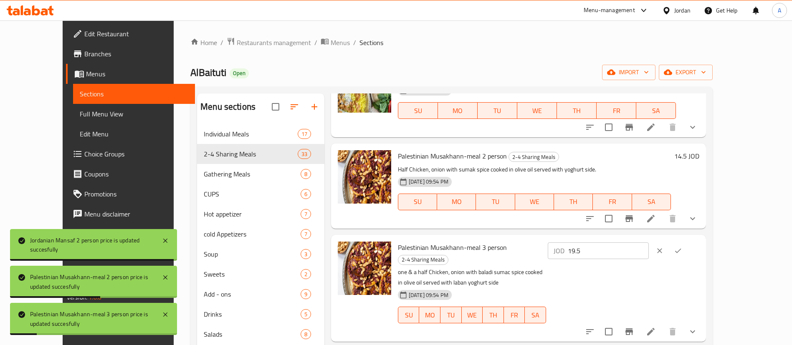
click at [574, 243] on div "Palestinian Musakhann-meal 3 person 2-4 Sharing Meals one & a half Chicken, oni…" at bounding box center [549, 289] width 308 height 100
paste input "21"
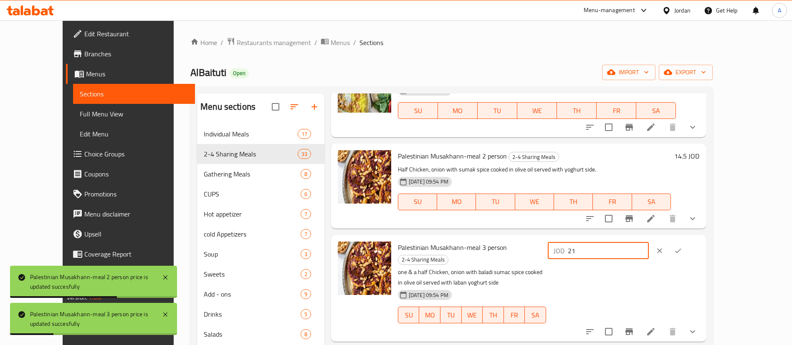
type input "21"
click at [688, 253] on button "ok" at bounding box center [678, 251] width 18 height 18
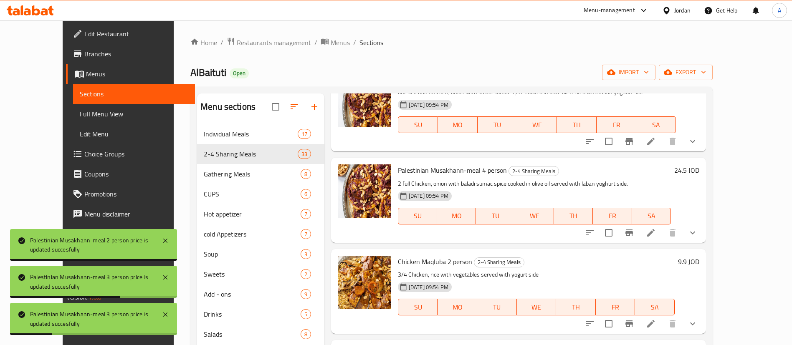
scroll to position [439, 0]
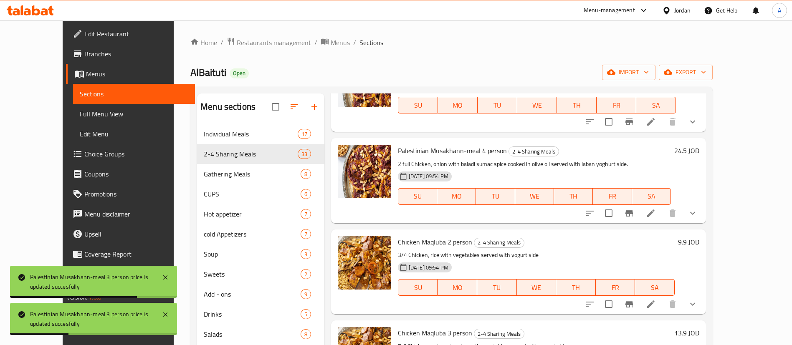
click at [700, 148] on h6 "24.5 JOD" at bounding box center [687, 151] width 25 height 12
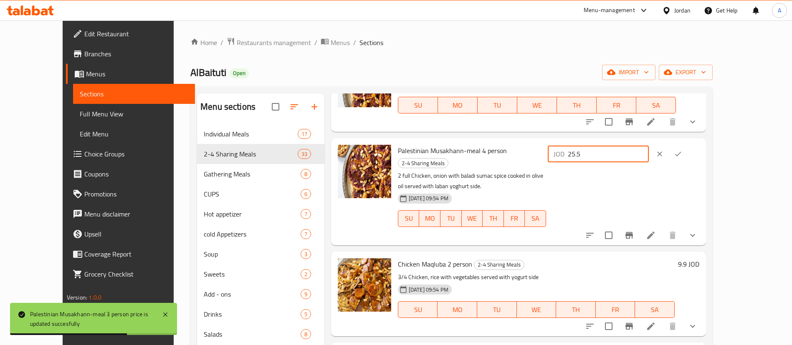
drag, startPoint x: 697, startPoint y: 154, endPoint x: 627, endPoint y: 157, distance: 69.9
click at [637, 157] on input "25.5" at bounding box center [608, 154] width 81 height 17
drag, startPoint x: 670, startPoint y: 151, endPoint x: 624, endPoint y: 153, distance: 46.4
click at [596, 157] on div "Palestinian Musakhann-meal 4 person 2-4 Sharing Meals 2 full Chicken, onion wit…" at bounding box center [549, 192] width 308 height 100
paste input "6"
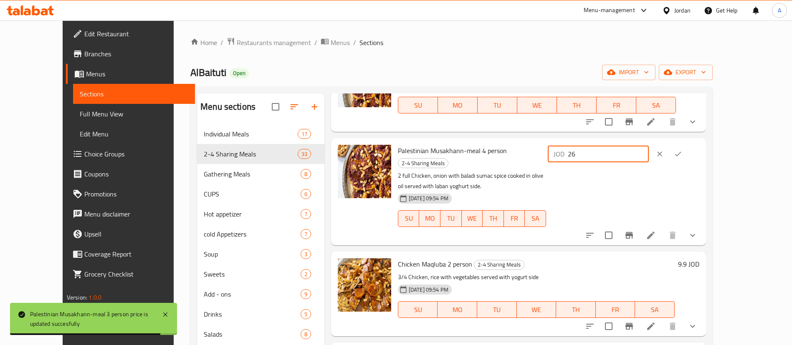
type input "26"
click at [683, 152] on icon "ok" at bounding box center [678, 154] width 8 height 8
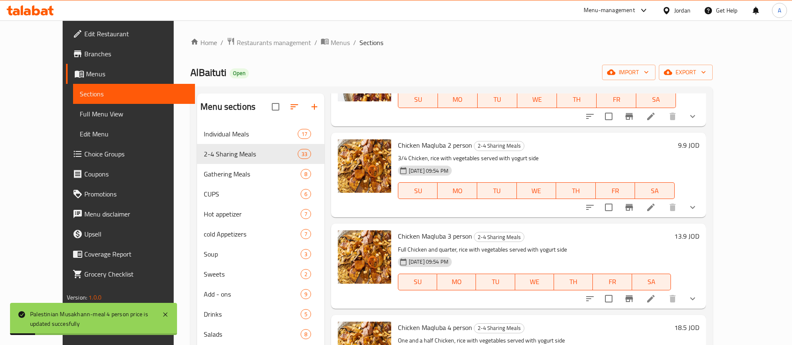
scroll to position [564, 0]
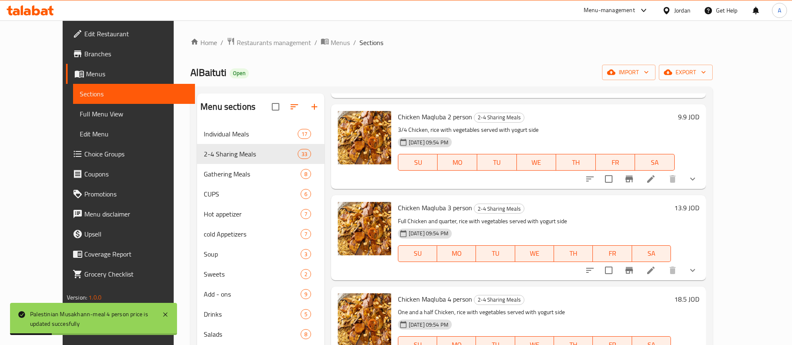
click at [700, 121] on h6 "9.9 JOD" at bounding box center [688, 117] width 21 height 12
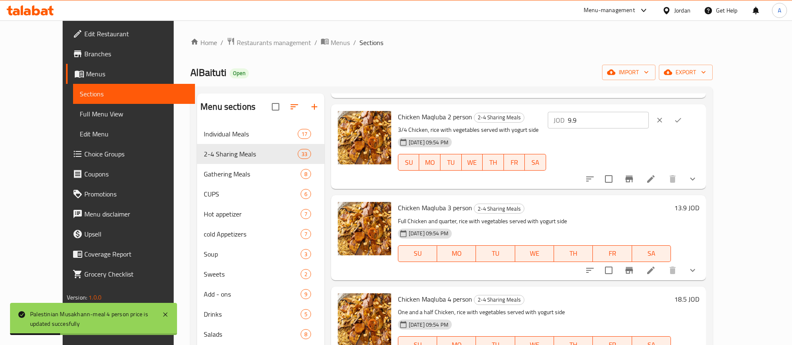
drag, startPoint x: 661, startPoint y: 119, endPoint x: 558, endPoint y: 119, distance: 103.6
click at [560, 119] on div "Chicken Maqluba 2 person 2-4 Sharing Meals 3/4 Chicken, rice with vegetables se…" at bounding box center [549, 147] width 308 height 78
paste input "10.5"
type input "10.5"
click at [683, 118] on icon "ok" at bounding box center [678, 120] width 8 height 8
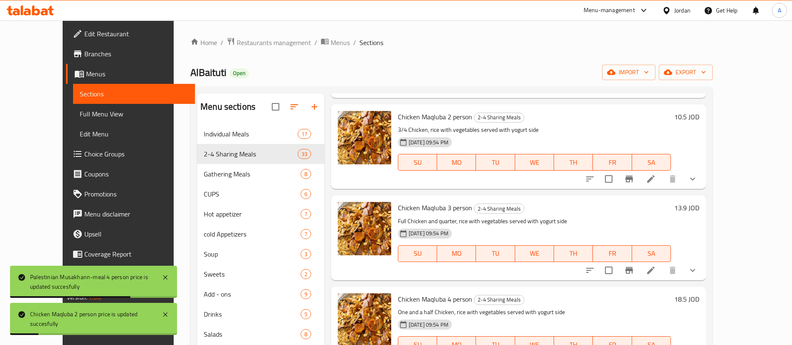
click at [700, 212] on h6 "13.9 JOD" at bounding box center [687, 208] width 25 height 12
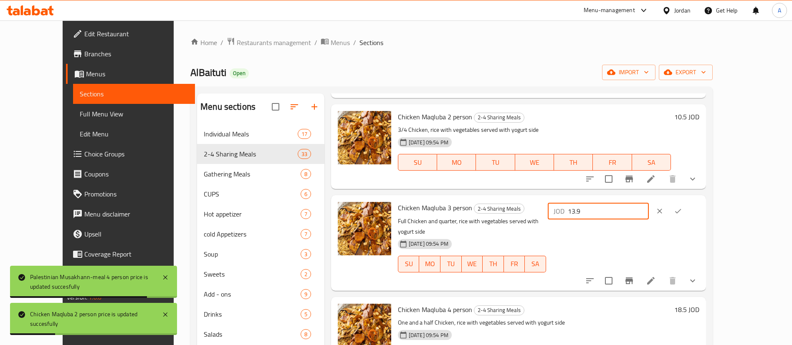
drag, startPoint x: 665, startPoint y: 212, endPoint x: 688, endPoint y: 206, distance: 24.1
click at [594, 208] on div "Chicken Maqluba 3 person 2-4 Sharing Meals Full Chicken and quarter, rice with …" at bounding box center [549, 243] width 308 height 89
paste input "4.5"
type input "14.5"
click at [683, 209] on icon "ok" at bounding box center [678, 211] width 8 height 8
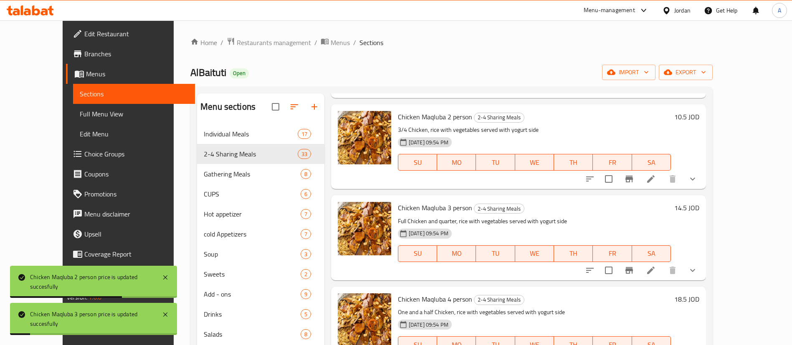
click at [700, 297] on h6 "18.5 JOD" at bounding box center [687, 300] width 25 height 12
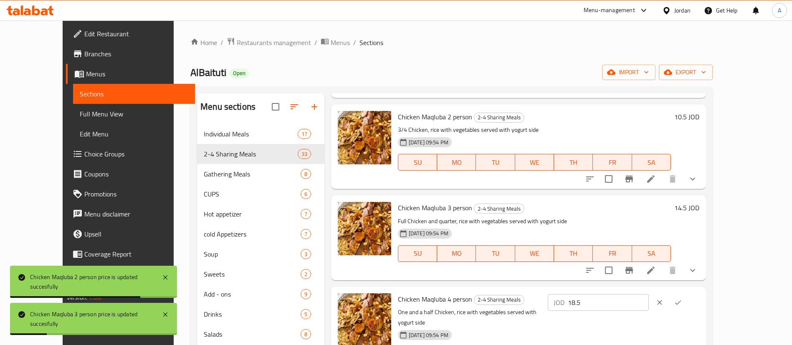
click at [596, 298] on div "Chicken Maqluba 4 person 2-4 Sharing Meals One and a half Chicken, rice with ve…" at bounding box center [549, 334] width 308 height 89
paste input "9.7"
type input "19.75"
click at [688, 297] on button "ok" at bounding box center [678, 303] width 18 height 18
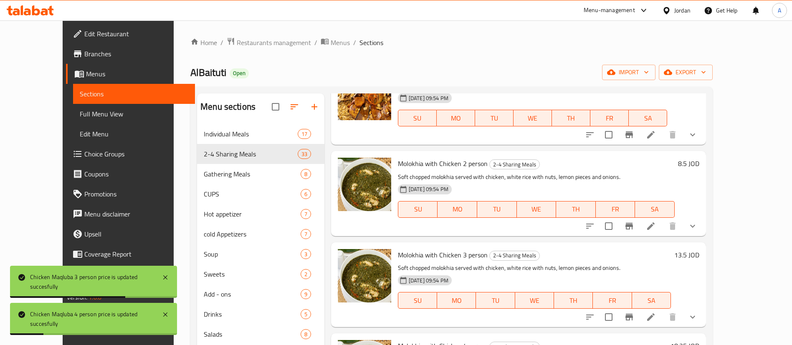
scroll to position [815, 0]
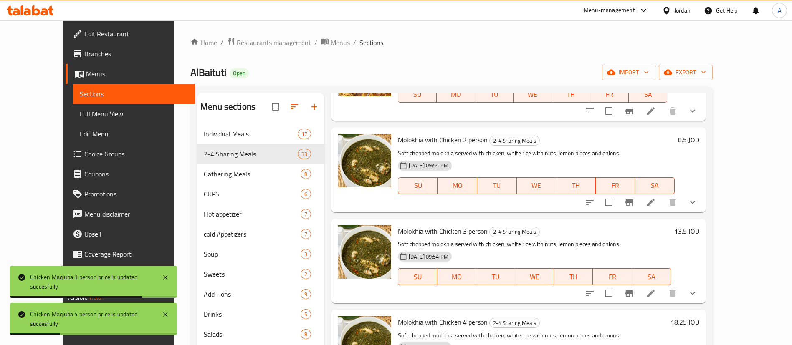
click at [700, 140] on h6 "8.5 JOD" at bounding box center [688, 140] width 21 height 12
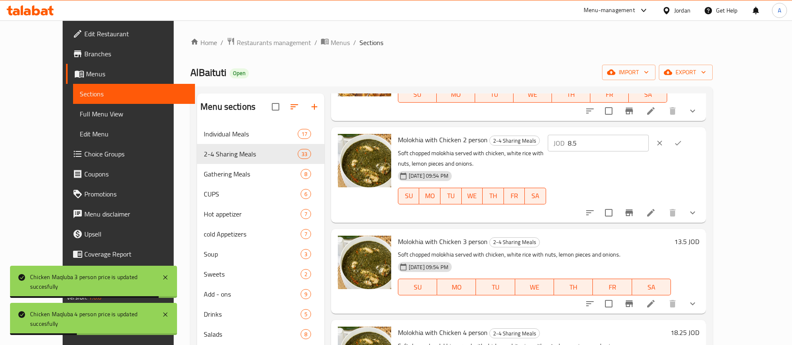
click at [592, 151] on div "Molokhia with Chicken 2 person 2-4 Sharing Meals Soft chopped molokhia served w…" at bounding box center [549, 175] width 308 height 89
paste input "9"
type input "9.5"
click at [688, 138] on button "ok" at bounding box center [678, 143] width 18 height 18
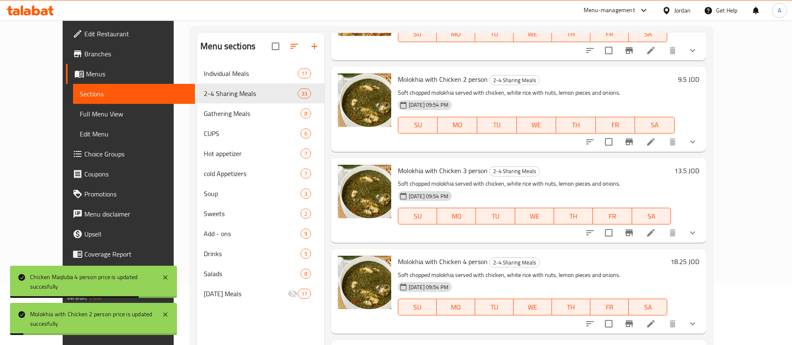
scroll to position [63, 0]
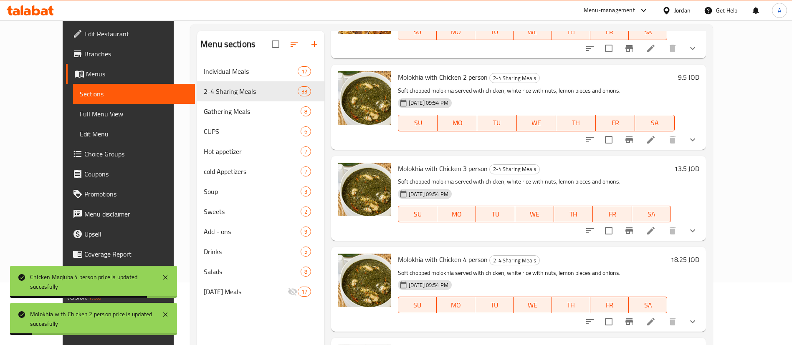
click at [700, 167] on h6 "13.5 JOD" at bounding box center [687, 169] width 25 height 12
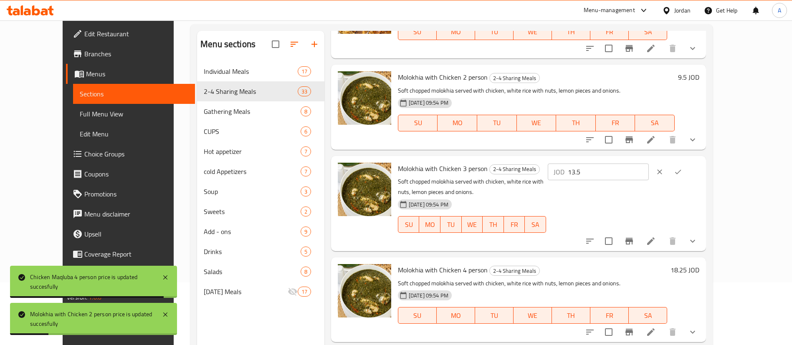
drag, startPoint x: 644, startPoint y: 176, endPoint x: 672, endPoint y: 173, distance: 28.1
click at [588, 174] on div "Molokhia with Chicken 3 person 2-4 Sharing Meals Soft chopped molokhia served w…" at bounding box center [549, 204] width 308 height 89
paste input "4"
type input "14.5"
click at [683, 170] on icon "ok" at bounding box center [678, 172] width 8 height 8
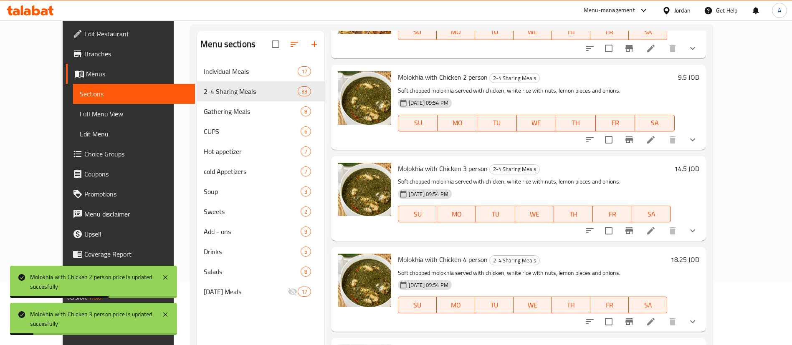
click at [703, 251] on div "Molokhia with Chicken 4 person 2-4 Sharing Meals Soft chopped molokhia served w…" at bounding box center [549, 290] width 308 height 78
click at [700, 261] on h6 "18.25 JOD" at bounding box center [685, 260] width 29 height 12
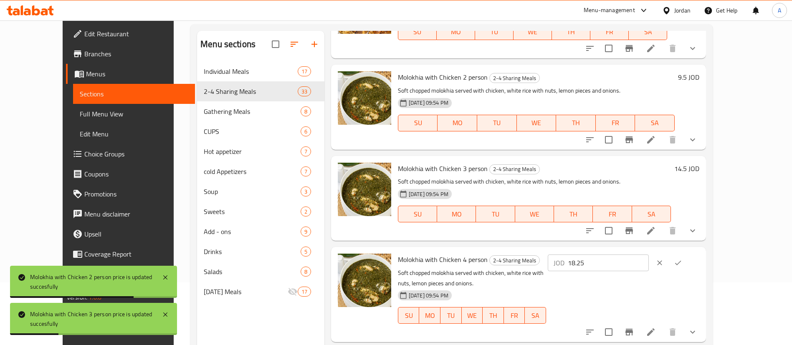
click at [582, 258] on div "Molokhia with Chicken 4 person 2-4 Sharing Meals Soft chopped molokhia served w…" at bounding box center [549, 295] width 308 height 89
paste input "9.7"
type input "19.75"
click at [688, 258] on button "ok" at bounding box center [678, 263] width 18 height 18
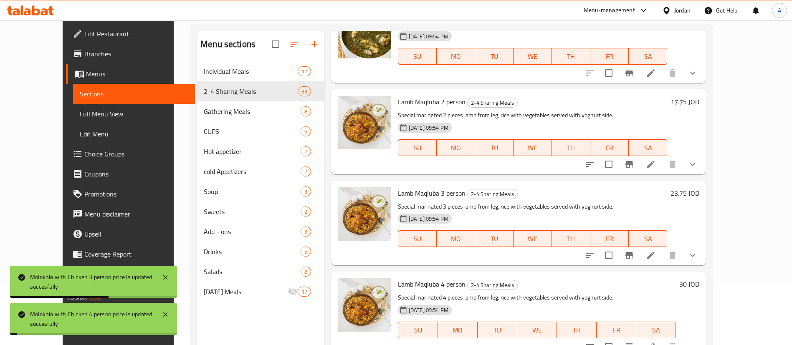
scroll to position [1065, 0]
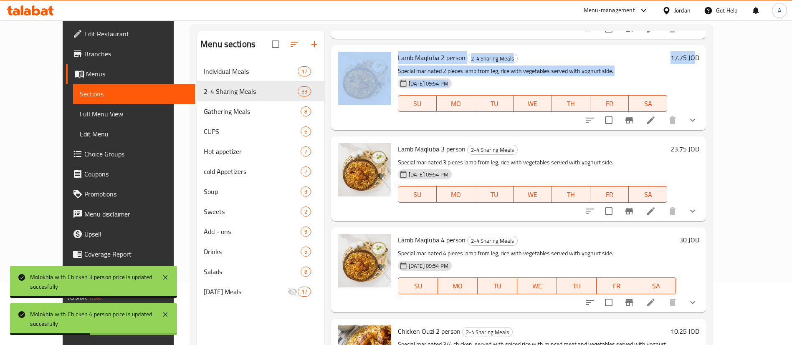
click at [700, 56] on div "17.75 JOD" at bounding box center [684, 58] width 32 height 12
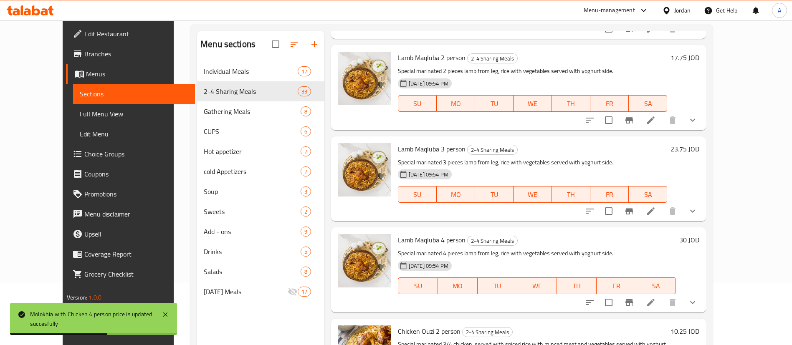
click at [700, 60] on h6 "17.75 JOD" at bounding box center [685, 58] width 29 height 12
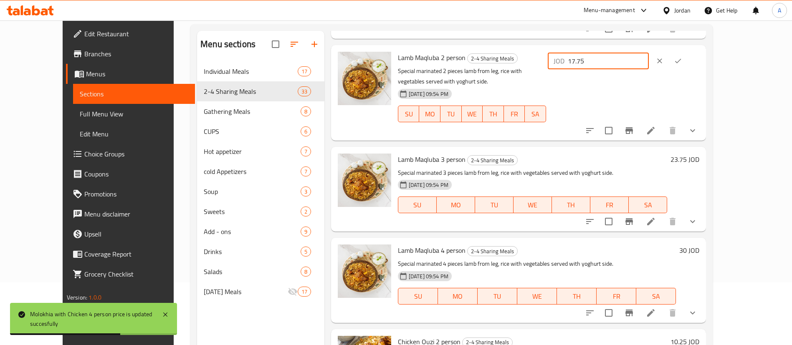
drag, startPoint x: 641, startPoint y: 69, endPoint x: 569, endPoint y: 71, distance: 71.5
click at [572, 72] on div "Lamb Maqluba 2 person 2-4 Sharing Meals Special marinated 2 pieces lamb from le…" at bounding box center [549, 92] width 308 height 89
paste input "9"
type input "19"
click at [682, 59] on icon "ok" at bounding box center [679, 61] width 6 height 5
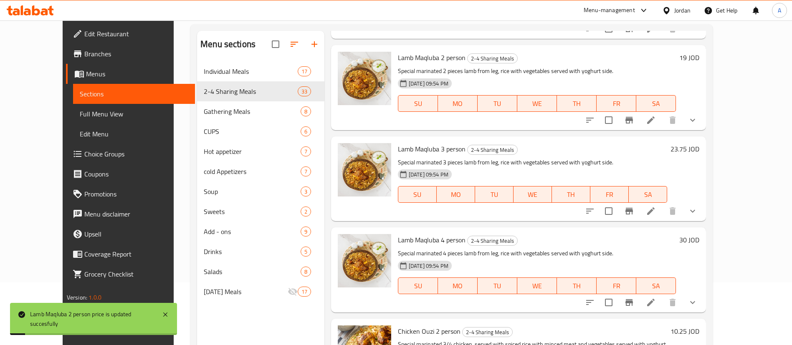
click at [700, 153] on h6 "23.75 JOD" at bounding box center [685, 149] width 29 height 12
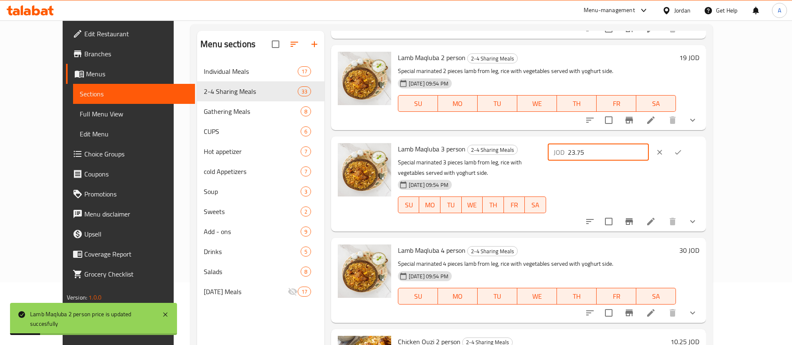
drag, startPoint x: 652, startPoint y: 151, endPoint x: 571, endPoint y: 151, distance: 80.6
click at [572, 152] on div "Lamb Maqluba 3 person 2-4 Sharing Meals Special marinated 3 pieces lamb from le…" at bounding box center [549, 184] width 308 height 89
paste input "6"
type input "26"
drag, startPoint x: 753, startPoint y: 149, endPoint x: 745, endPoint y: 148, distance: 8.0
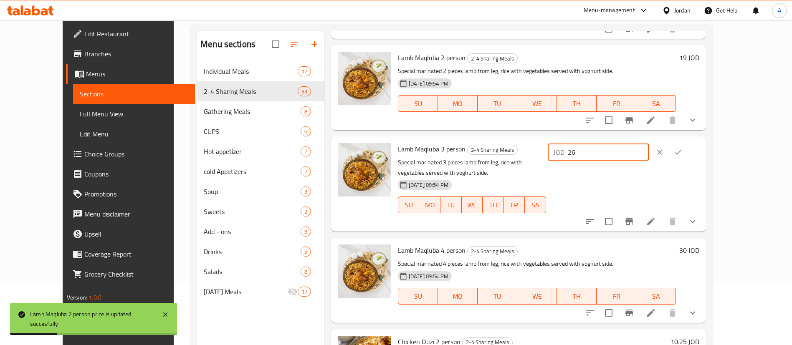
click at [703, 148] on div "Lamb Maqluba 3 person 2-4 Sharing Meals Special marinated 3 pieces lamb from le…" at bounding box center [549, 184] width 308 height 89
drag, startPoint x: 742, startPoint y: 148, endPoint x: 738, endPoint y: 154, distance: 7.4
click at [688, 148] on button "ok" at bounding box center [678, 152] width 18 height 18
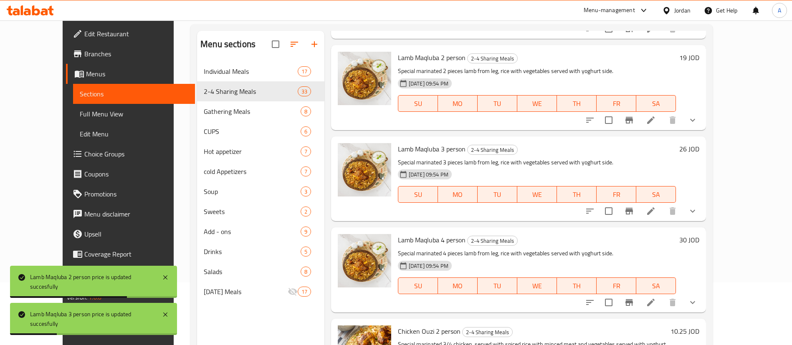
click at [700, 244] on h6 "30 JOD" at bounding box center [690, 240] width 20 height 12
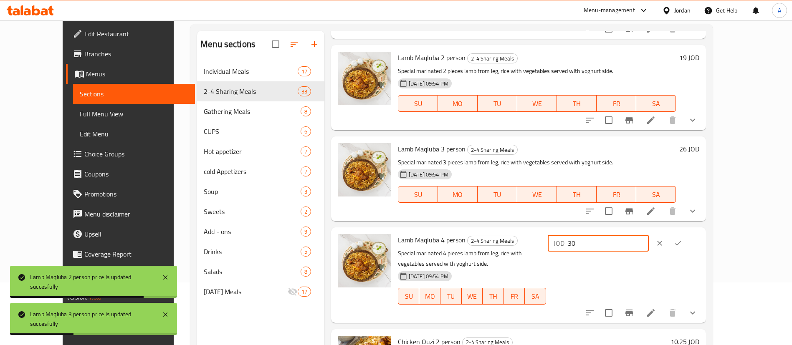
drag, startPoint x: 659, startPoint y: 247, endPoint x: 698, endPoint y: 243, distance: 39.9
click at [582, 251] on div "Lamb Maqluba 4 person 2-4 Sharing Meals Special marinated 4 pieces lamb from le…" at bounding box center [549, 275] width 308 height 89
paste input "4"
type input "34"
click at [683, 244] on icon "ok" at bounding box center [678, 243] width 8 height 8
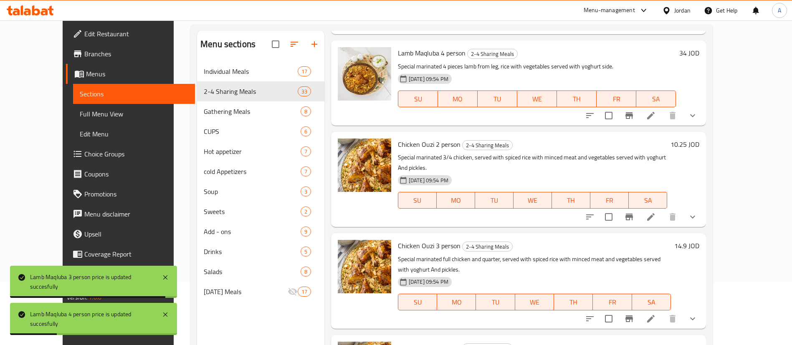
scroll to position [1296, 0]
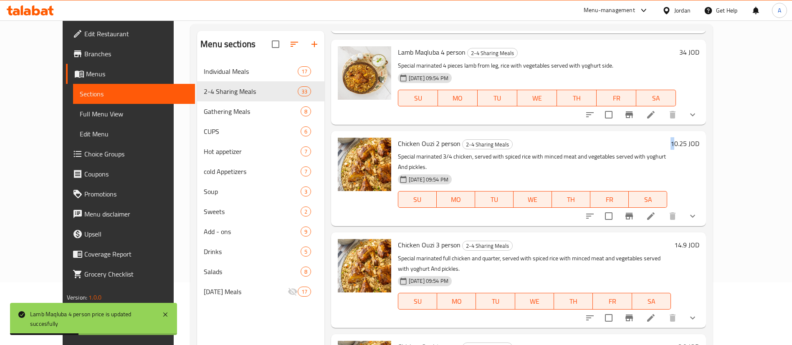
click at [700, 145] on h6 "10.25 JOD" at bounding box center [685, 144] width 29 height 12
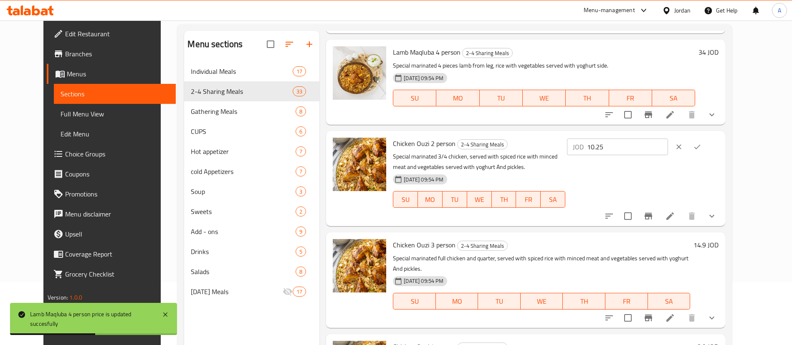
click at [585, 150] on div "Chicken Ouzi 2 person 2-4 Sharing Meals Special marinated 3/4 chicken, served w…" at bounding box center [556, 179] width 333 height 89
paste input "1"
type input "11"
click at [707, 148] on div at bounding box center [688, 147] width 37 height 18
click at [707, 149] on button "ok" at bounding box center [697, 147] width 18 height 18
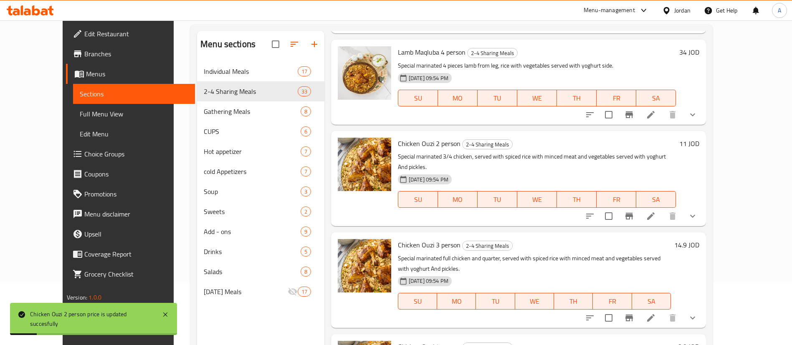
click at [700, 239] on h6 "14.9 JOD" at bounding box center [687, 245] width 25 height 12
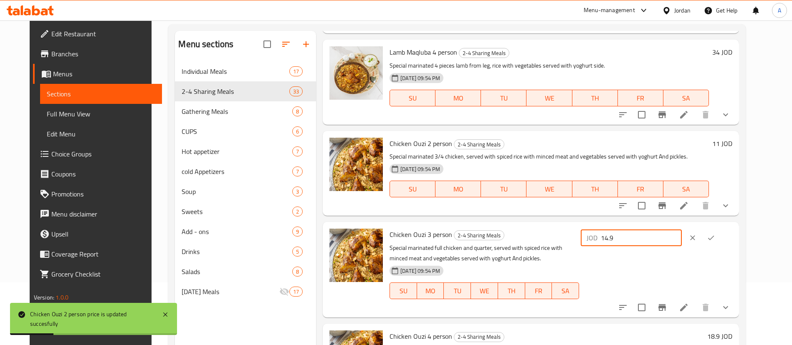
drag, startPoint x: 676, startPoint y: 236, endPoint x: 748, endPoint y: 237, distance: 72.7
click at [598, 236] on div "Chicken Ouzi 3 person 2-4 Sharing Meals Special marinated full chicken and quar…" at bounding box center [561, 270] width 350 height 89
paste input "5.75"
type input "15.75"
drag, startPoint x: 749, startPoint y: 238, endPoint x: 739, endPoint y: 238, distance: 10.4
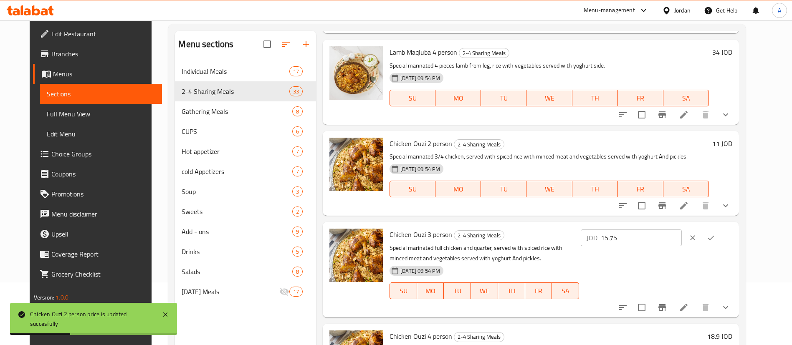
click at [733, 238] on div "JOD 15.75 ​" at bounding box center [657, 238] width 152 height 18
click at [715, 238] on icon "ok" at bounding box center [712, 238] width 6 height 5
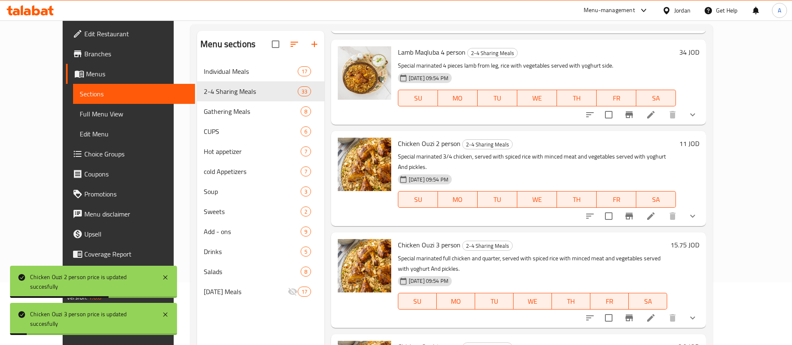
scroll to position [1359, 0]
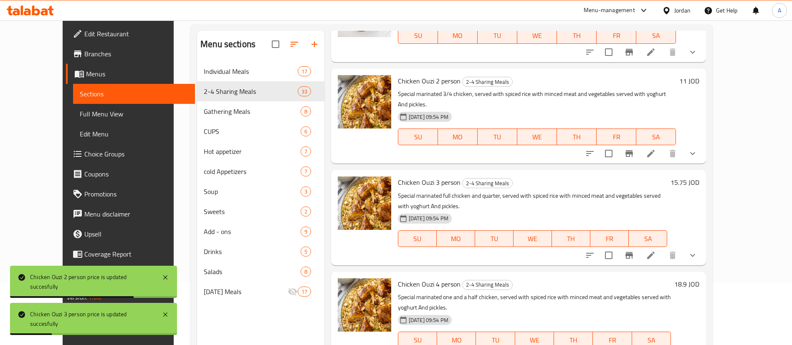
click at [700, 279] on h6 "18.9 JOD" at bounding box center [687, 285] width 25 height 12
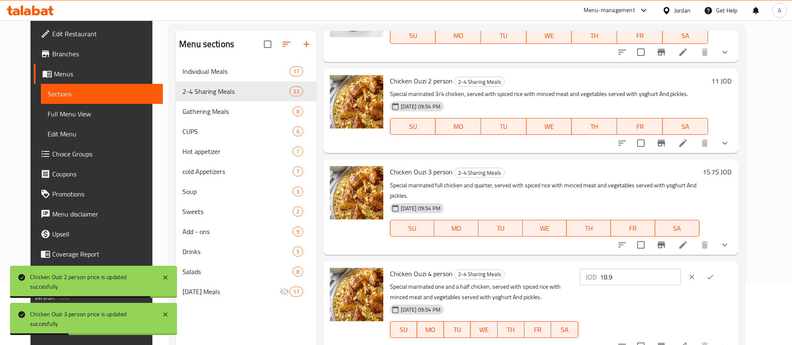
drag, startPoint x: 645, startPoint y: 267, endPoint x: 566, endPoint y: 266, distance: 78.5
click at [565, 267] on div "Chicken Ouzi 4 person 2-4 Sharing Meals Special marinated one and a half chicke…" at bounding box center [561, 309] width 348 height 89
paste input "20.5"
type input "20.5"
click at [715, 273] on icon "ok" at bounding box center [710, 277] width 8 height 8
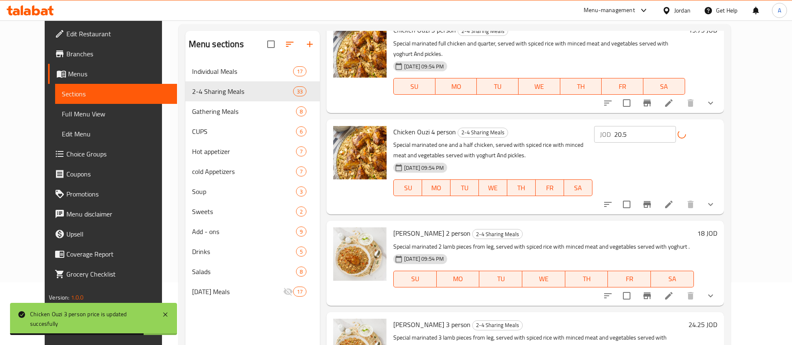
scroll to position [1547, 0]
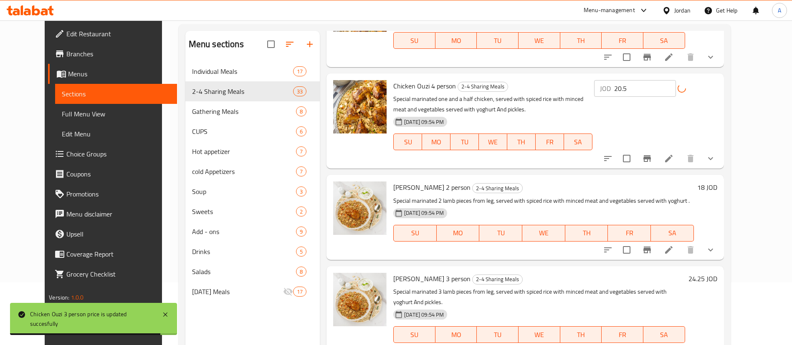
click at [718, 182] on h6 "18 JOD" at bounding box center [708, 188] width 20 height 12
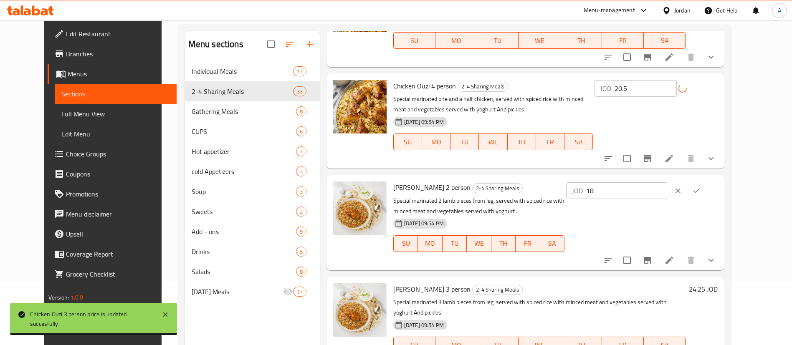
drag, startPoint x: 653, startPoint y: 183, endPoint x: 604, endPoint y: 182, distance: 49.3
click at [602, 182] on div "[PERSON_NAME] 2 person 2-4 Sharing Meals Special marinated 2 lamb pieces from l…" at bounding box center [555, 222] width 331 height 89
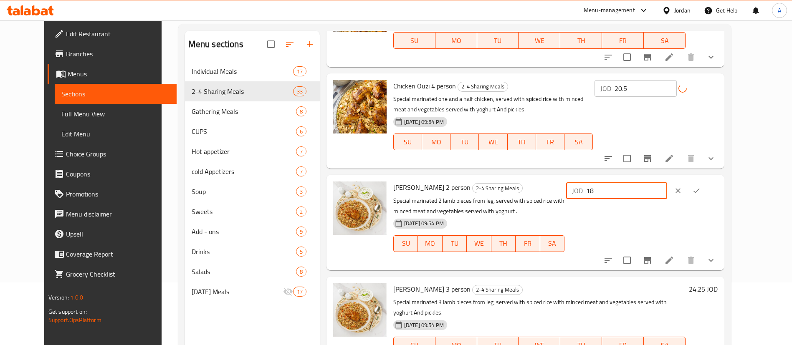
paste input "9.5"
type input "19.5"
click at [700, 189] on icon "ok" at bounding box center [697, 191] width 6 height 5
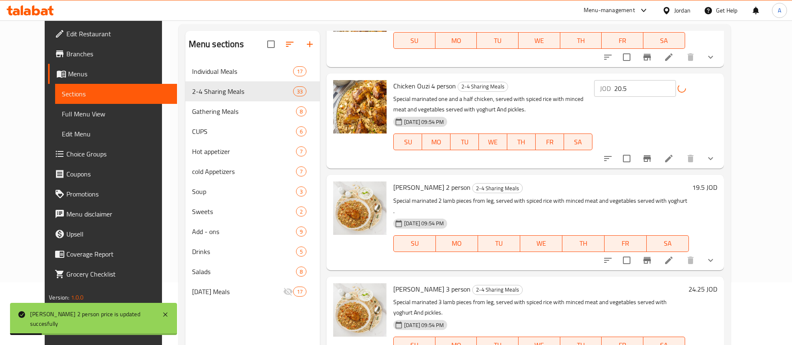
click at [721, 280] on div "[PERSON_NAME] 3 person 2-4 Sharing Meals Special marinated 3 lamb pieces from l…" at bounding box center [555, 324] width 330 height 89
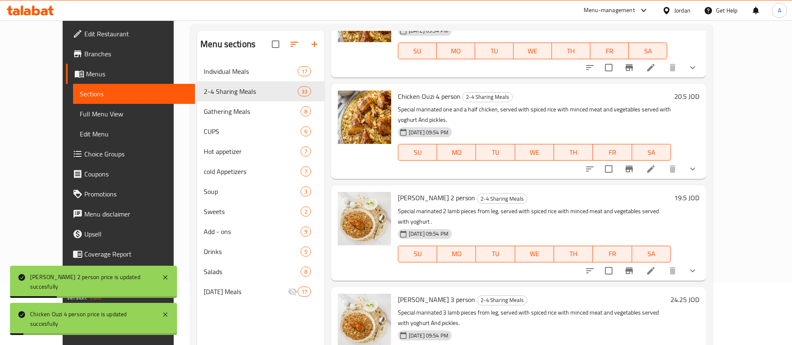
click at [700, 294] on h6 "24.25 JOD" at bounding box center [685, 300] width 29 height 12
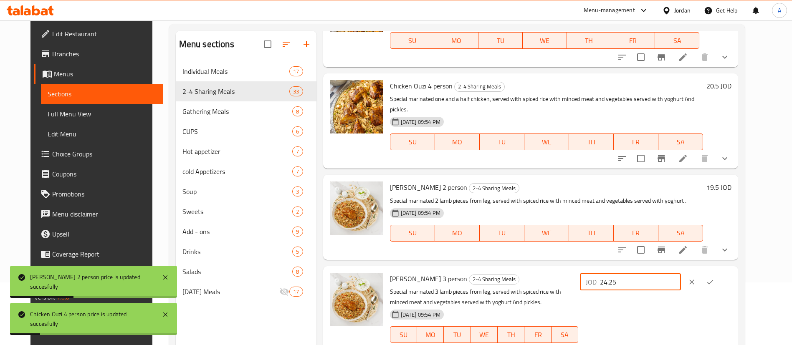
drag, startPoint x: 676, startPoint y: 259, endPoint x: 594, endPoint y: 256, distance: 81.1
click at [593, 270] on div "[PERSON_NAME] 3 person 2-4 Sharing Meals Special marinated 3 lamb pieces from l…" at bounding box center [561, 314] width 349 height 89
paste input "6"
type input "26"
click at [715, 278] on icon "ok" at bounding box center [710, 282] width 8 height 8
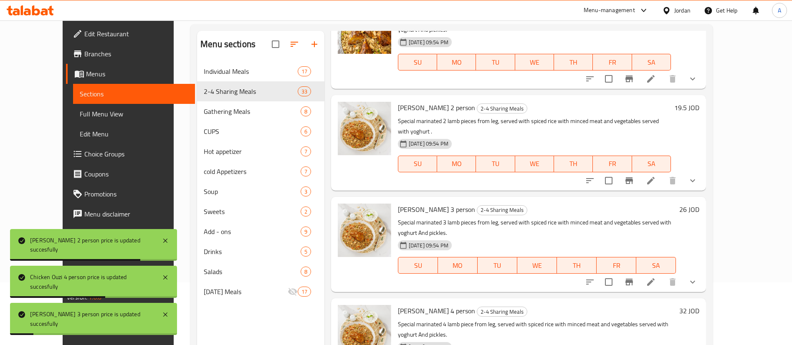
scroll to position [1672, 0]
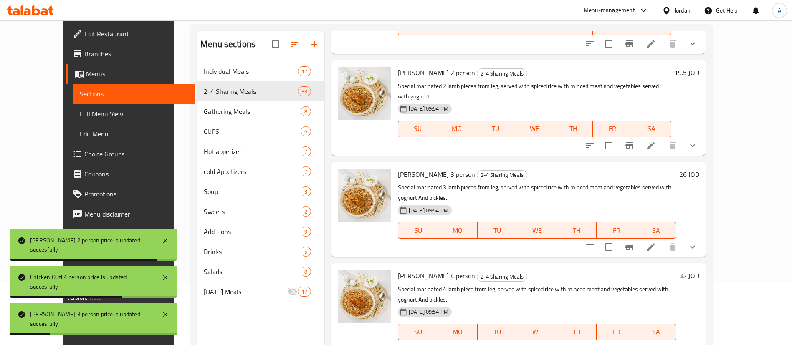
click at [700, 270] on h6 "32 JOD" at bounding box center [690, 276] width 20 height 12
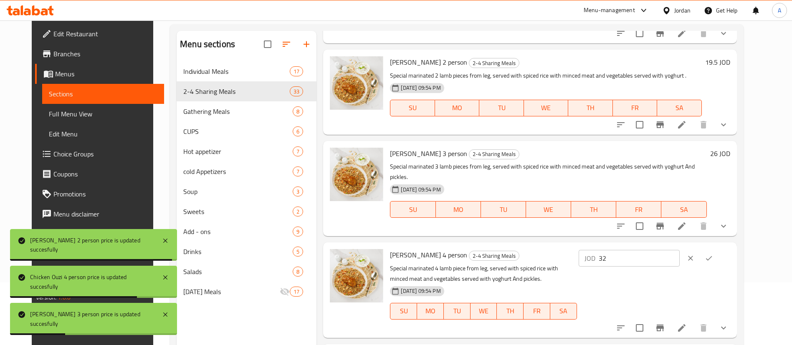
drag, startPoint x: 680, startPoint y: 227, endPoint x: 606, endPoint y: 228, distance: 74.4
click at [615, 246] on div "[PERSON_NAME] 4 person 2-4 Sharing Meals Special marinated 4 lamb piece from le…" at bounding box center [560, 290] width 347 height 89
paste input "3"
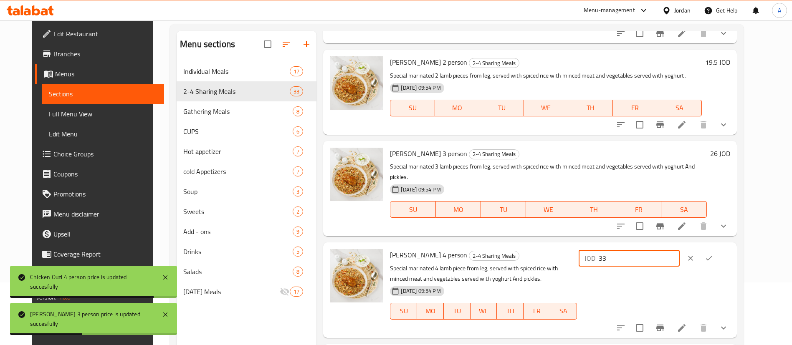
type input "33"
click at [719, 249] on button "ok" at bounding box center [709, 258] width 18 height 18
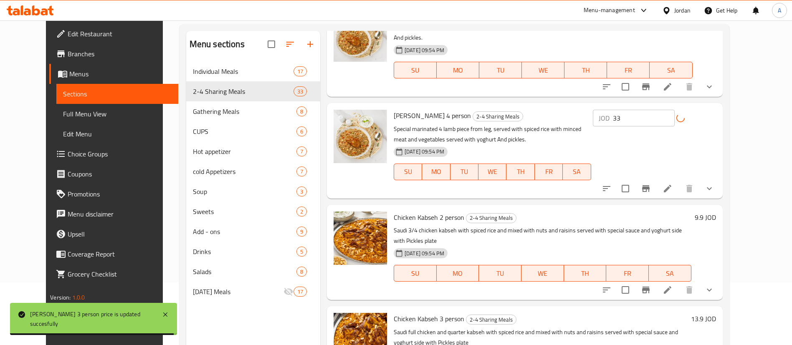
scroll to position [1860, 0]
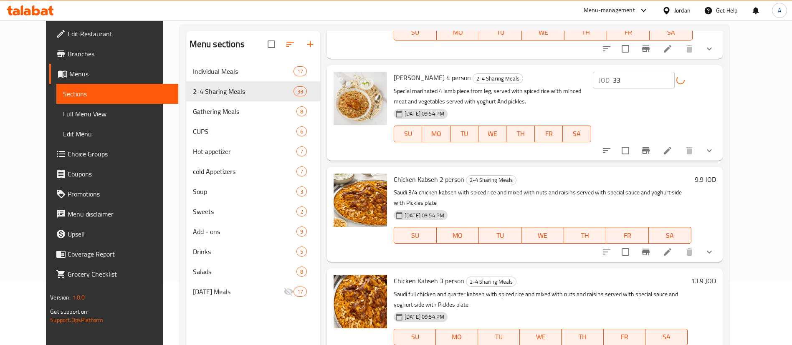
click at [716, 174] on h6 "9.9 JOD" at bounding box center [705, 180] width 21 height 12
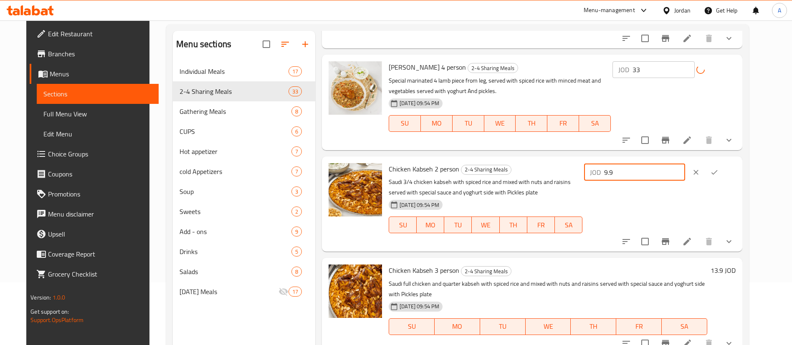
drag, startPoint x: 637, startPoint y: 141, endPoint x: 580, endPoint y: 140, distance: 57.2
click at [584, 160] on div "Chicken Kabseh 2 person 2-4 Sharing Meals Saudi 3/4 chicken kabseh with spiced …" at bounding box center [563, 204] width 354 height 89
paste input "10.5"
type input "10.5"
click at [719, 168] on icon "ok" at bounding box center [715, 172] width 8 height 8
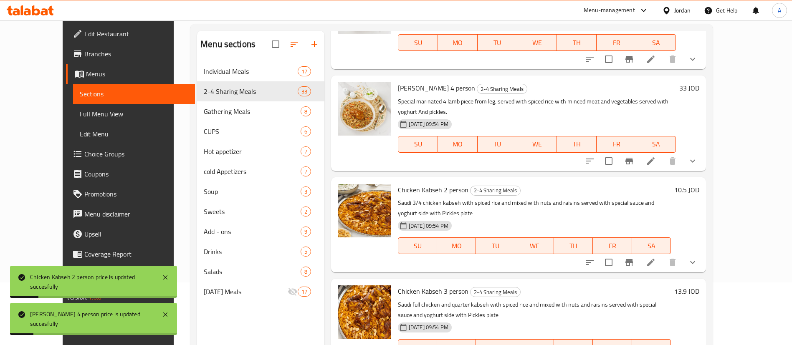
click at [700, 286] on h6 "13.9 JOD" at bounding box center [687, 292] width 25 height 12
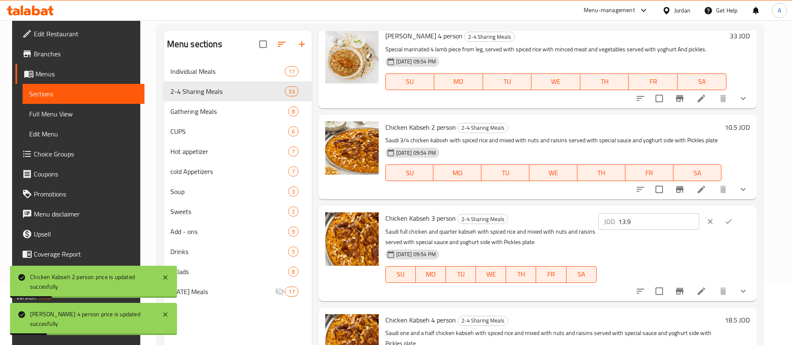
drag, startPoint x: 595, startPoint y: 226, endPoint x: 532, endPoint y: 225, distance: 62.7
click at [540, 226] on div "Chicken Kabseh 3 person 2-4 Sharing Meals Saudi full chicken and quarter kabseh…" at bounding box center [567, 253] width 371 height 89
paste input "4.5"
type input "14.5"
click at [738, 222] on button "ok" at bounding box center [729, 222] width 18 height 18
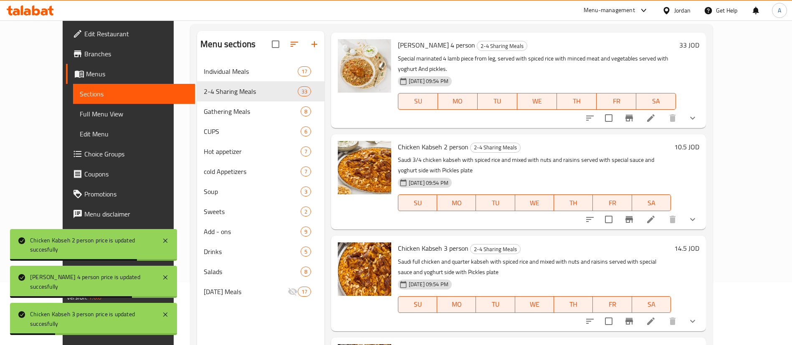
scroll to position [1923, 0]
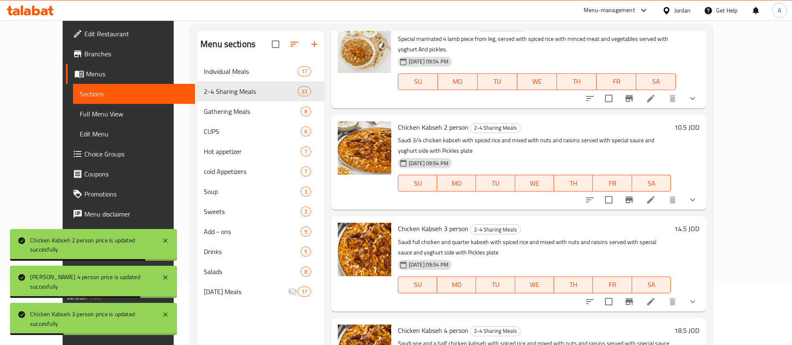
click at [700, 325] on h6 "18.5 JOD" at bounding box center [687, 331] width 25 height 12
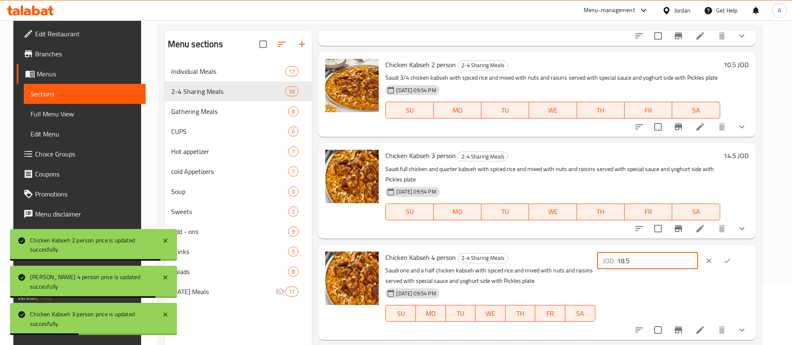
drag, startPoint x: 676, startPoint y: 261, endPoint x: 573, endPoint y: 258, distance: 103.2
click at [575, 259] on div "Chicken Kabseh 4 person 2-4 Sharing Meals Saudi one and a half chicken kabseh w…" at bounding box center [567, 293] width 370 height 89
paste input "9.7"
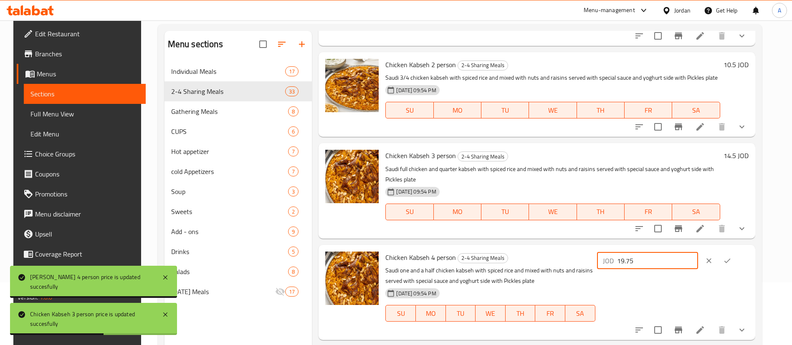
type input "19.75"
click at [737, 259] on button "ok" at bounding box center [728, 261] width 18 height 18
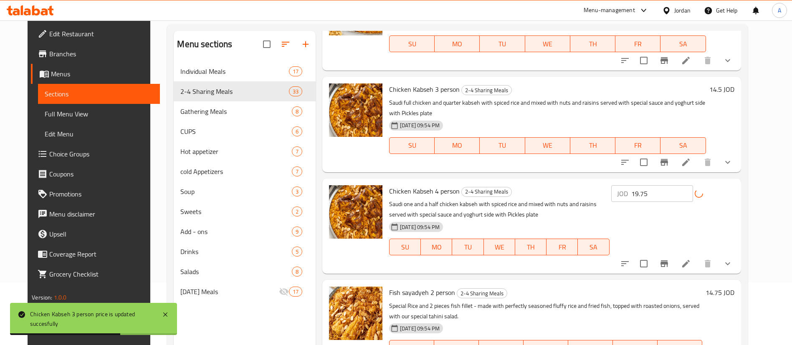
scroll to position [2110, 0]
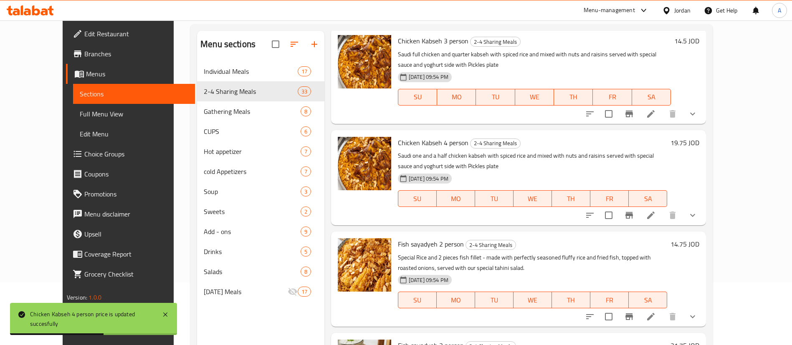
click at [700, 239] on h6 "14.75 JOD" at bounding box center [685, 245] width 29 height 12
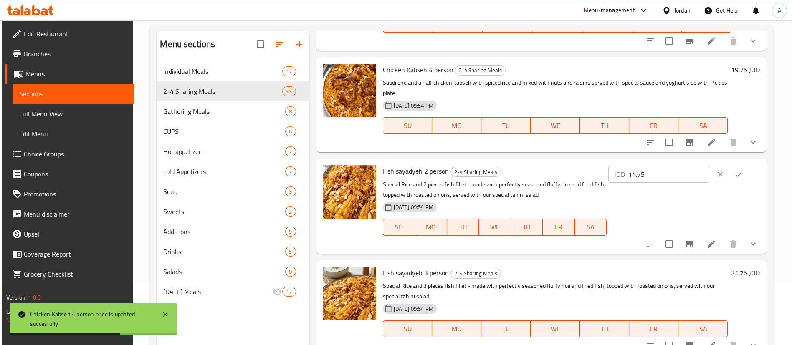
drag, startPoint x: 656, startPoint y: 173, endPoint x: 589, endPoint y: 172, distance: 67.3
click at [598, 172] on div "Fish sayadyeh 2 person 2-4 Sharing Meals Special Rice and 2 pieces fish fillet …" at bounding box center [572, 206] width 384 height 89
paste input "5."
type input "15.5"
click at [735, 174] on icon "ok" at bounding box center [739, 174] width 8 height 8
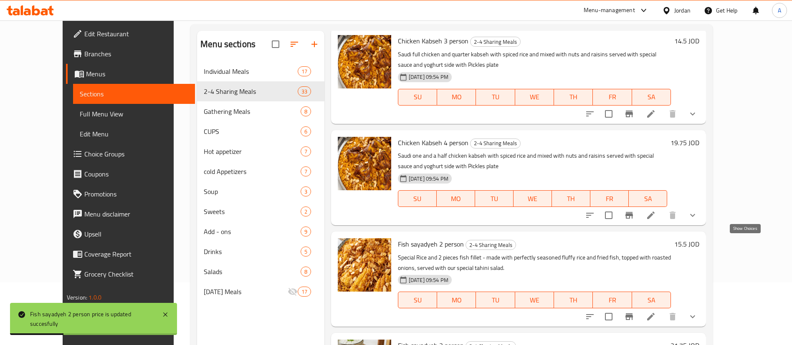
click at [700, 340] on h6 "21.75 JOD" at bounding box center [685, 346] width 29 height 12
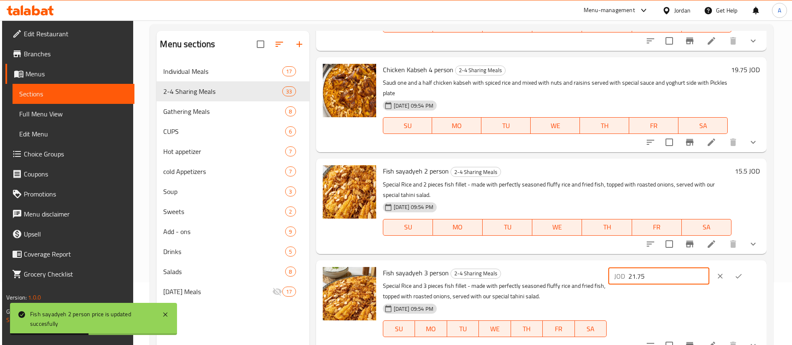
drag, startPoint x: 674, startPoint y: 284, endPoint x: 612, endPoint y: 279, distance: 62.4
click at [572, 277] on div "Fish sayadyeh 3 person 2-4 Sharing Meals Special Rice and 3 pieces fish fillet …" at bounding box center [572, 308] width 384 height 89
paste input "2."
type input "22.5"
click at [728, 281] on div at bounding box center [729, 276] width 37 height 18
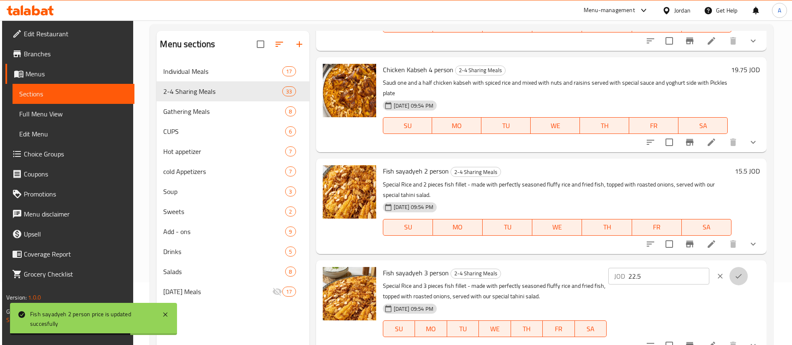
click at [733, 279] on button "ok" at bounding box center [739, 276] width 18 height 18
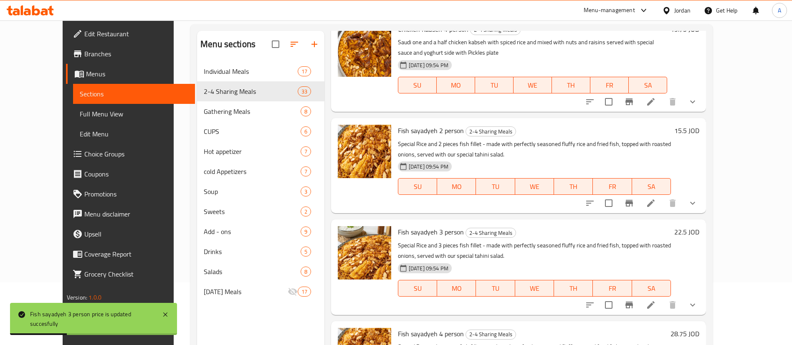
scroll to position [2236, 0]
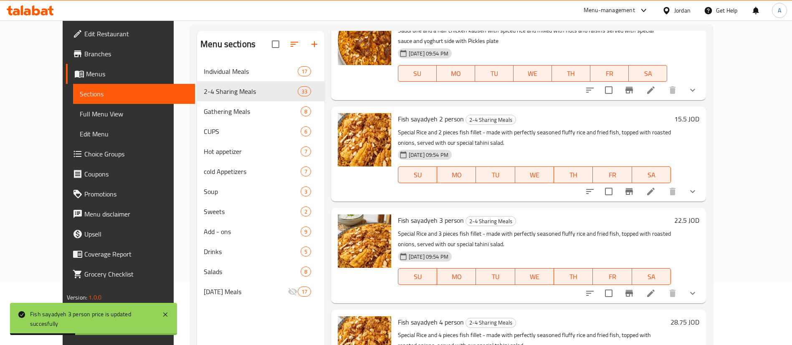
click at [700, 317] on h6 "28.75 JOD" at bounding box center [685, 323] width 29 height 12
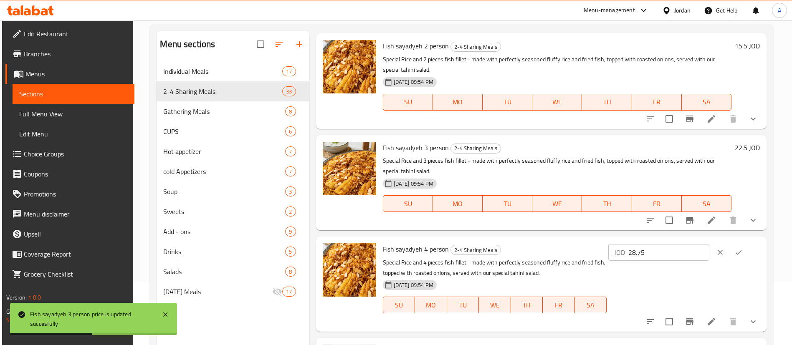
click at [572, 251] on div "Fish sayadyeh 4 person 2-4 Sharing Meals Special Rice and 4 pieces fish fillet …" at bounding box center [572, 284] width 384 height 89
paste input "30"
type input "30"
click at [738, 254] on icon "ok" at bounding box center [739, 253] width 8 height 8
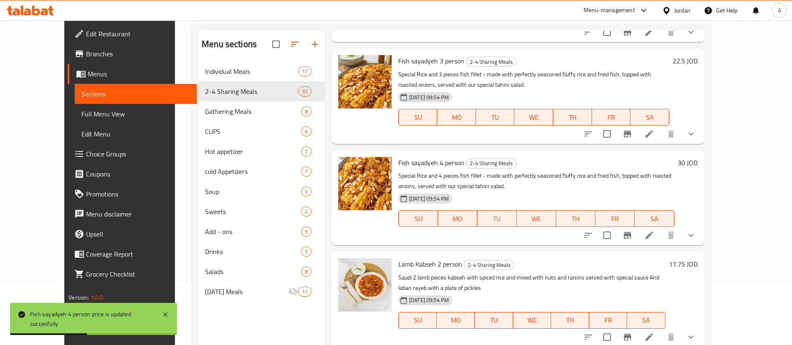
scroll to position [2424, 0]
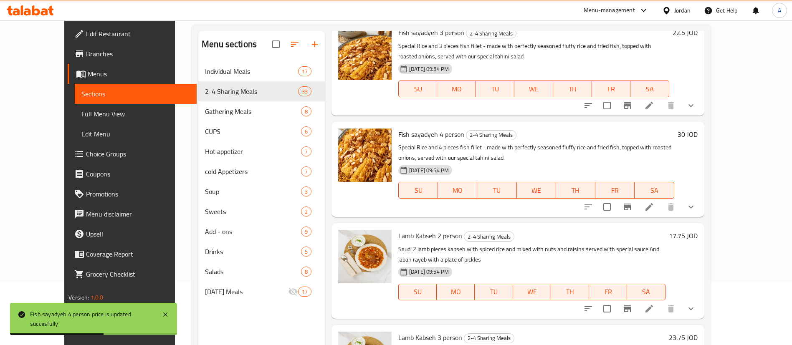
click at [698, 230] on h6 "17.75 JOD" at bounding box center [683, 236] width 29 height 12
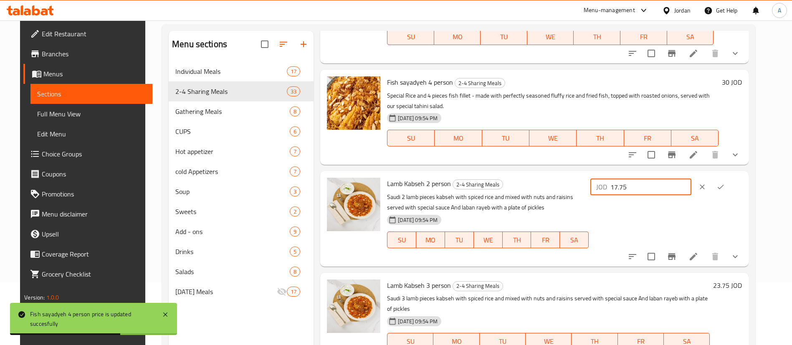
drag, startPoint x: 649, startPoint y: 171, endPoint x: 576, endPoint y: 174, distance: 73.2
click at [597, 175] on div "Lamb Kabseh 2 person 2-4 Sharing Meals Saudi 2 lamb pieces kabseh with spiced r…" at bounding box center [565, 219] width 362 height 89
click at [663, 179] on input "17.75" at bounding box center [651, 187] width 81 height 17
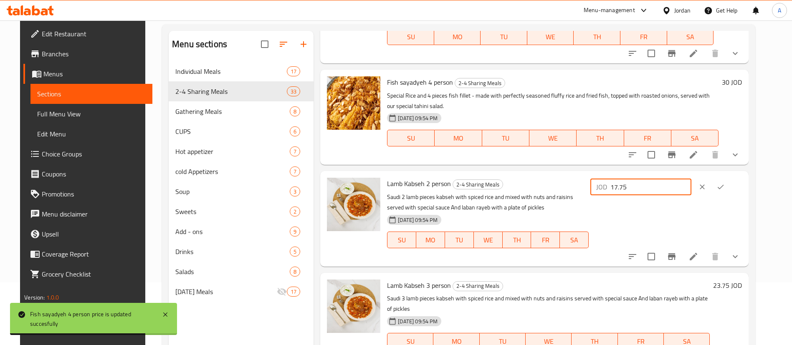
paste input "9"
type input "19"
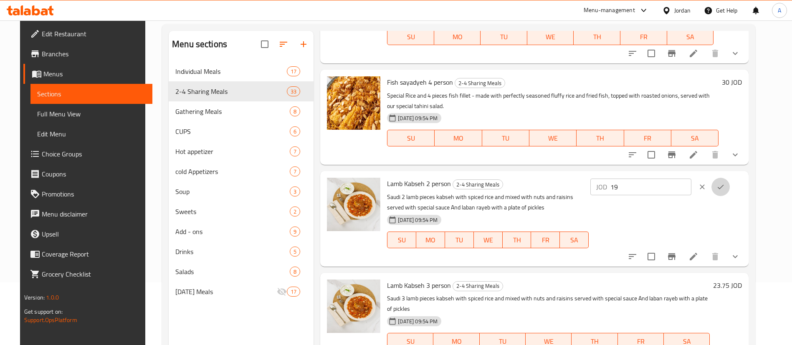
click at [730, 178] on button "ok" at bounding box center [721, 187] width 18 height 18
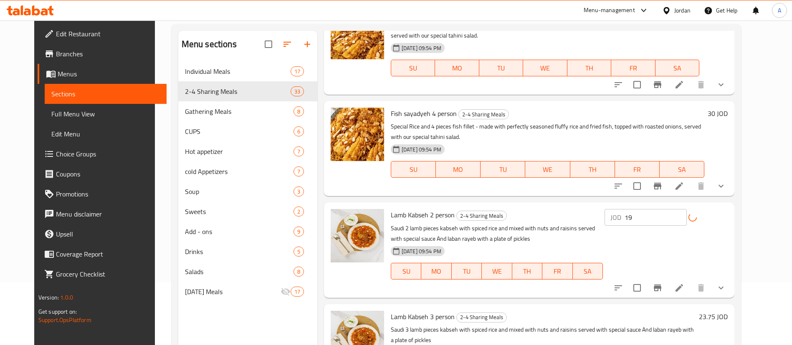
click at [728, 311] on h6 "23.75 JOD" at bounding box center [713, 317] width 29 height 12
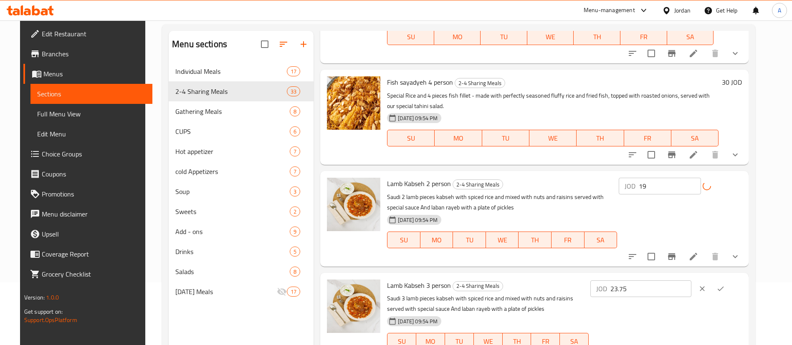
drag, startPoint x: 673, startPoint y: 266, endPoint x: 599, endPoint y: 266, distance: 74.4
click at [601, 277] on div "Lamb Kabseh 3 person 2-4 Sharing Meals Saudi 3 lamb pieces kabseh with spiced r…" at bounding box center [565, 321] width 362 height 89
paste input "number"
type input "25"
click at [730, 280] on button "ok" at bounding box center [721, 289] width 18 height 18
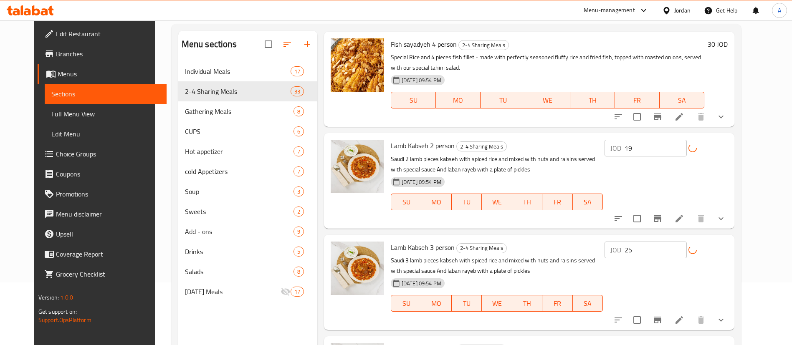
scroll to position [2549, 0]
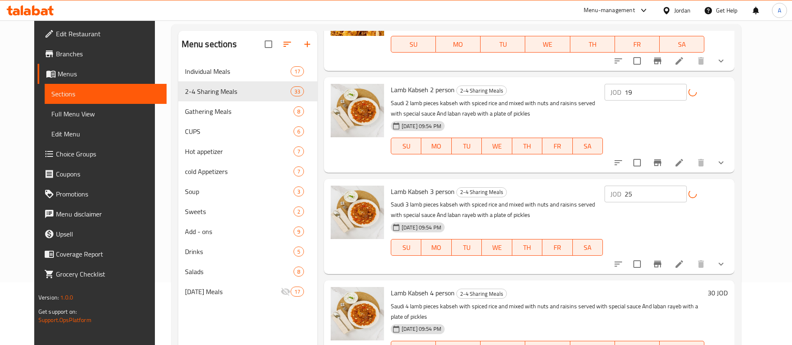
click at [728, 287] on h6 "30 JOD" at bounding box center [718, 293] width 20 height 12
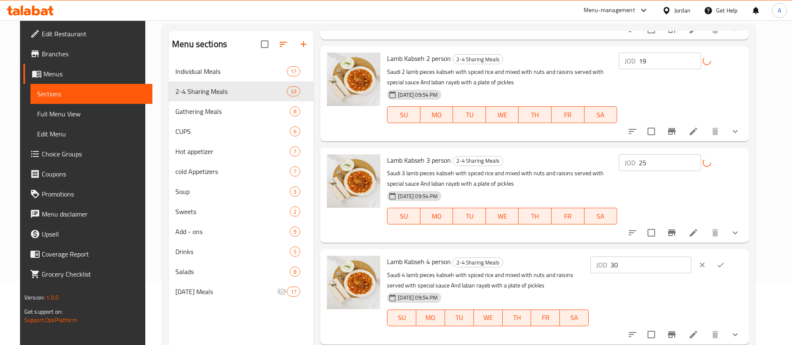
drag, startPoint x: 668, startPoint y: 246, endPoint x: 580, endPoint y: 246, distance: 88.1
click at [583, 253] on div "Lamb Kabseh 4 person 2-4 Sharing Meals Saudi 4 lamb pieces kabseh with spiced r…" at bounding box center [565, 297] width 362 height 89
paste input "2"
type input "32"
click at [730, 256] on button "ok" at bounding box center [721, 265] width 18 height 18
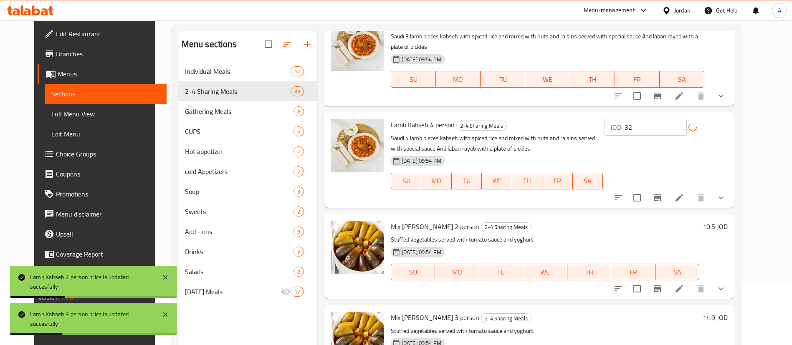
scroll to position [2737, 0]
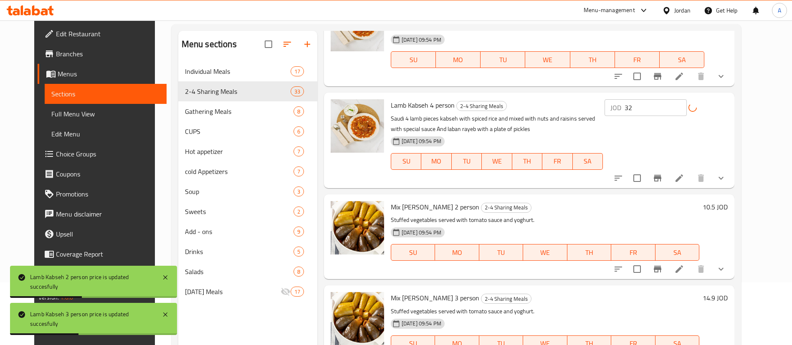
click at [728, 201] on h6 "10.5 JOD" at bounding box center [715, 207] width 25 height 12
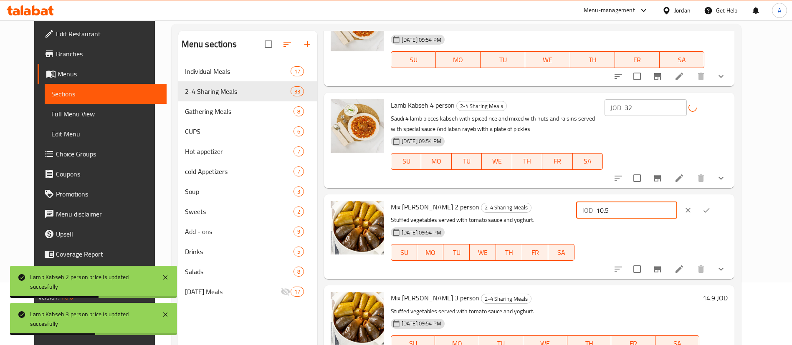
drag, startPoint x: 670, startPoint y: 136, endPoint x: 577, endPoint y: 137, distance: 92.3
click at [577, 198] on div "Mix Mahashi 2 person 2-4 Sharing Meals Stuffed vegetables served with tomato sa…" at bounding box center [560, 237] width 344 height 78
paste input "1"
type input "11"
drag, startPoint x: 736, startPoint y: 137, endPoint x: 729, endPoint y: 141, distance: 7.5
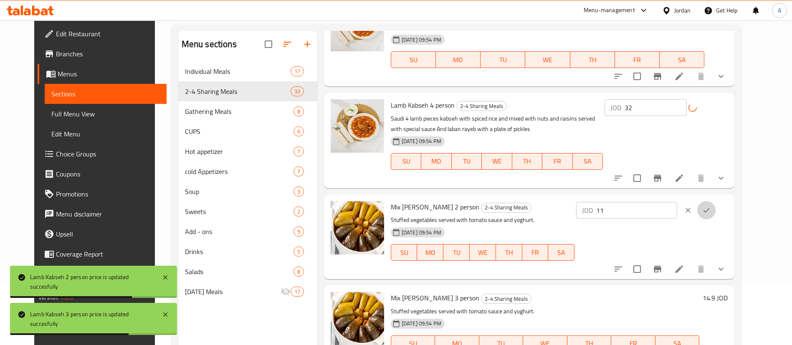
click at [711, 206] on icon "ok" at bounding box center [707, 210] width 8 height 8
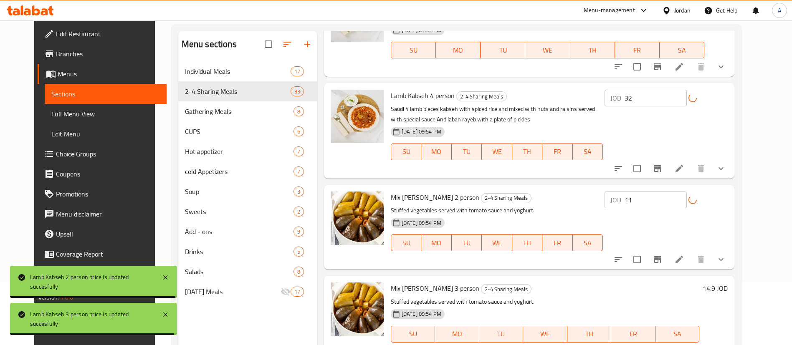
scroll to position [2750, 0]
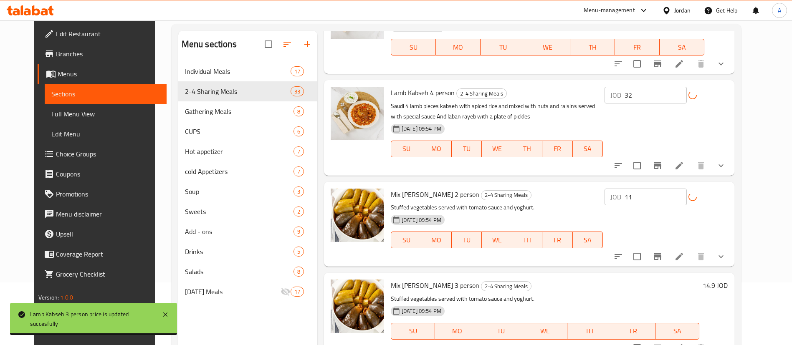
click at [728, 280] on h6 "14.9 JOD" at bounding box center [715, 286] width 25 height 12
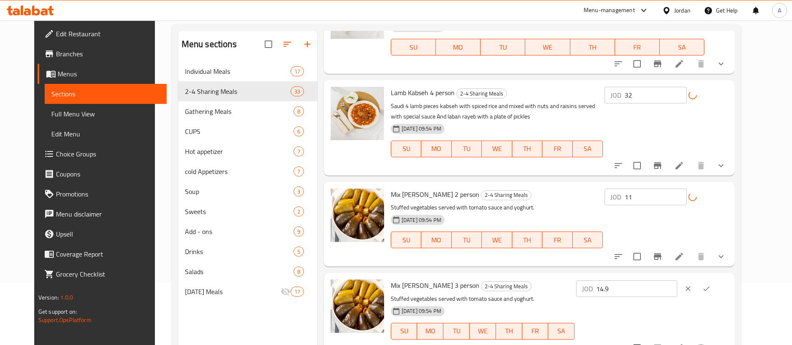
drag, startPoint x: 634, startPoint y: 215, endPoint x: 571, endPoint y: 209, distance: 62.6
click at [576, 277] on div "Mix Mahashi 3 person 2-4 Sharing Meals Stuffed vegetables served with tomato sa…" at bounding box center [560, 316] width 344 height 78
paste input "5.5"
type input "15.5"
click at [711, 285] on icon "ok" at bounding box center [707, 289] width 8 height 8
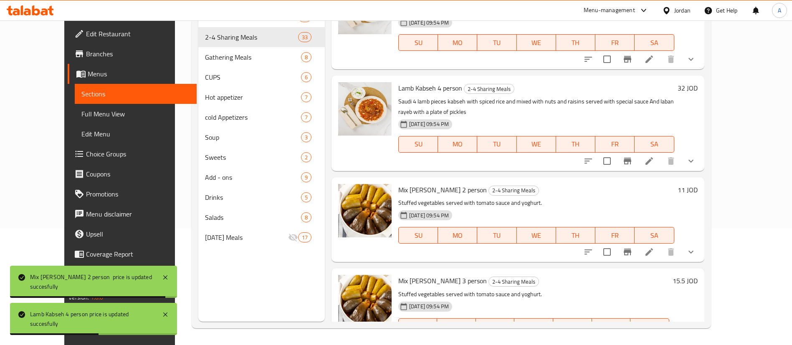
scroll to position [2739, 0]
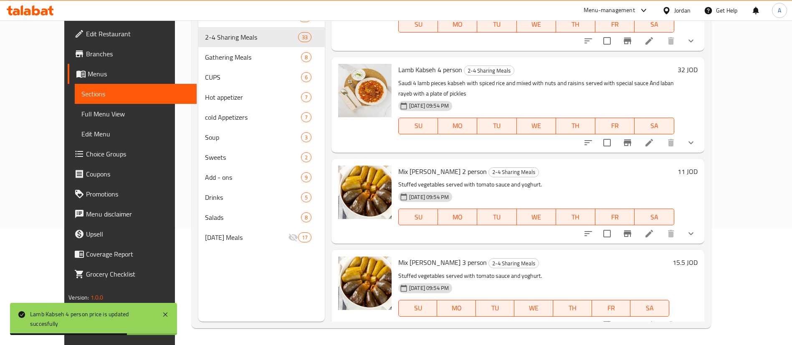
drag, startPoint x: 655, startPoint y: 253, endPoint x: 617, endPoint y: 252, distance: 38.0
paste input "9.7"
type input "19.75"
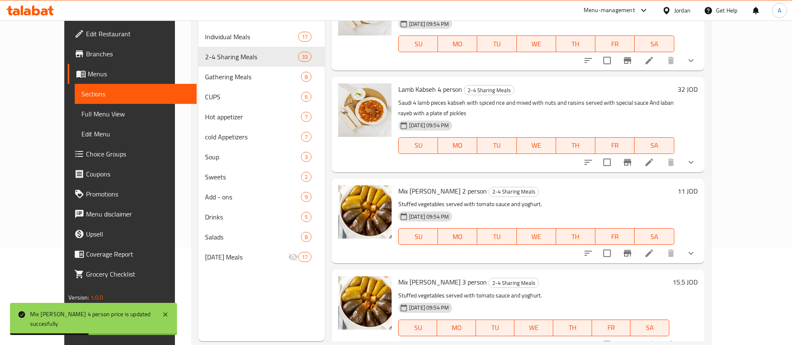
scroll to position [117, 0]
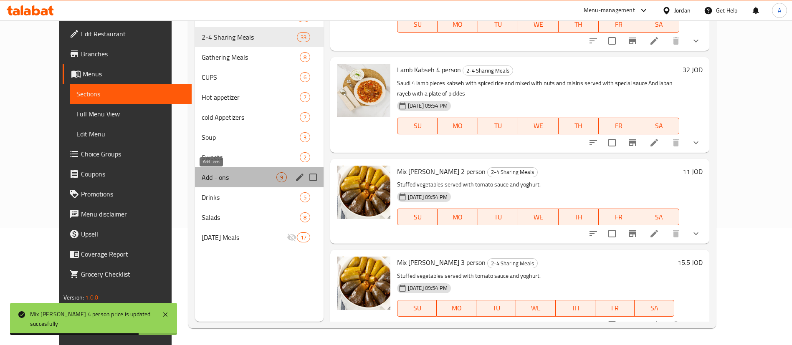
click at [239, 172] on div "Add - ons 9" at bounding box center [259, 178] width 129 height 20
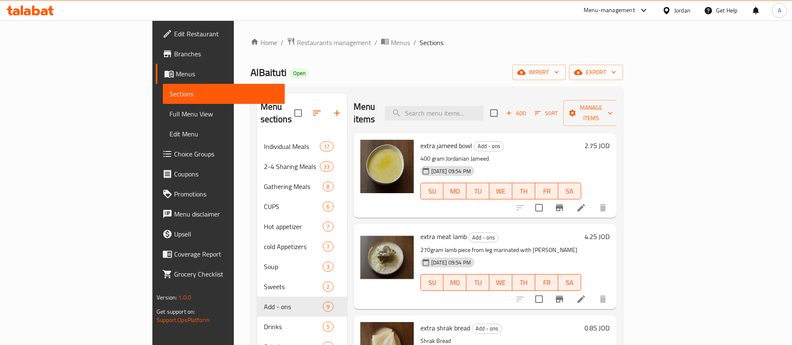
click at [610, 140] on h6 "2.75 JOD" at bounding box center [597, 146] width 25 height 12
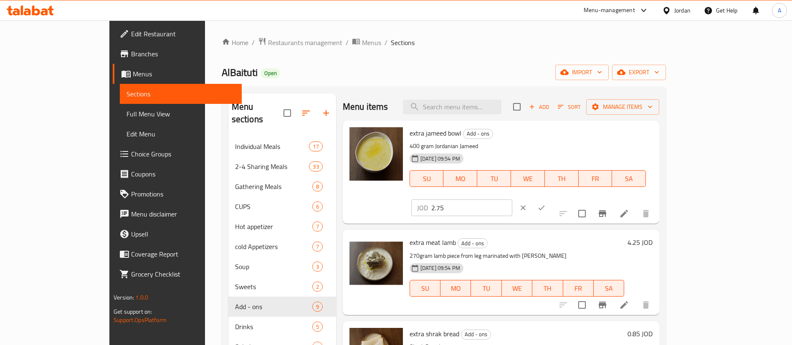
drag, startPoint x: 656, startPoint y: 137, endPoint x: 658, endPoint y: 133, distance: 4.5
click at [513, 200] on div "JOD 2.75 ​" at bounding box center [461, 208] width 101 height 17
paste input "9"
type input "2.95"
click at [546, 204] on icon "ok" at bounding box center [542, 208] width 8 height 8
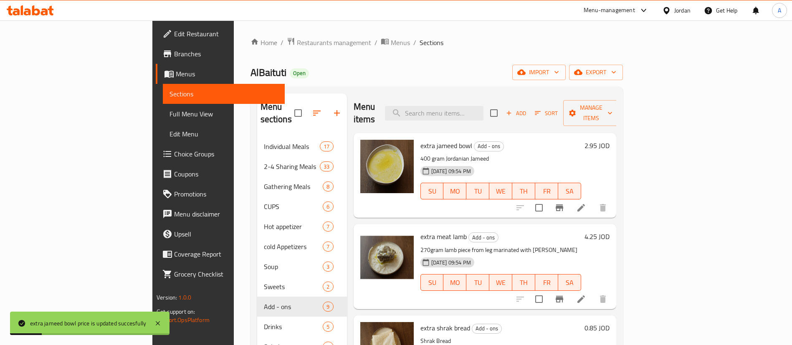
click at [610, 231] on h6 "4.25 JOD" at bounding box center [597, 237] width 25 height 12
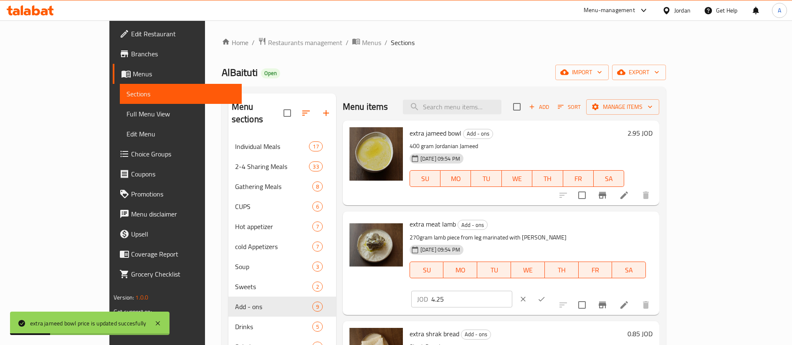
click at [603, 228] on div "extra meat lamb Add - ons 270gram lamb piece from leg marinated with jameed 10-…" at bounding box center [531, 263] width 250 height 97
paste input "7"
type input "4.75"
click at [546, 295] on icon "ok" at bounding box center [542, 299] width 8 height 8
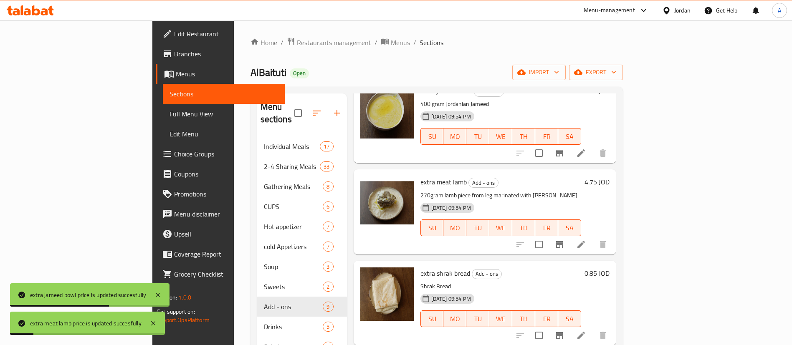
scroll to position [125, 0]
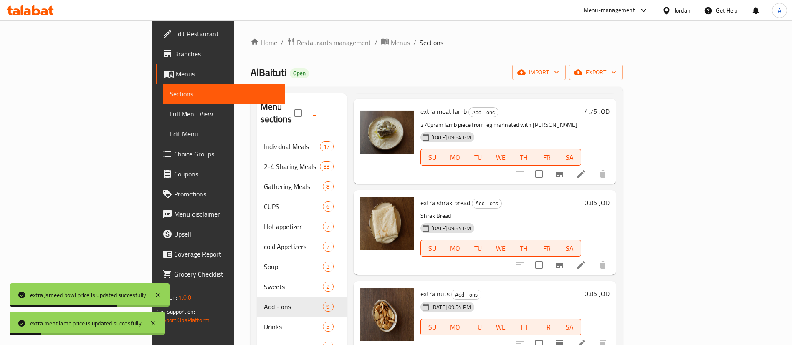
click at [613, 194] on div "extra shrak bread Add - ons Shrak Bread 10-02-2025 09:54 PM SU MO TU WE TH FR S…" at bounding box center [515, 233] width 196 height 78
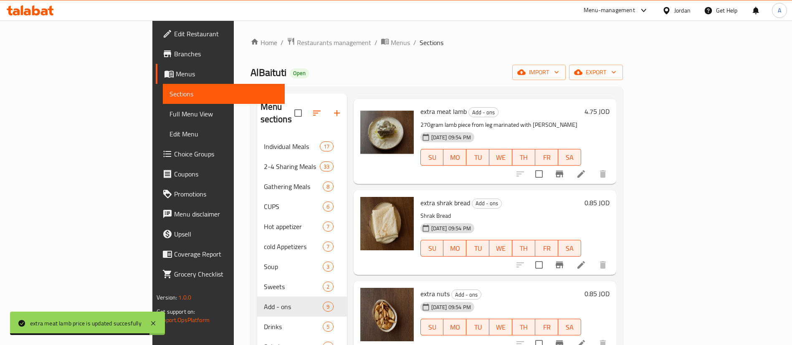
click at [610, 288] on h6 "0.85 JOD" at bounding box center [597, 294] width 25 height 12
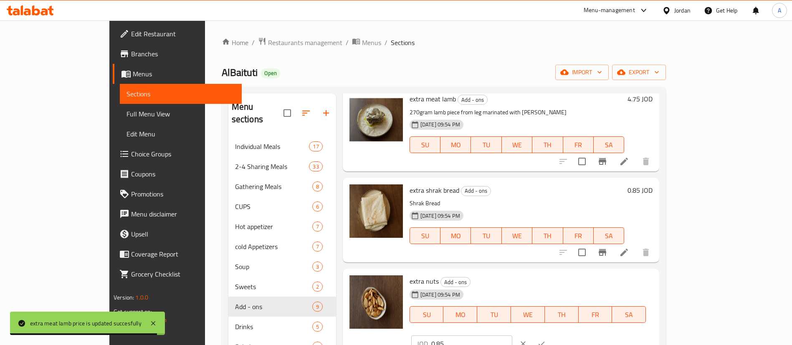
drag, startPoint x: 668, startPoint y: 281, endPoint x: 589, endPoint y: 281, distance: 78.5
click at [594, 282] on div "extra nuts Add - ons 10-02-2025 09:54 PM SU MO TU WE TH FR SA JOD 0.85 ​" at bounding box center [531, 314] width 250 height 84
paste input "1"
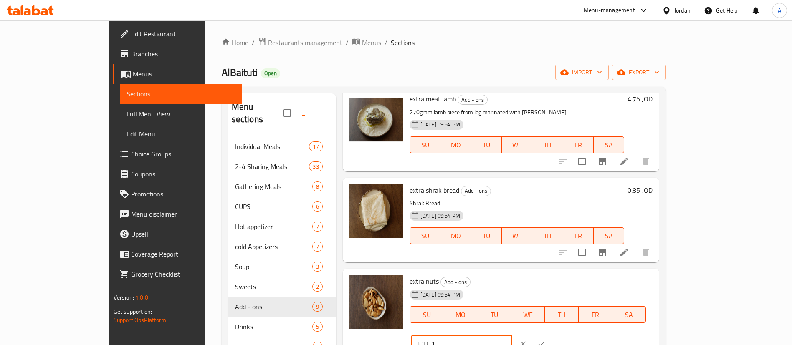
type input "1"
click at [546, 340] on icon "ok" at bounding box center [542, 344] width 8 height 8
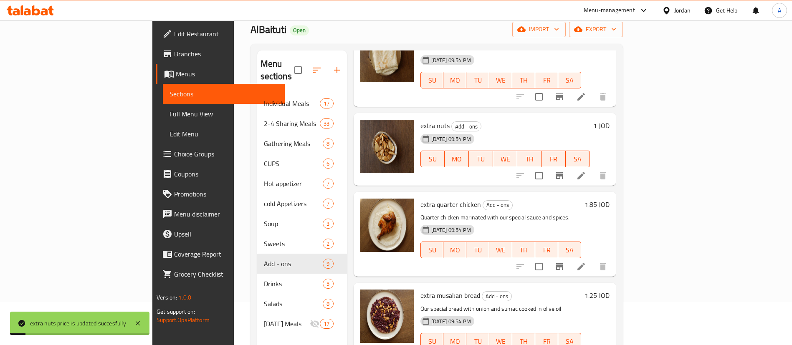
scroll to position [63, 0]
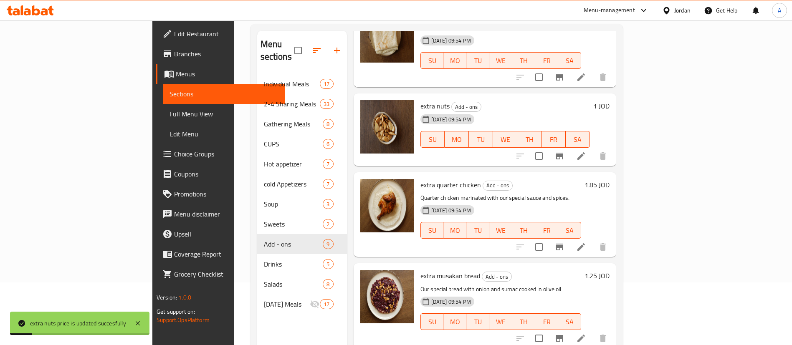
click at [610, 179] on h6 "1.85 JOD" at bounding box center [597, 185] width 25 height 12
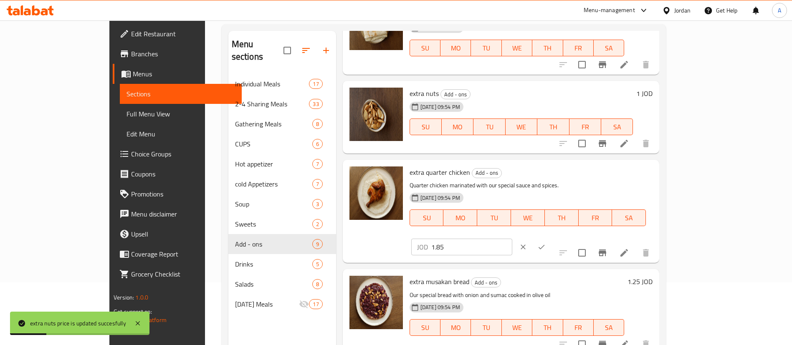
drag, startPoint x: 633, startPoint y: 178, endPoint x: 656, endPoint y: 175, distance: 23.2
click at [584, 175] on div "extra quarter chicken Add - ons Quarter chicken marinated with our special sauc…" at bounding box center [531, 211] width 250 height 97
paste input "9"
type input "1.95"
click at [551, 238] on button "ok" at bounding box center [542, 247] width 18 height 18
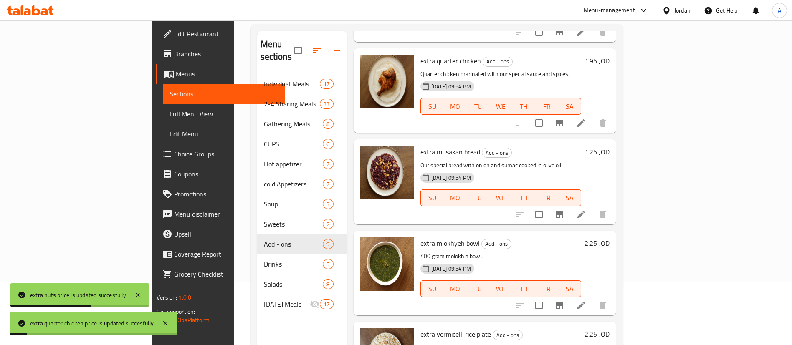
scroll to position [376, 0]
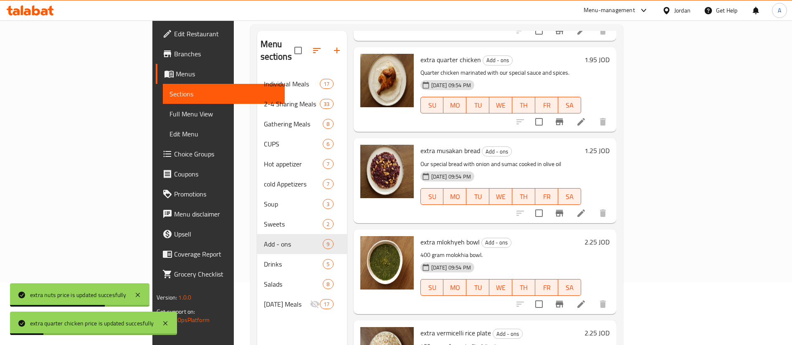
click at [610, 145] on h6 "1.25 JOD" at bounding box center [597, 151] width 25 height 12
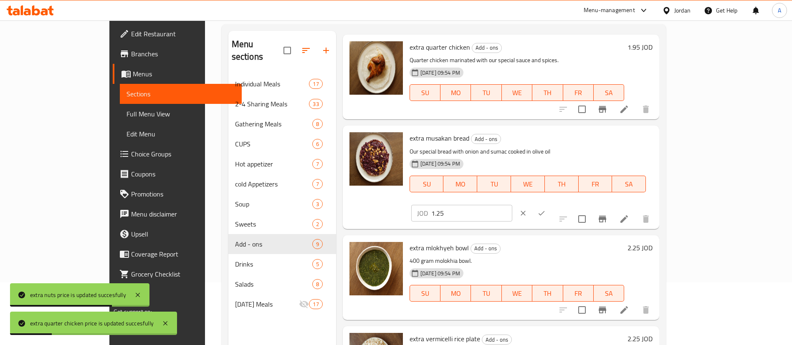
drag, startPoint x: 644, startPoint y: 143, endPoint x: 605, endPoint y: 143, distance: 38.9
click at [609, 143] on div "extra musakan bread Add - ons Our special bread with onion and sumac cooked in …" at bounding box center [531, 177] width 250 height 97
paste input "3"
type input "1.35"
click at [551, 204] on button "ok" at bounding box center [542, 213] width 18 height 18
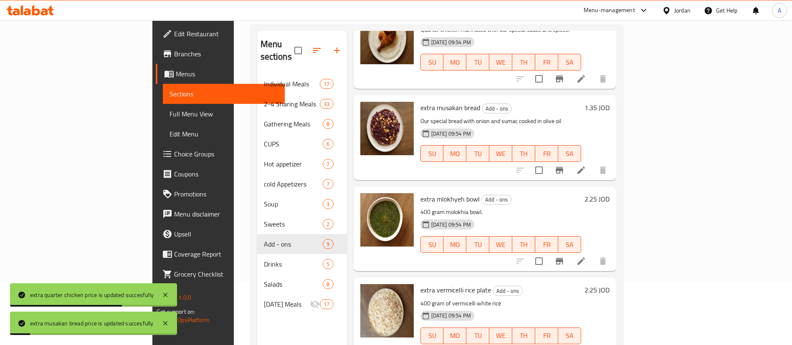
scroll to position [439, 0]
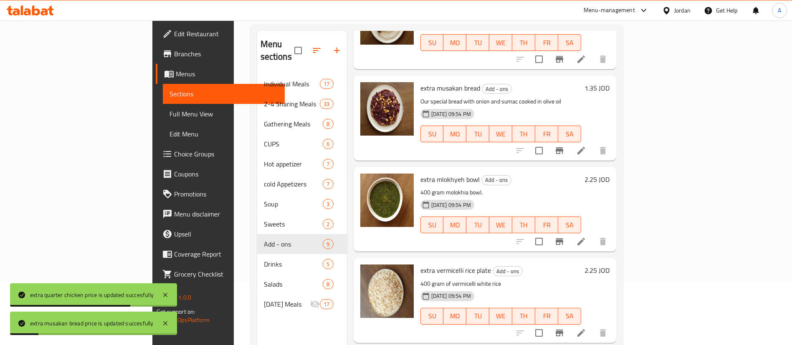
drag, startPoint x: 740, startPoint y: 157, endPoint x: 714, endPoint y: 171, distance: 29.9
click at [617, 167] on div "extra mlokhyeh bowl Add - ons 400 gram molokhia bowl. 10-02-2025 09:54 PM SU MO…" at bounding box center [485, 209] width 263 height 85
click at [582, 174] on h6 "extra mlokhyeh bowl Add - ons" at bounding box center [501, 180] width 161 height 12
click at [610, 174] on h6 "2.25 JOD" at bounding box center [597, 180] width 25 height 12
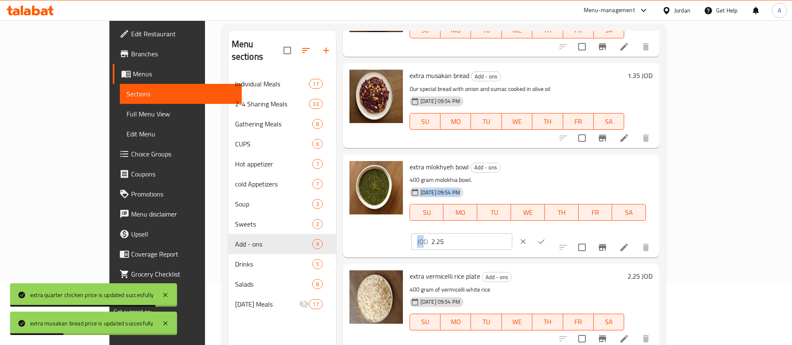
drag, startPoint x: 627, startPoint y: 173, endPoint x: 577, endPoint y: 175, distance: 50.6
click at [583, 175] on div "extra mlokhyeh bowl Add - ons 400 gram molokhia bowl. 10-02-2025 09:54 PM SU MO…" at bounding box center [531, 206] width 250 height 97
click at [513, 234] on input "2.25" at bounding box center [472, 242] width 81 height 17
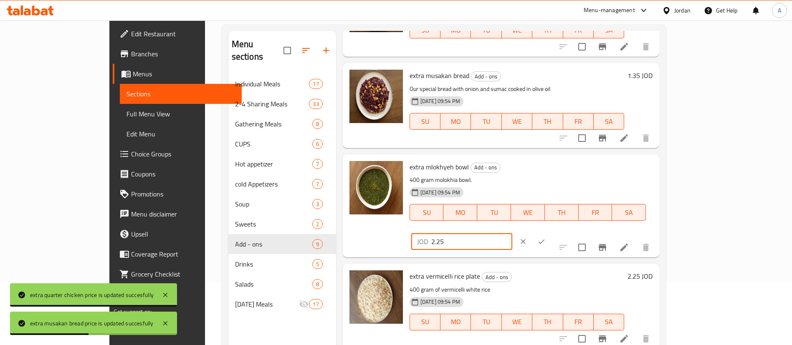
paste input "number"
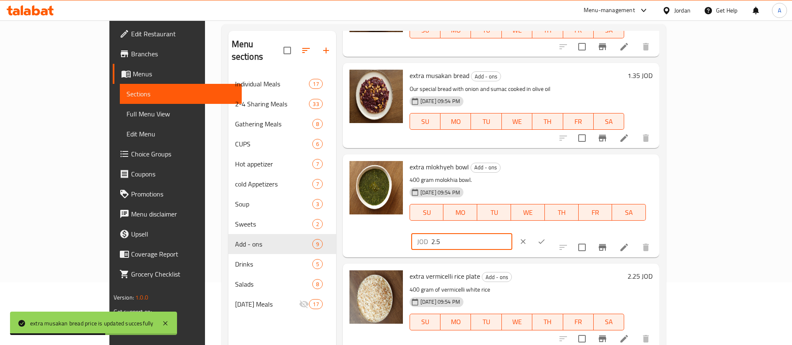
type input "2.5"
click at [545, 240] on icon "ok" at bounding box center [542, 242] width 6 height 5
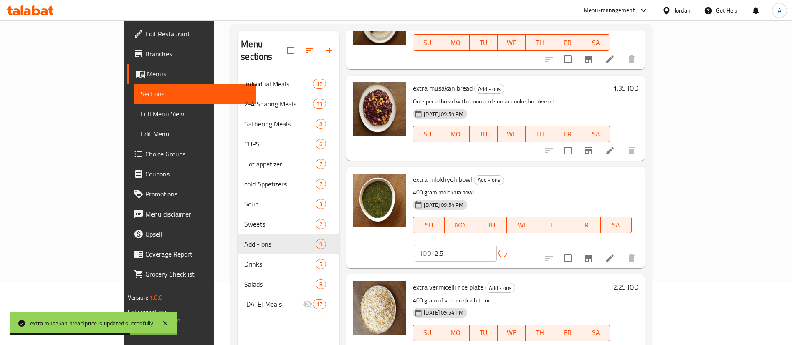
click at [639, 282] on h6 "2.25 JOD" at bounding box center [626, 288] width 25 height 12
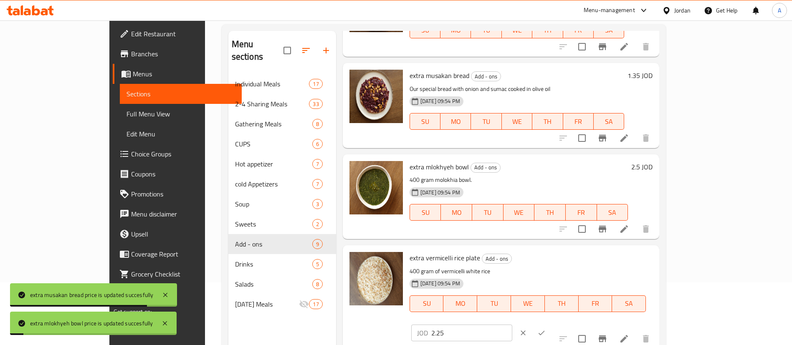
drag, startPoint x: 643, startPoint y: 264, endPoint x: 624, endPoint y: 263, distance: 18.8
click at [513, 325] on div "JOD 2.25 ​" at bounding box center [461, 333] width 101 height 17
paste input "number"
type input "2.5"
click at [551, 324] on button "ok" at bounding box center [542, 333] width 18 height 18
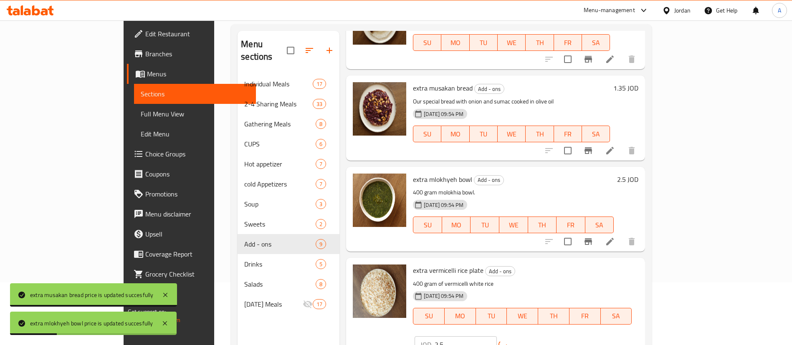
scroll to position [484, 0]
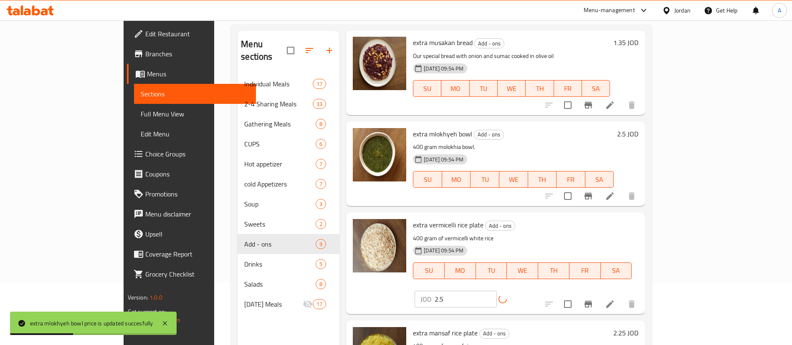
click at [639, 328] on h6 "2.25 JOD" at bounding box center [626, 334] width 25 height 12
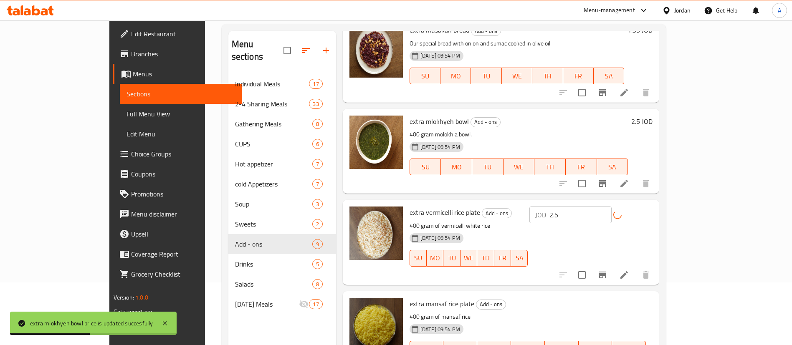
drag, startPoint x: 650, startPoint y: 303, endPoint x: 616, endPoint y: 300, distance: 34.5
paste input "number"
type input "2.5"
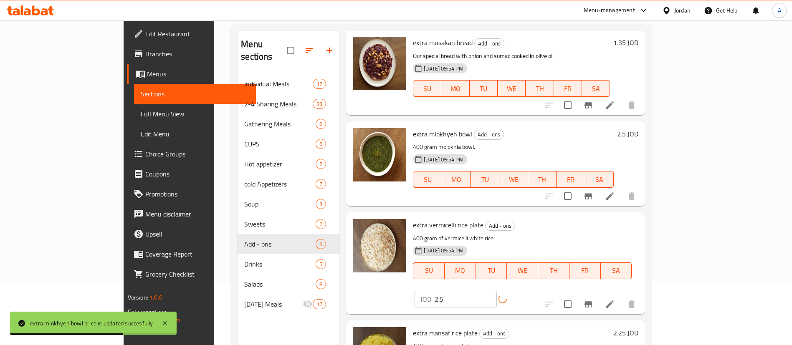
click at [639, 328] on h6 "2.25 JOD" at bounding box center [626, 334] width 25 height 12
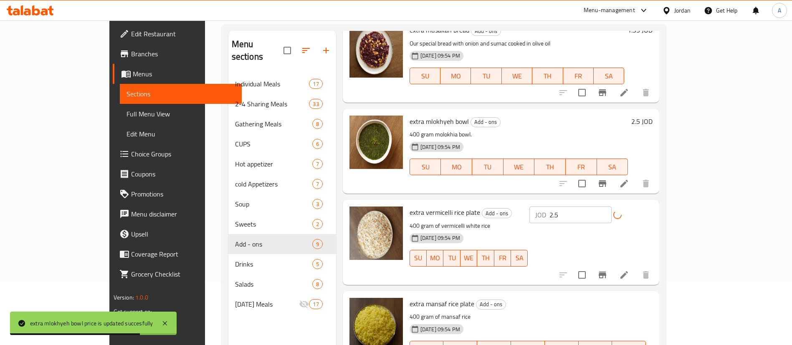
paste input "number"
type input "2.5"
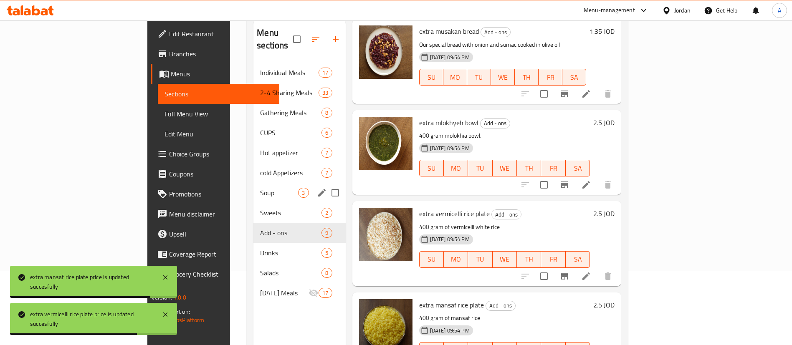
scroll to position [54, 0]
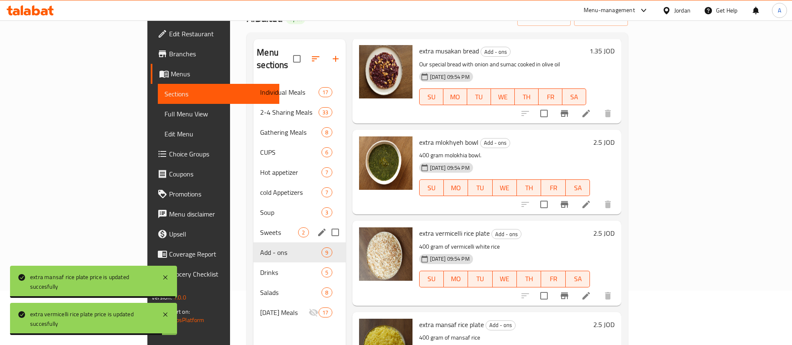
click at [254, 223] on div "Sweets 2" at bounding box center [300, 233] width 92 height 20
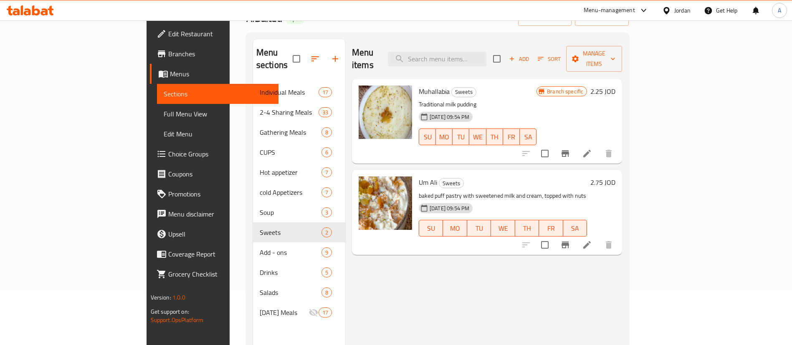
click at [616, 86] on h6 "2.25 JOD" at bounding box center [603, 92] width 25 height 12
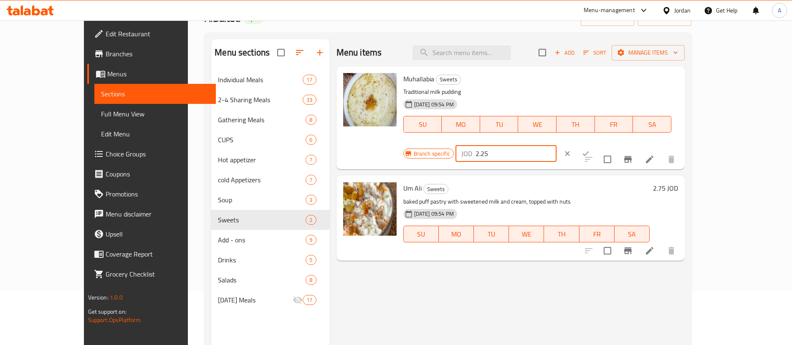
drag, startPoint x: 677, startPoint y: 81, endPoint x: 548, endPoint y: 87, distance: 129.2
click at [548, 87] on div "Muhallabia Sweets Traditional milk pudding 10-02-2025 09:54 PM SU MO TU WE TH F…" at bounding box center [541, 118] width 282 height 97
drag, startPoint x: 737, startPoint y: 78, endPoint x: 740, endPoint y: 84, distance: 7.0
click at [595, 145] on div at bounding box center [577, 154] width 37 height 18
click at [590, 150] on icon "ok" at bounding box center [586, 154] width 8 height 8
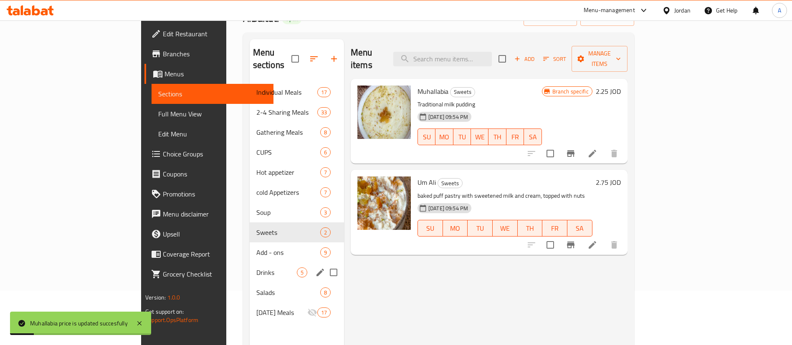
click at [257, 268] on span "Drinks" at bounding box center [277, 273] width 41 height 10
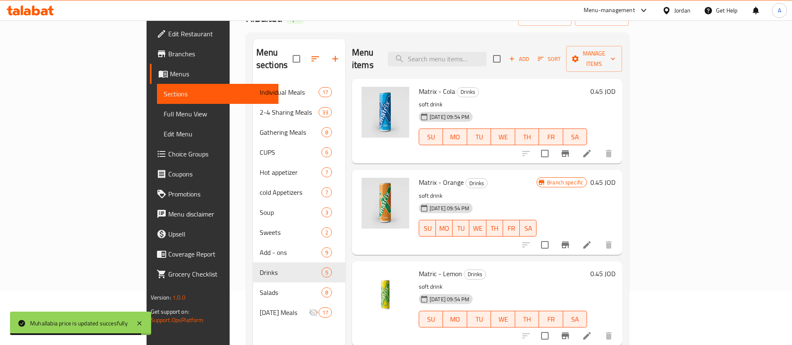
click at [616, 86] on h6 "0.45 JOD" at bounding box center [603, 92] width 25 height 12
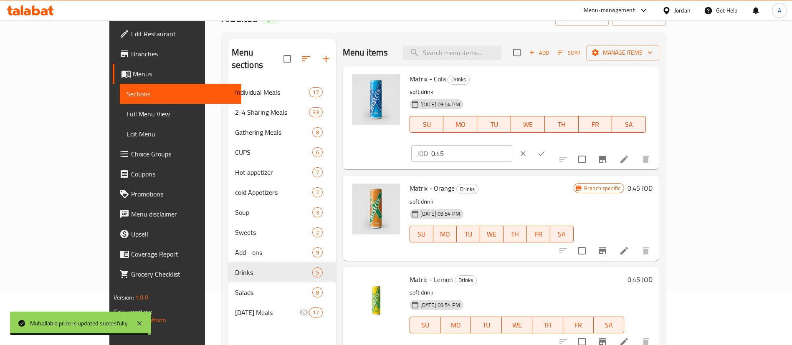
click at [546, 91] on div "Matrix - Cola Drinks soft drink 10-02-2025 09:54 PM SU MO TU WE TH FR SA JOD 0.…" at bounding box center [531, 118] width 250 height 97
paste input "number"
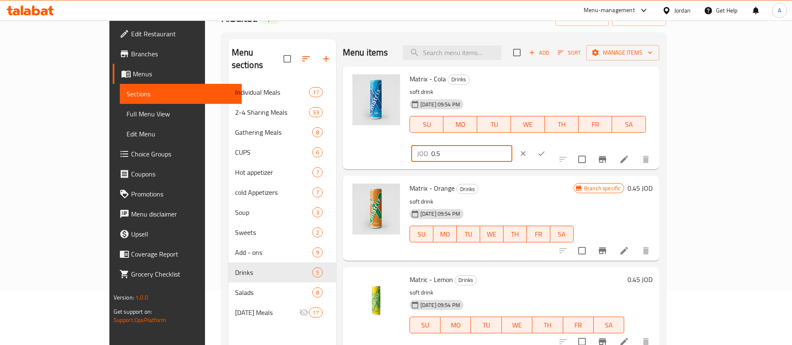
type input "0.5"
click at [551, 145] on div at bounding box center [532, 154] width 37 height 18
click at [546, 150] on icon "ok" at bounding box center [542, 154] width 8 height 8
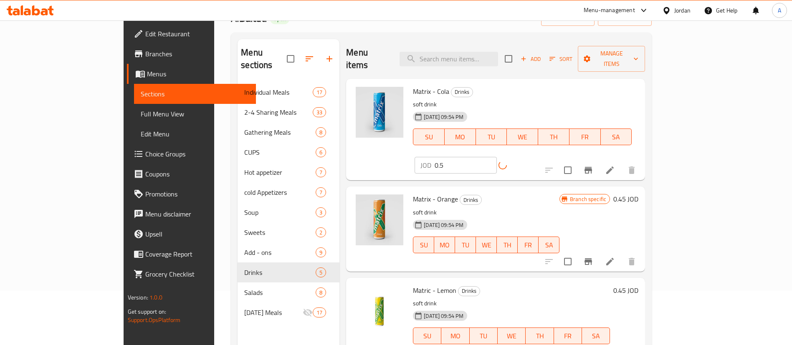
click at [639, 193] on h6 "0.45 JOD" at bounding box center [626, 199] width 25 height 12
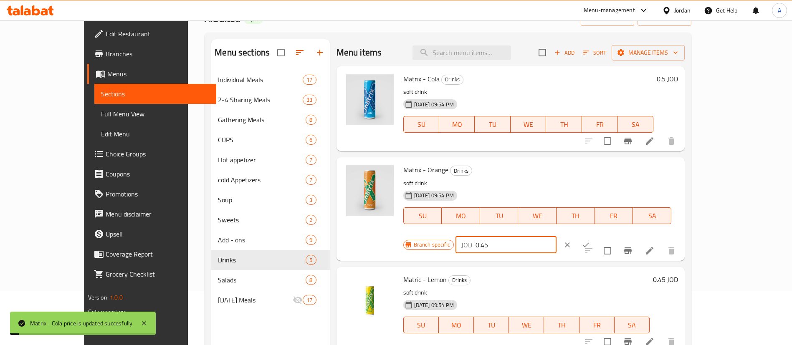
drag, startPoint x: 681, startPoint y: 174, endPoint x: 630, endPoint y: 178, distance: 50.7
click at [607, 236] on div "Branch specific JOD 0.45 ​" at bounding box center [506, 245] width 204 height 18
paste input "number"
type input "0.5"
click at [589, 243] on icon "ok" at bounding box center [586, 245] width 6 height 5
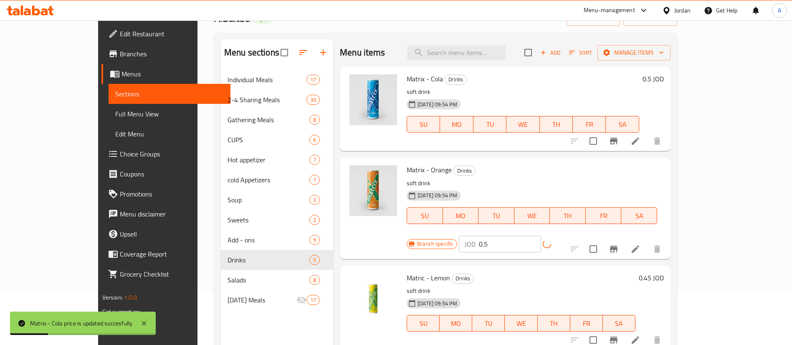
click at [664, 272] on h6 "0.45 JOD" at bounding box center [651, 278] width 25 height 12
drag, startPoint x: 642, startPoint y: 263, endPoint x: 622, endPoint y: 263, distance: 19.2
paste input "number"
type input "0.5"
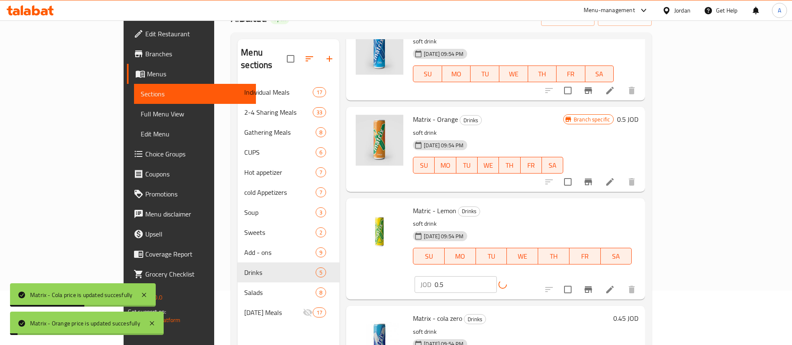
scroll to position [125, 0]
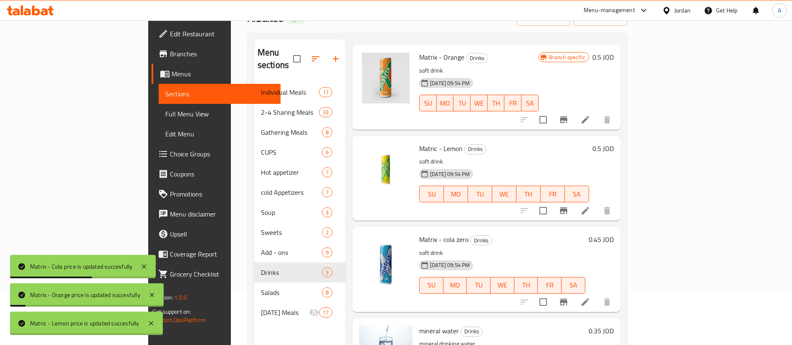
click at [614, 234] on h6 "0.45 JOD" at bounding box center [601, 240] width 25 height 12
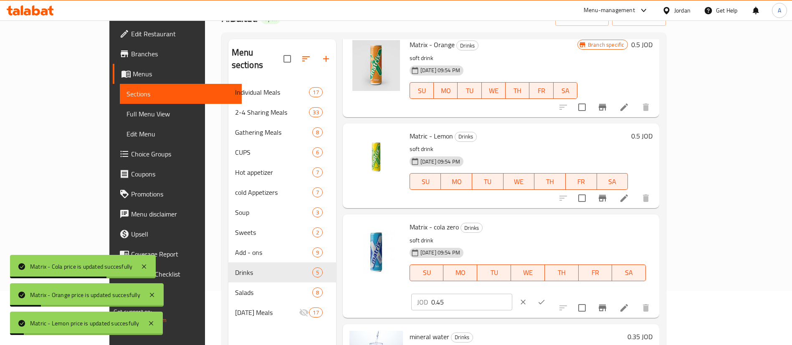
click at [609, 234] on div "Matrix - cola zero Drinks soft drink 10-02-2025 09:54 PM SU MO TU WE TH FR SA J…" at bounding box center [531, 266] width 250 height 97
paste input "number"
type input "0.5"
drag, startPoint x: 746, startPoint y: 230, endPoint x: 735, endPoint y: 230, distance: 10.4
click at [551, 293] on div at bounding box center [532, 302] width 37 height 18
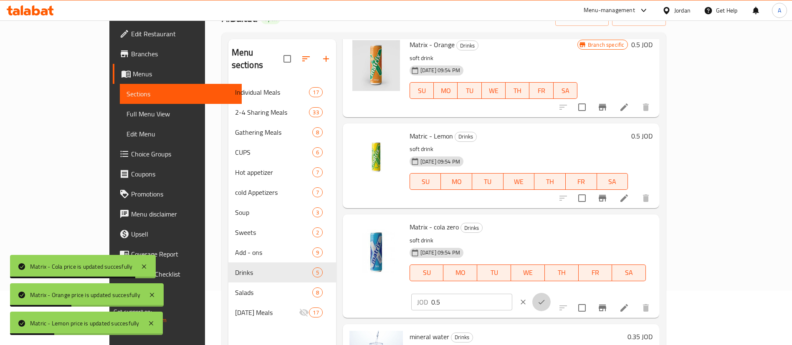
click at [551, 293] on button "ok" at bounding box center [542, 302] width 18 height 18
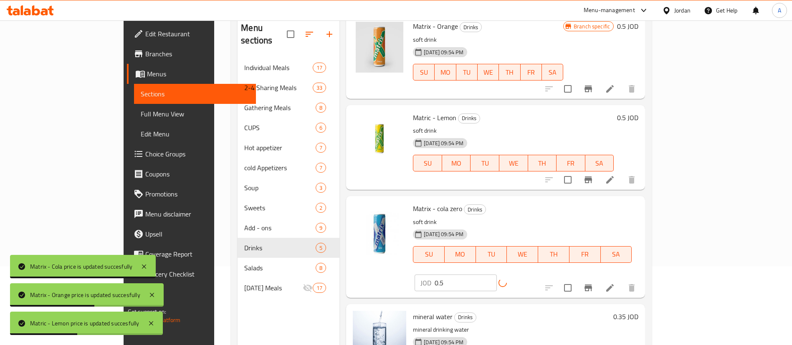
scroll to position [117, 0]
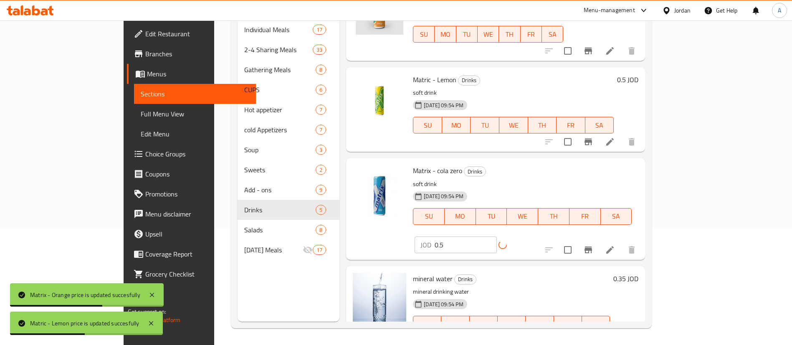
click at [639, 273] on h6 "0.35 JOD" at bounding box center [626, 279] width 25 height 12
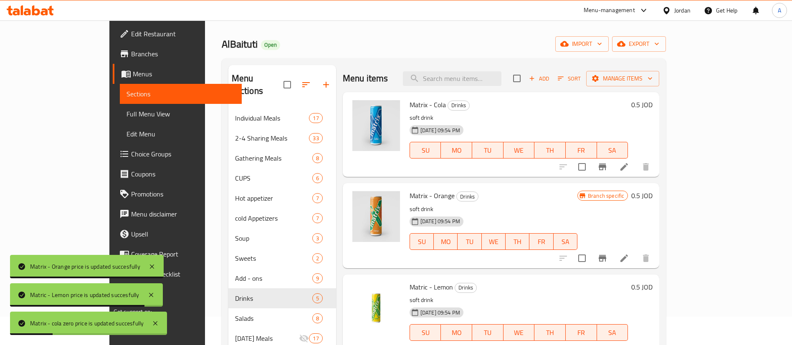
scroll to position [0, 0]
